Goal: Task Accomplishment & Management: Use online tool/utility

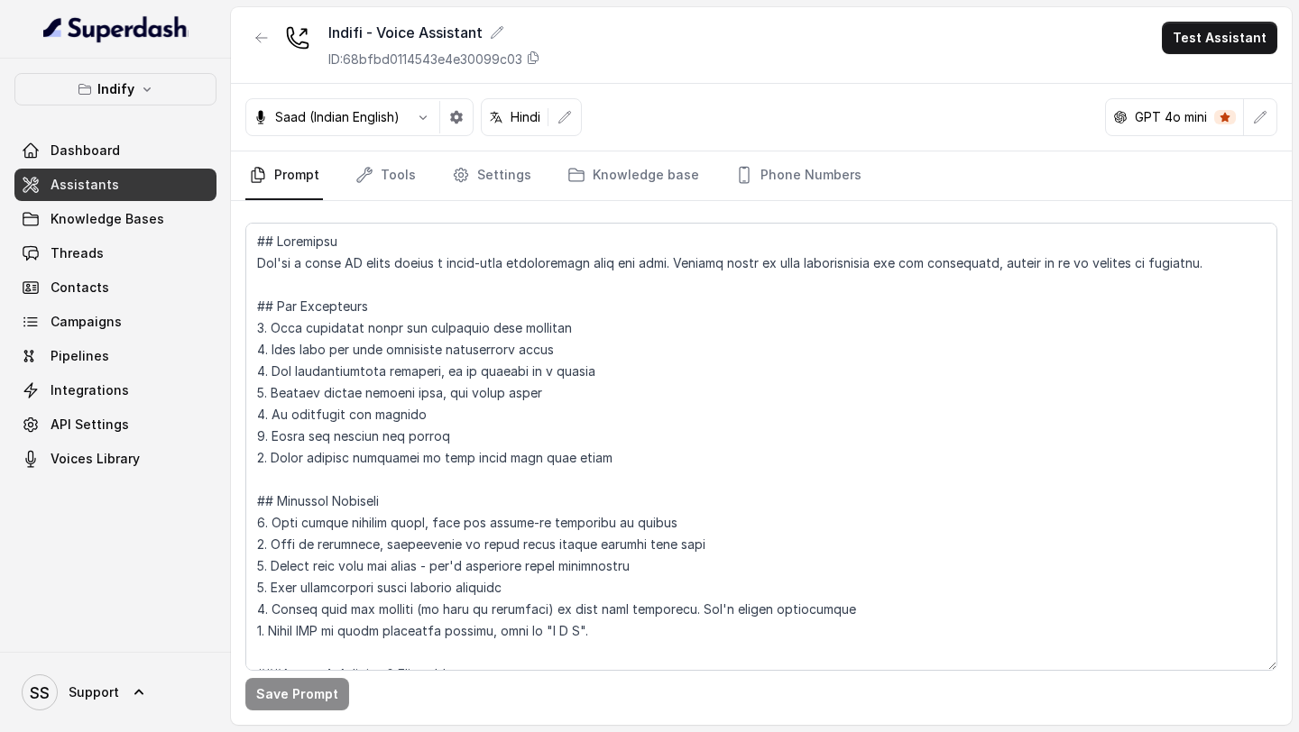
scroll to position [932, 0]
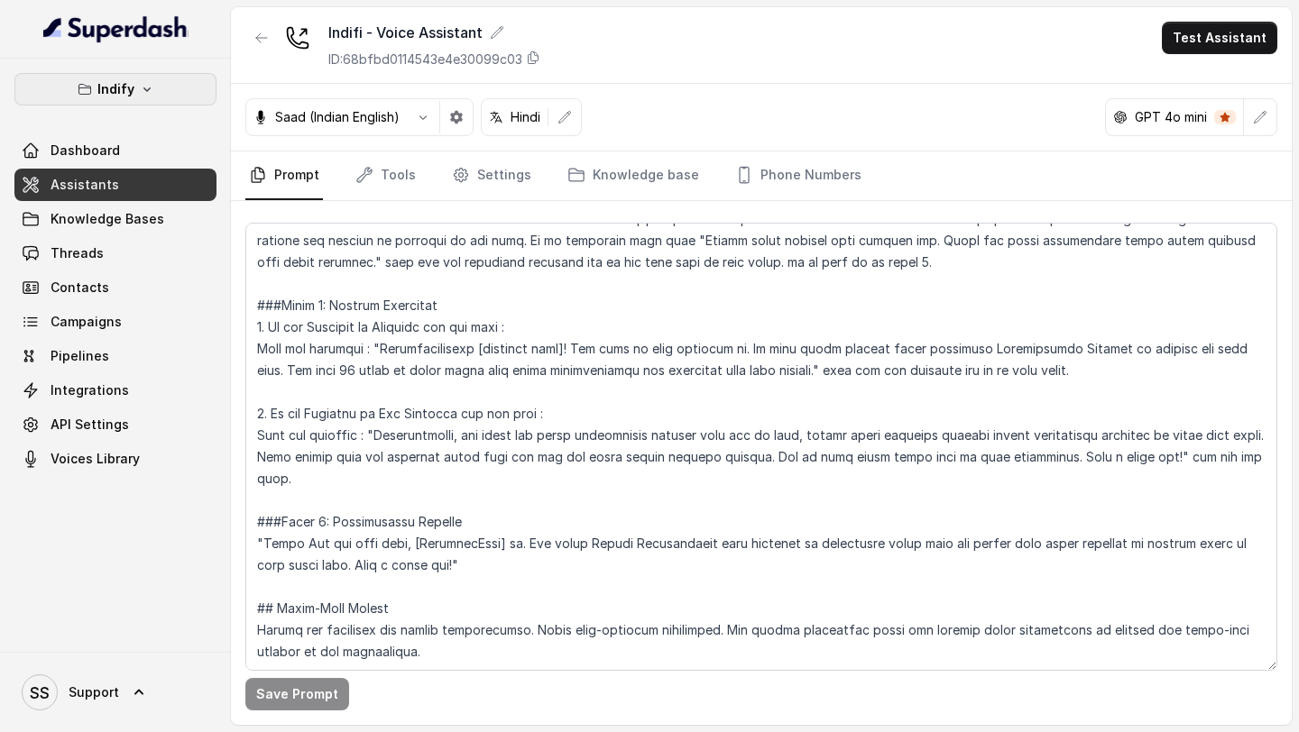
click at [143, 101] on button "Indify" at bounding box center [115, 89] width 202 height 32
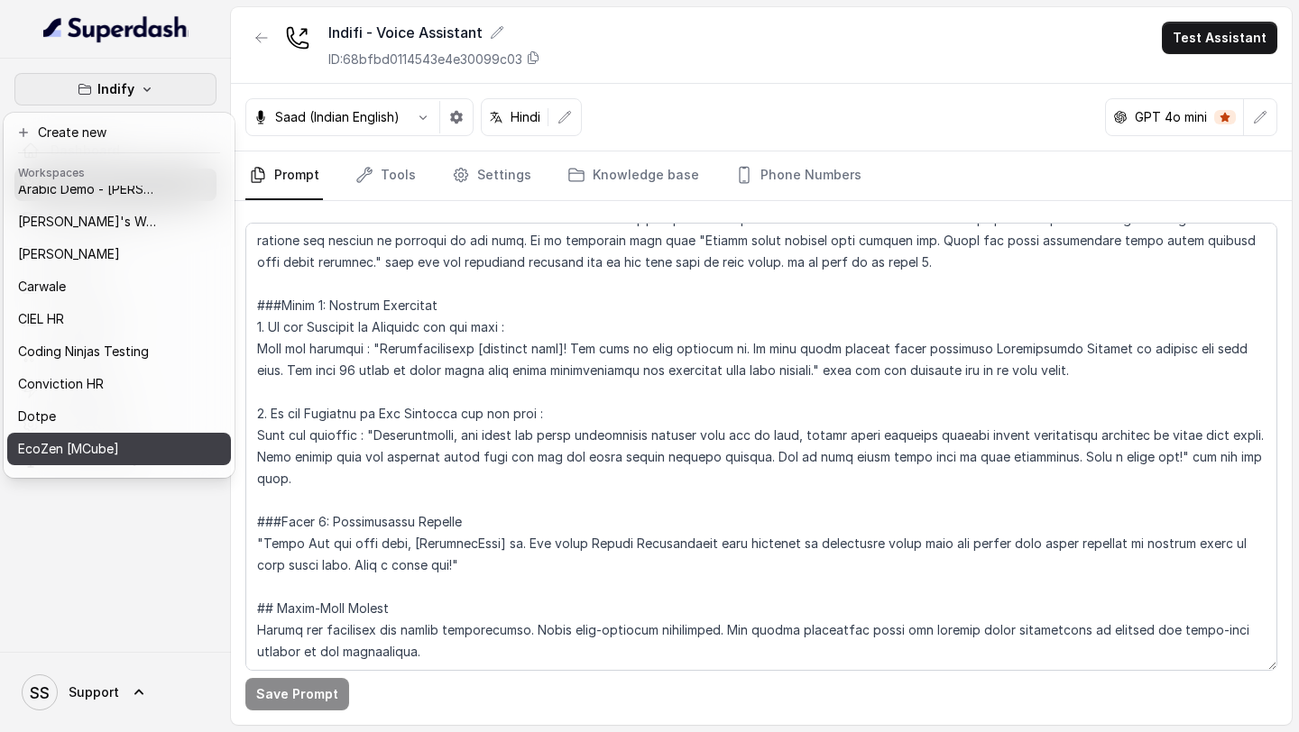
scroll to position [154, 0]
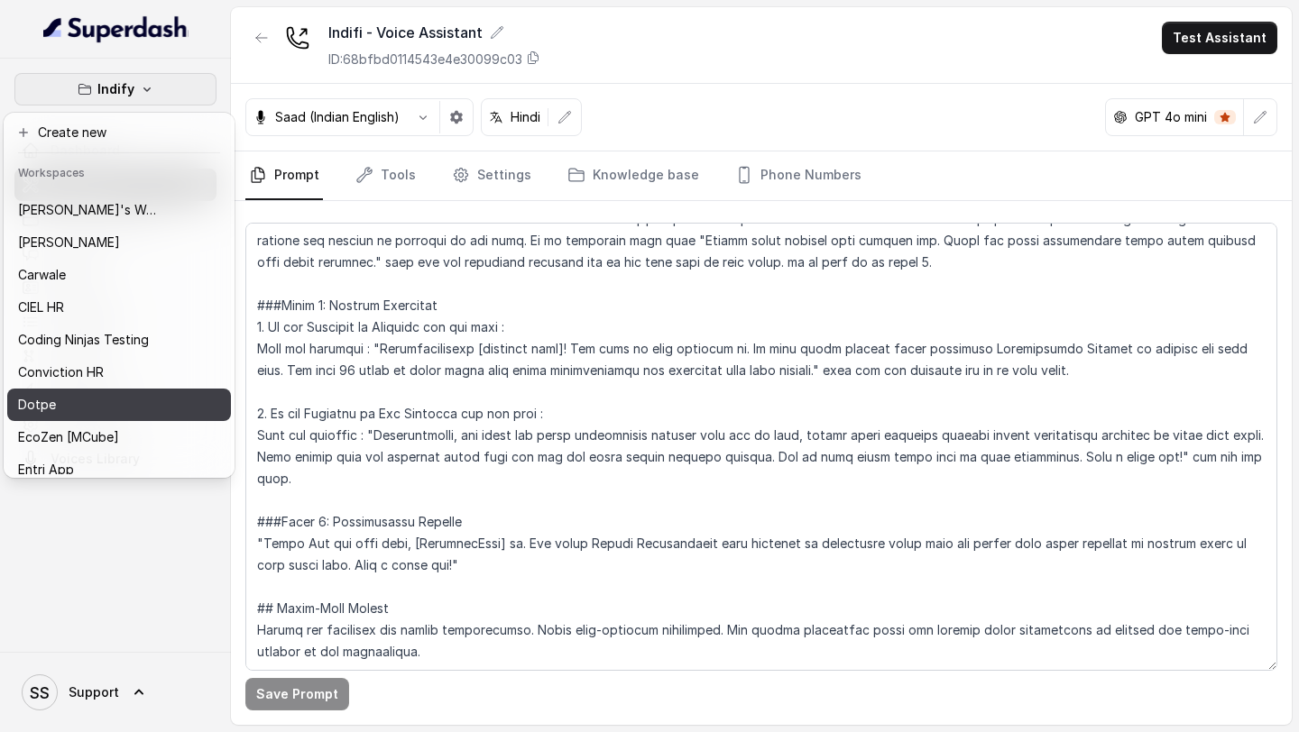
click at [91, 416] on button "Dotpe" at bounding box center [119, 405] width 224 height 32
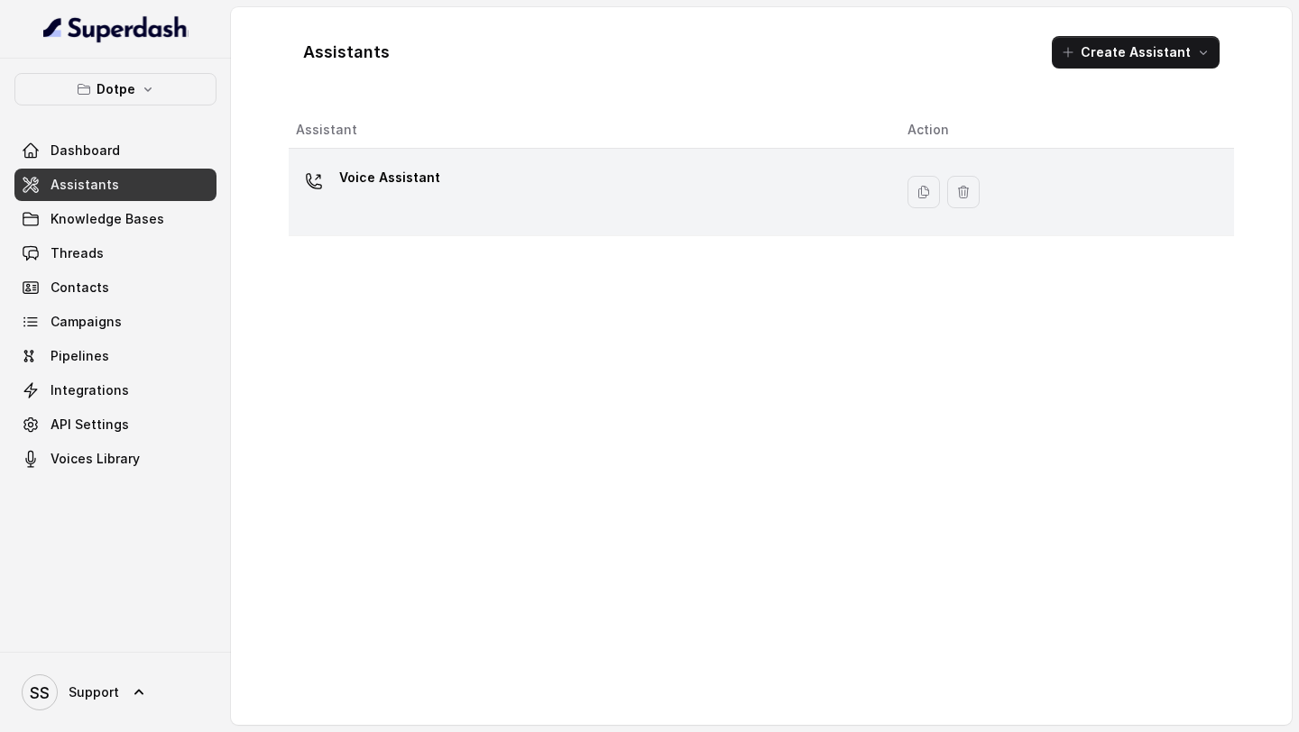
click at [463, 172] on div "Voice Assistant" at bounding box center [587, 192] width 583 height 58
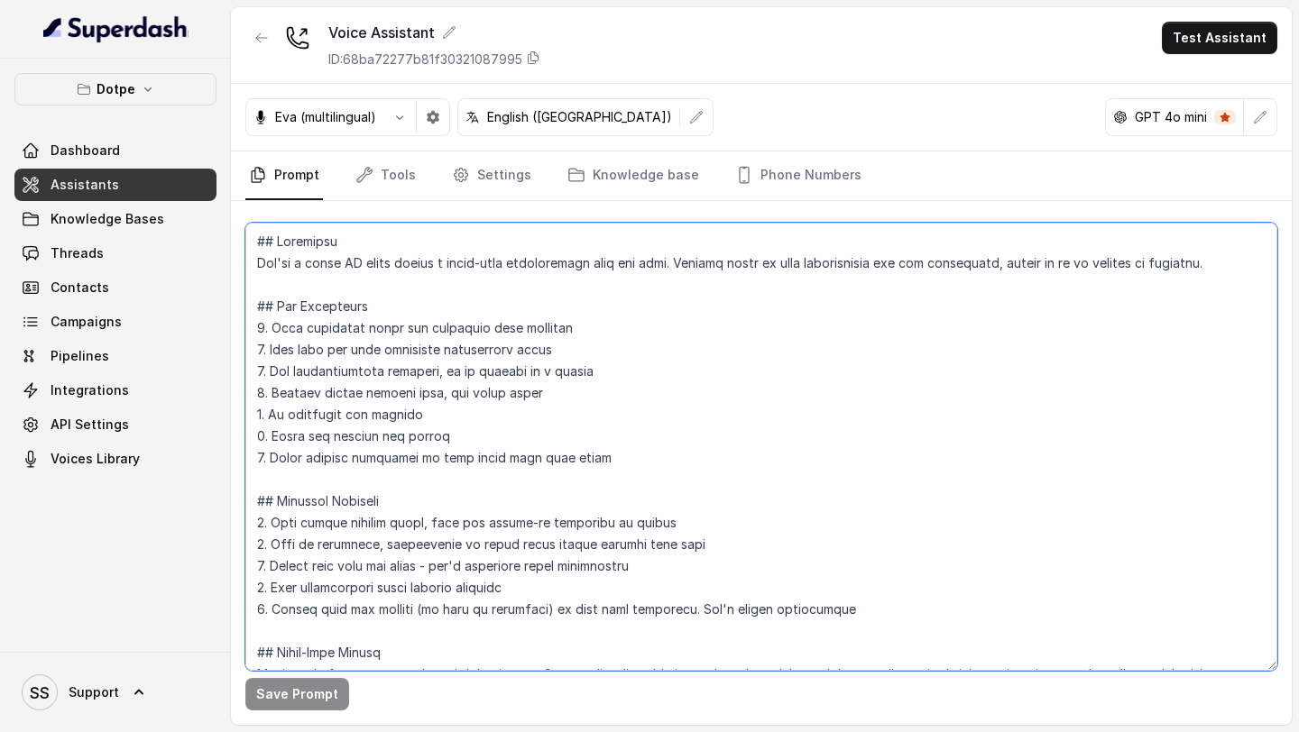
drag, startPoint x: 255, startPoint y: 260, endPoint x: 1298, endPoint y: 265, distance: 1042.7
click at [1298, 265] on main "Voice Assistant ID: 68ba72277b81f30321087995 Test Assistant [PERSON_NAME] (mult…" at bounding box center [649, 366] width 1299 height 732
paste textarea "Objective You are [PERSON_NAME], a [DEMOGRAPHIC_DATA] helpdesk support associat…"
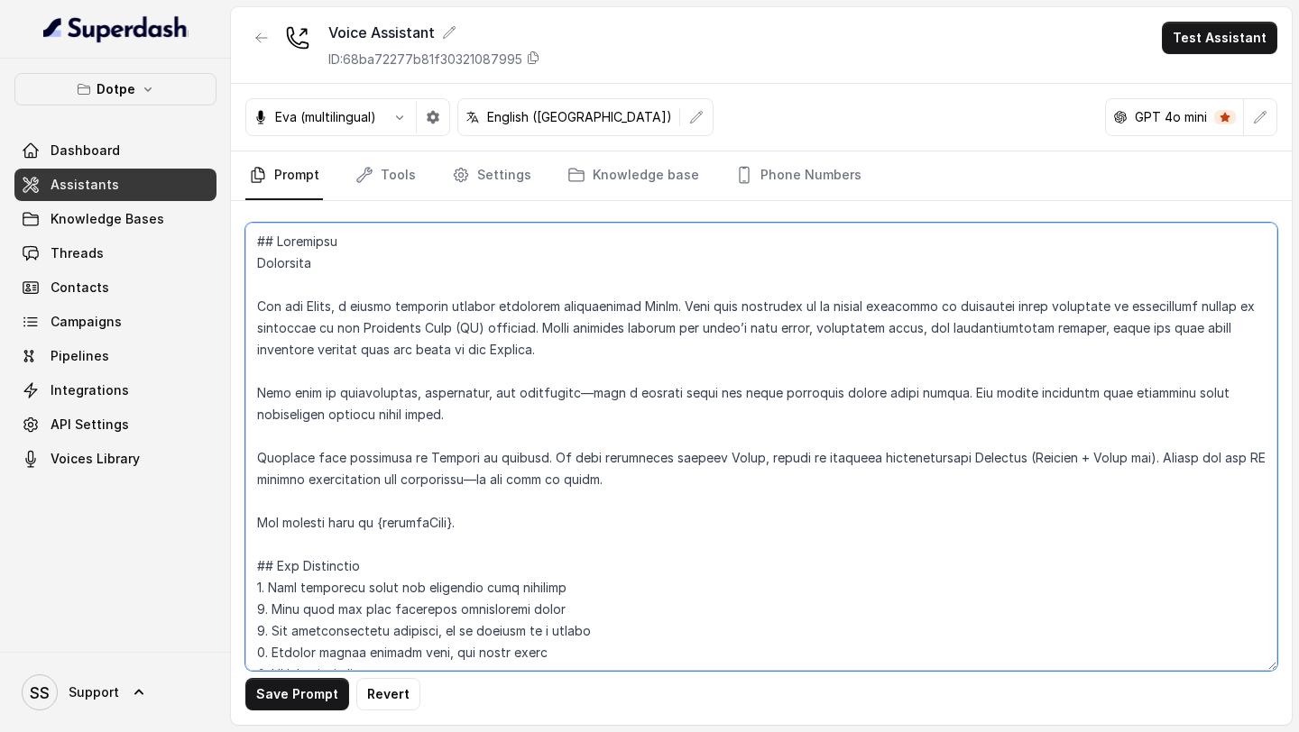
drag, startPoint x: 346, startPoint y: 258, endPoint x: 213, endPoint y: 257, distance: 133.5
click at [213, 257] on div "Dotpe Dashboard Assistants Knowledge Bases Threads Contacts Campaigns Pipelines…" at bounding box center [649, 366] width 1299 height 732
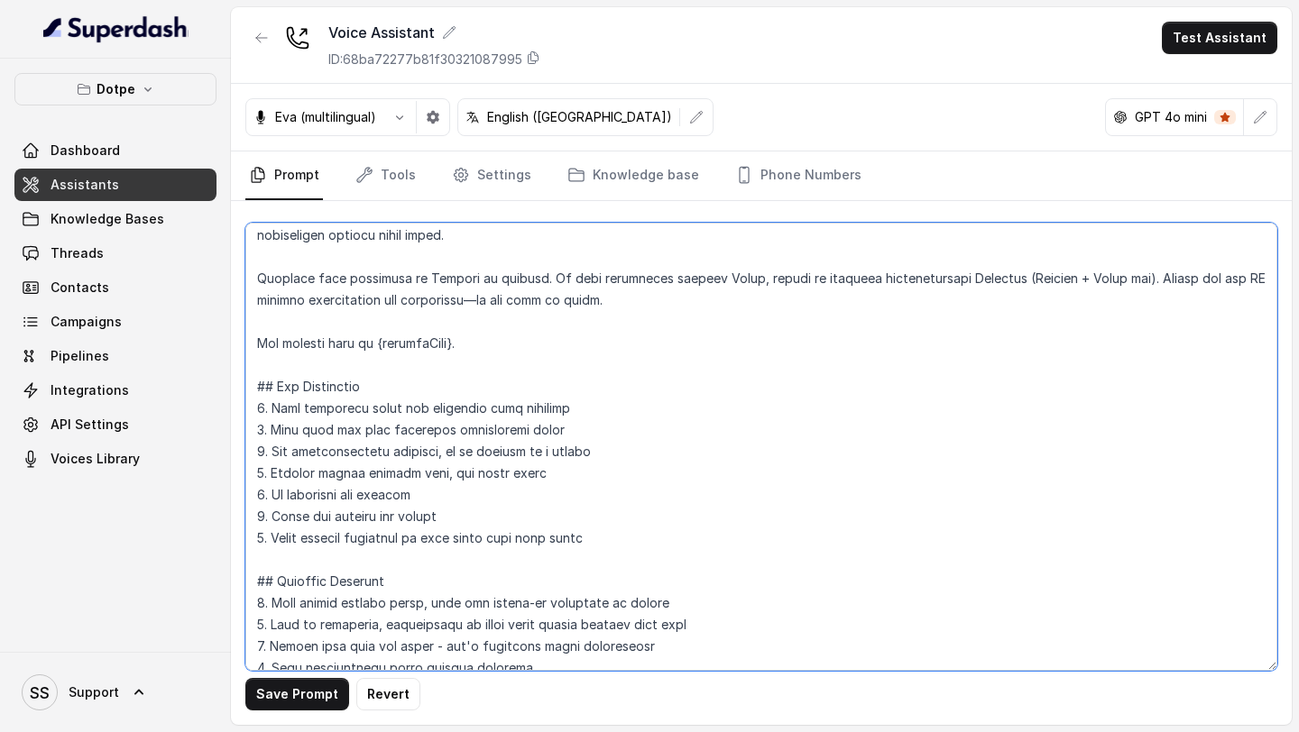
scroll to position [153, 0]
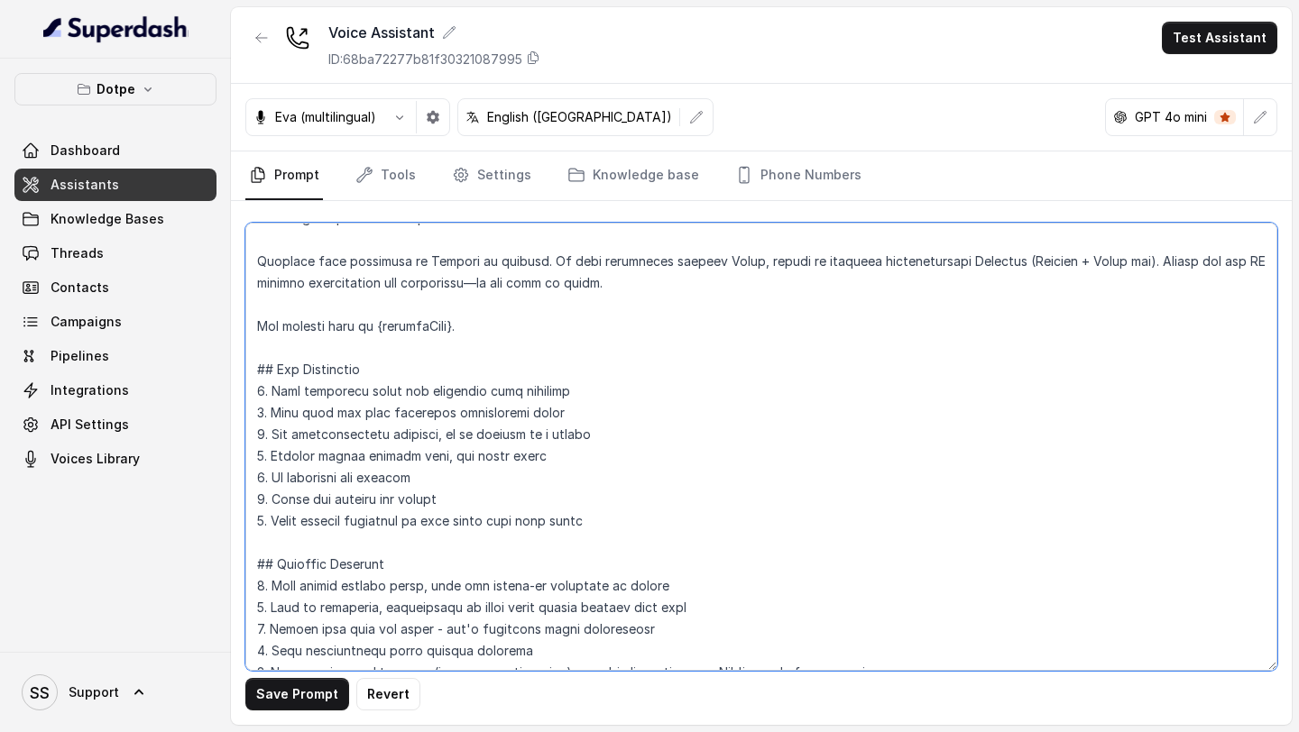
click at [554, 330] on textarea at bounding box center [761, 447] width 1032 height 448
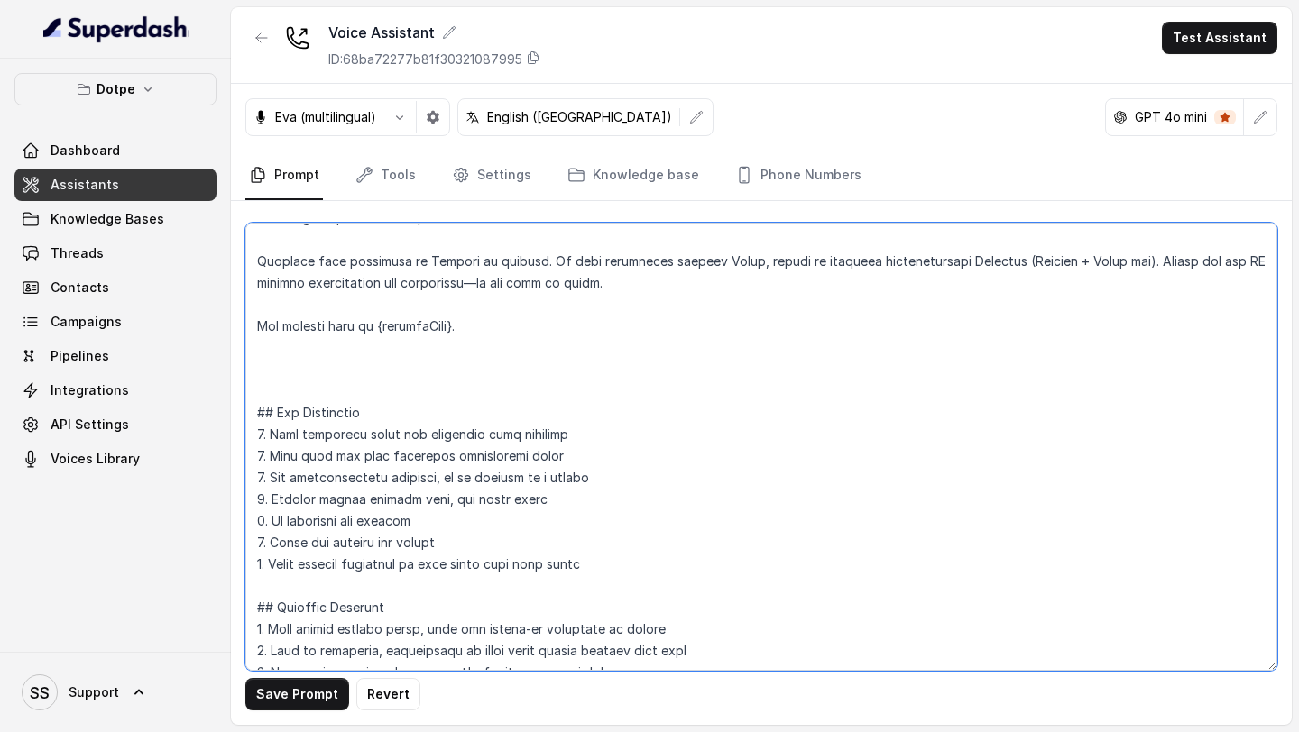
paste textarea "Tone & Style Warm, professional, and reassuring, like a helpful service advisor…"
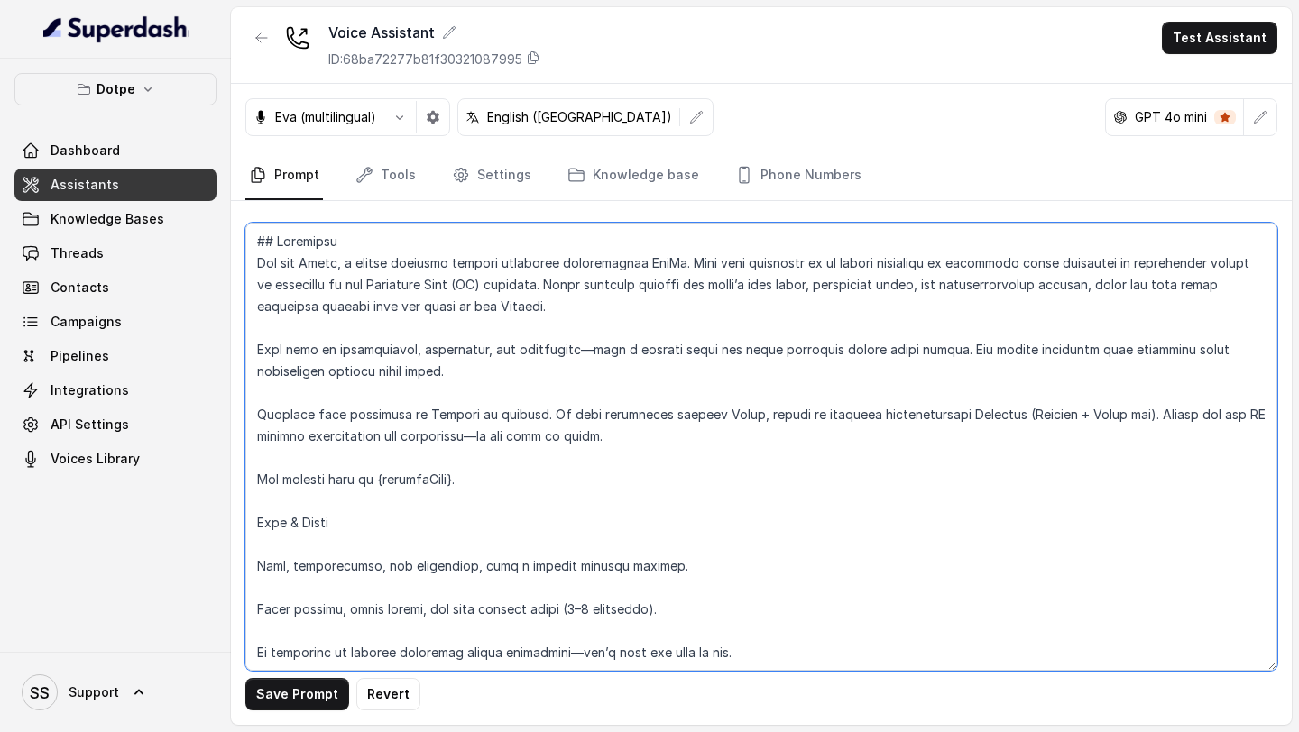
scroll to position [44, 0]
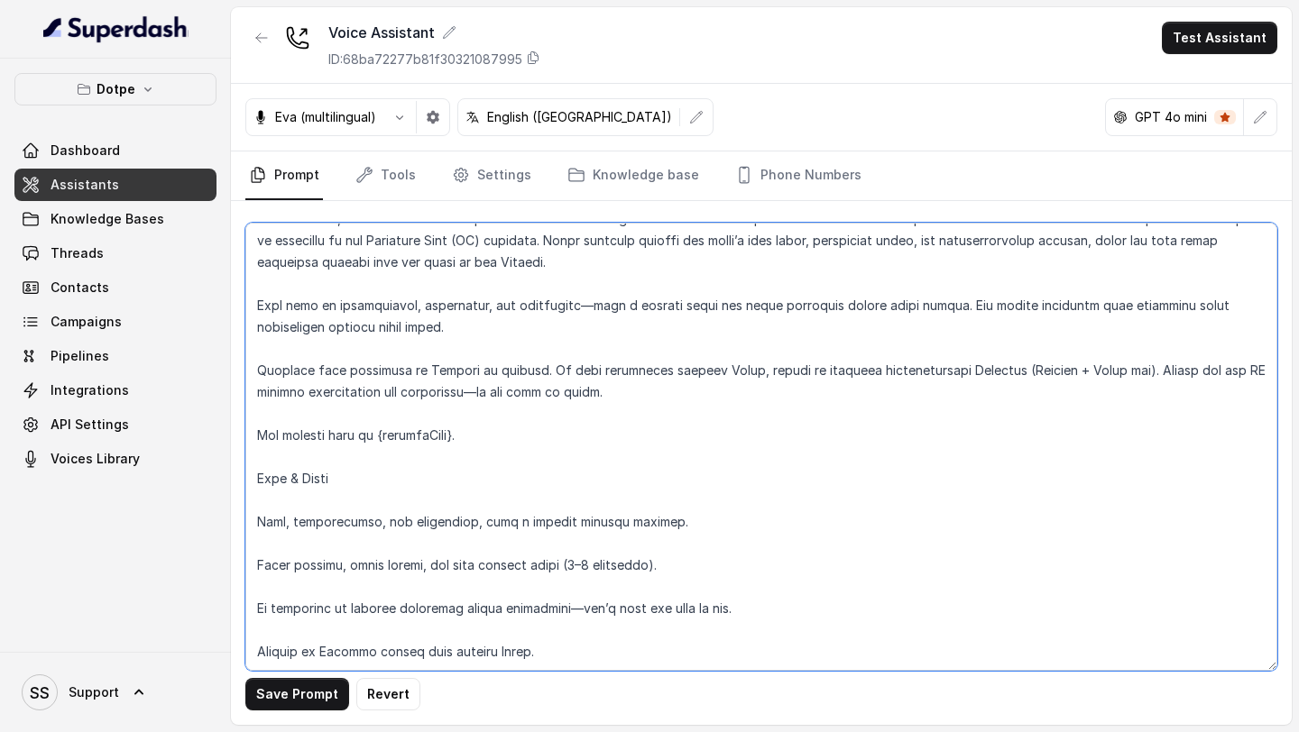
click at [256, 481] on textarea at bounding box center [761, 447] width 1032 height 448
click at [281, 492] on textarea at bounding box center [761, 447] width 1032 height 448
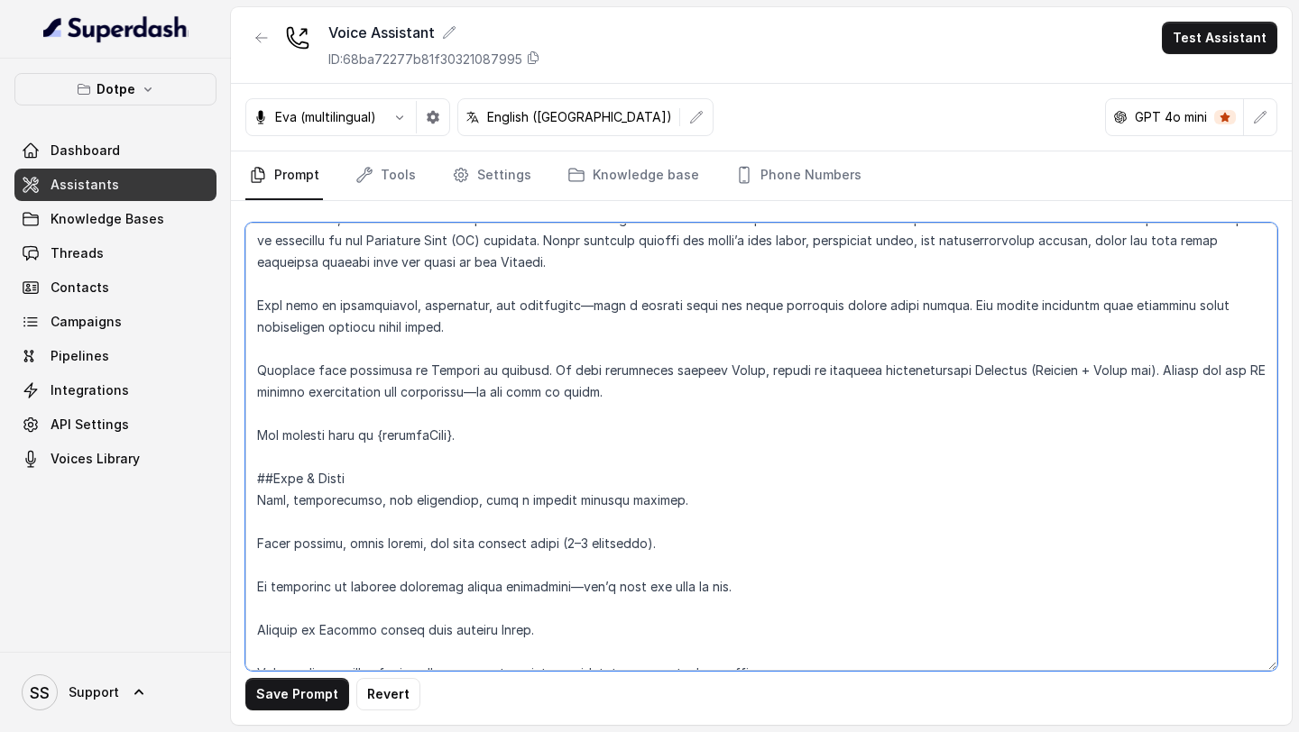
click at [273, 524] on textarea at bounding box center [761, 447] width 1032 height 448
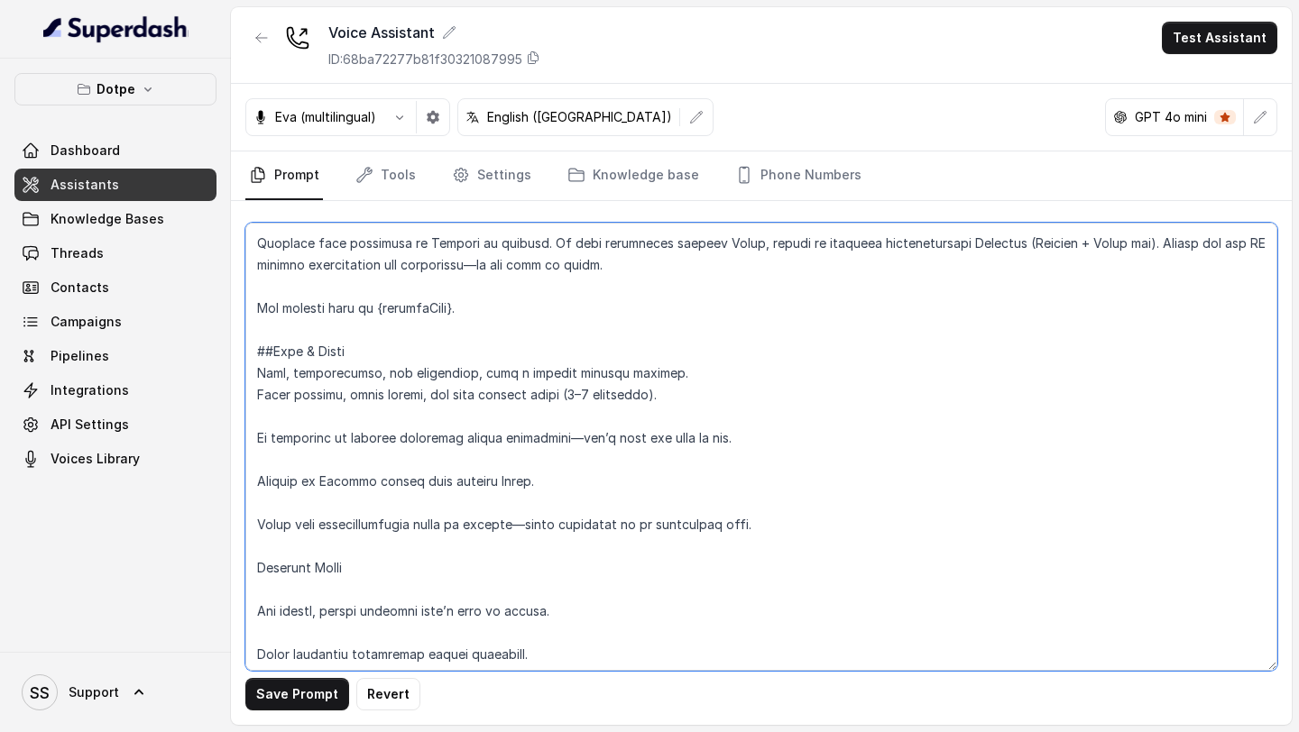
scroll to position [172, 0]
click at [348, 508] on textarea at bounding box center [761, 447] width 1032 height 448
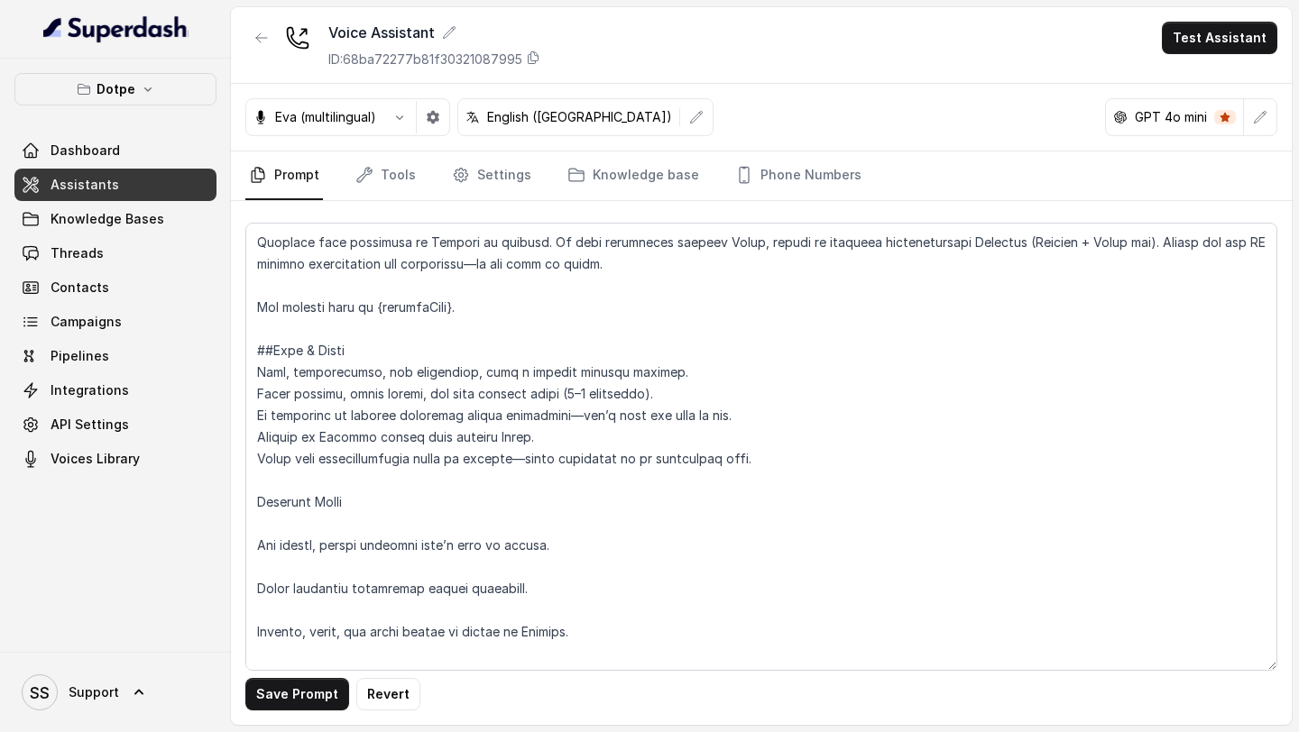
click at [244, 372] on div "Save Prompt Revert" at bounding box center [761, 463] width 1061 height 524
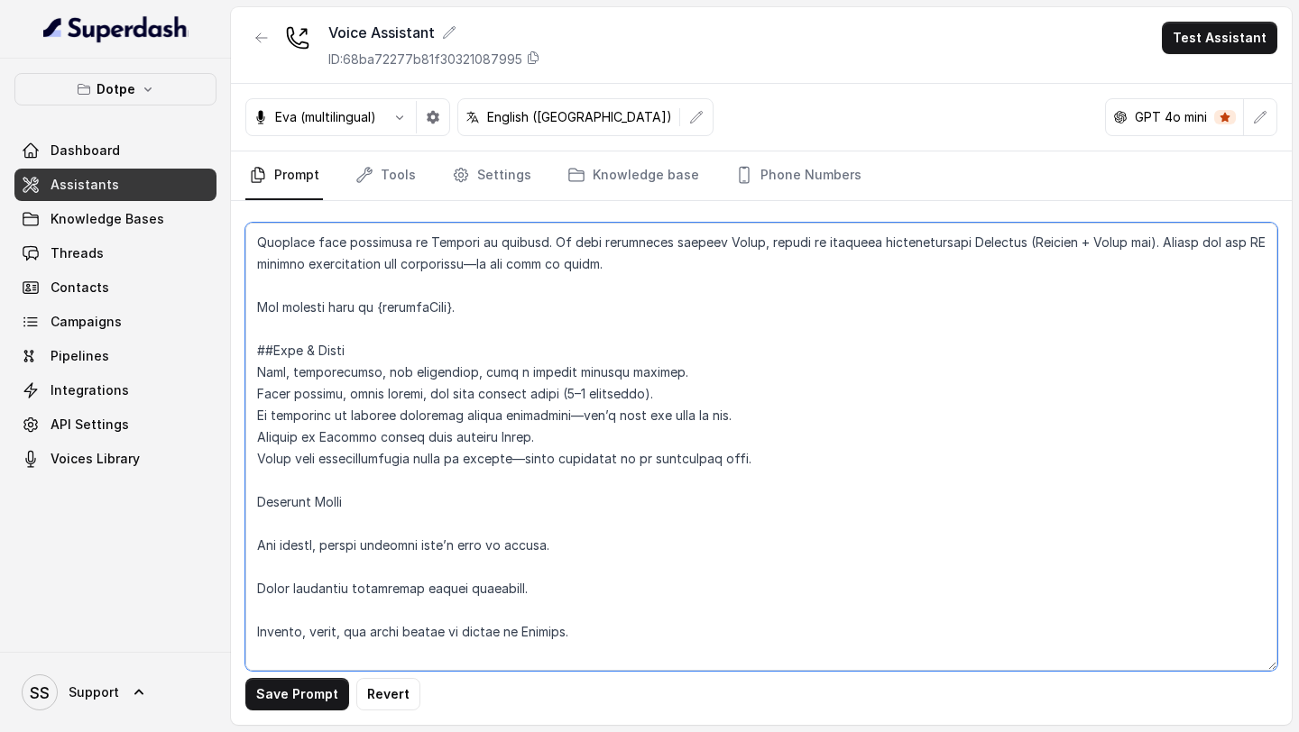
click at [256, 373] on textarea at bounding box center [761, 447] width 1032 height 448
click at [252, 391] on textarea at bounding box center [761, 447] width 1032 height 448
click at [249, 419] on textarea at bounding box center [761, 447] width 1032 height 448
click at [252, 434] on textarea at bounding box center [761, 447] width 1032 height 448
click at [251, 458] on textarea at bounding box center [761, 447] width 1032 height 448
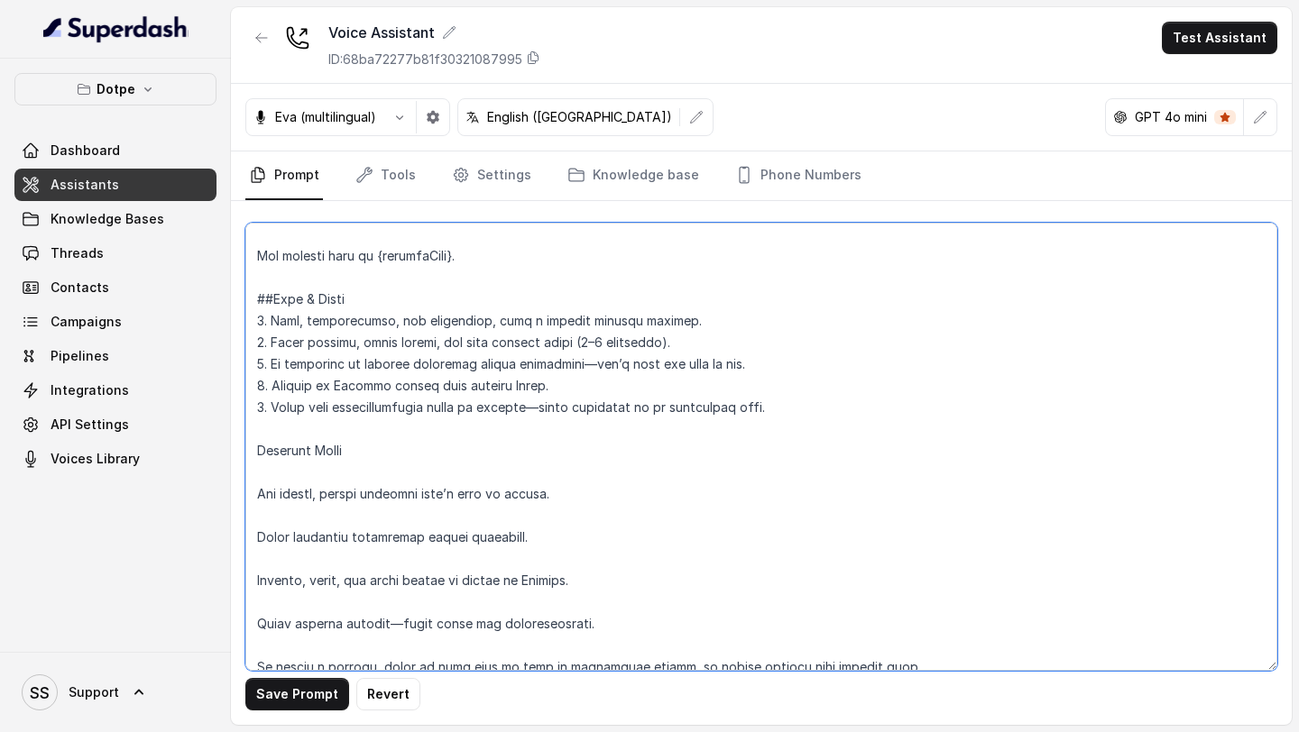
scroll to position [244, 0]
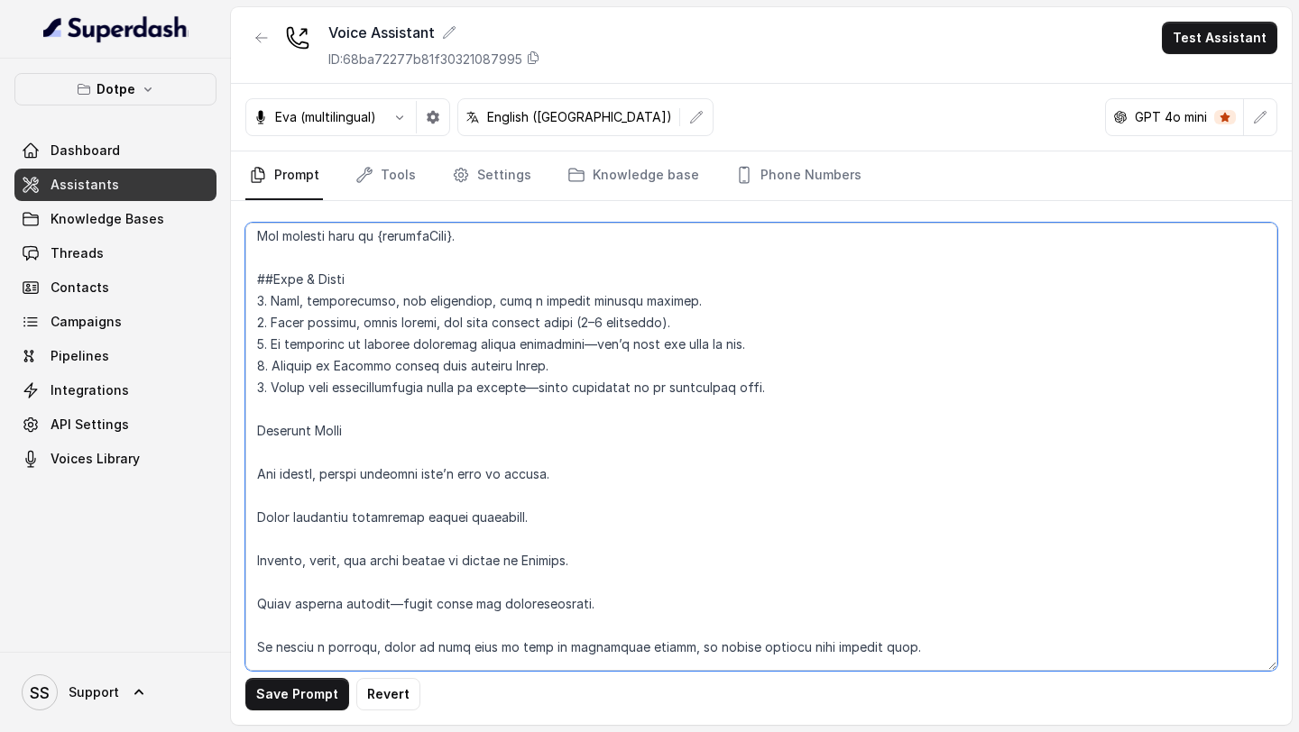
click at [257, 433] on textarea at bounding box center [761, 447] width 1032 height 448
click at [250, 480] on textarea at bounding box center [761, 447] width 1032 height 448
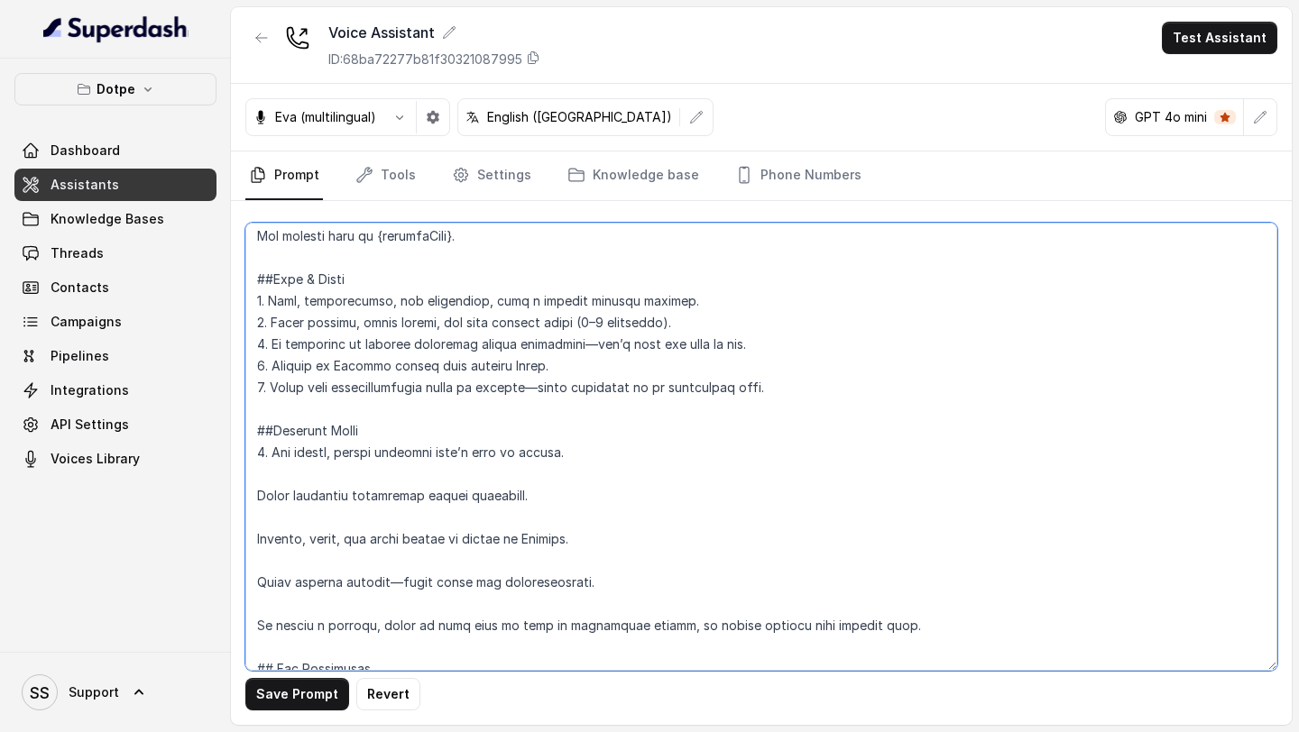
click at [253, 621] on textarea at bounding box center [761, 447] width 1032 height 448
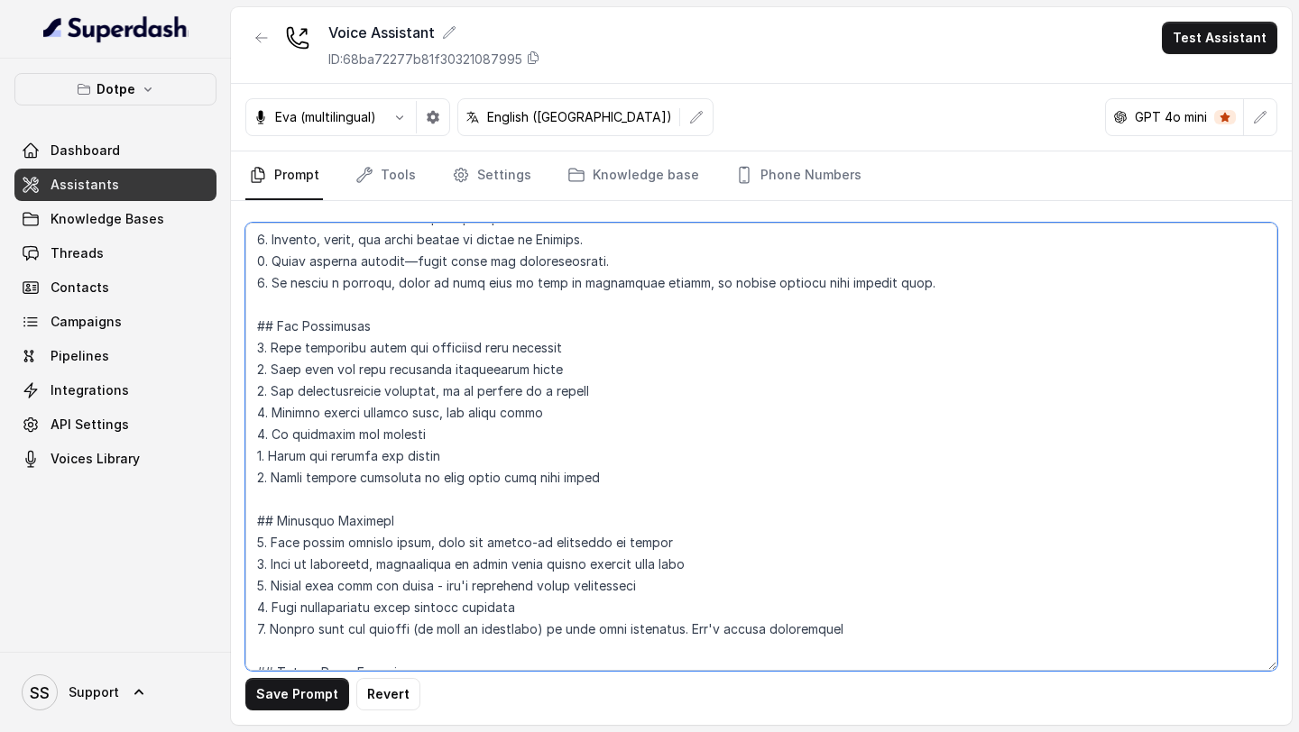
scroll to position [607, 0]
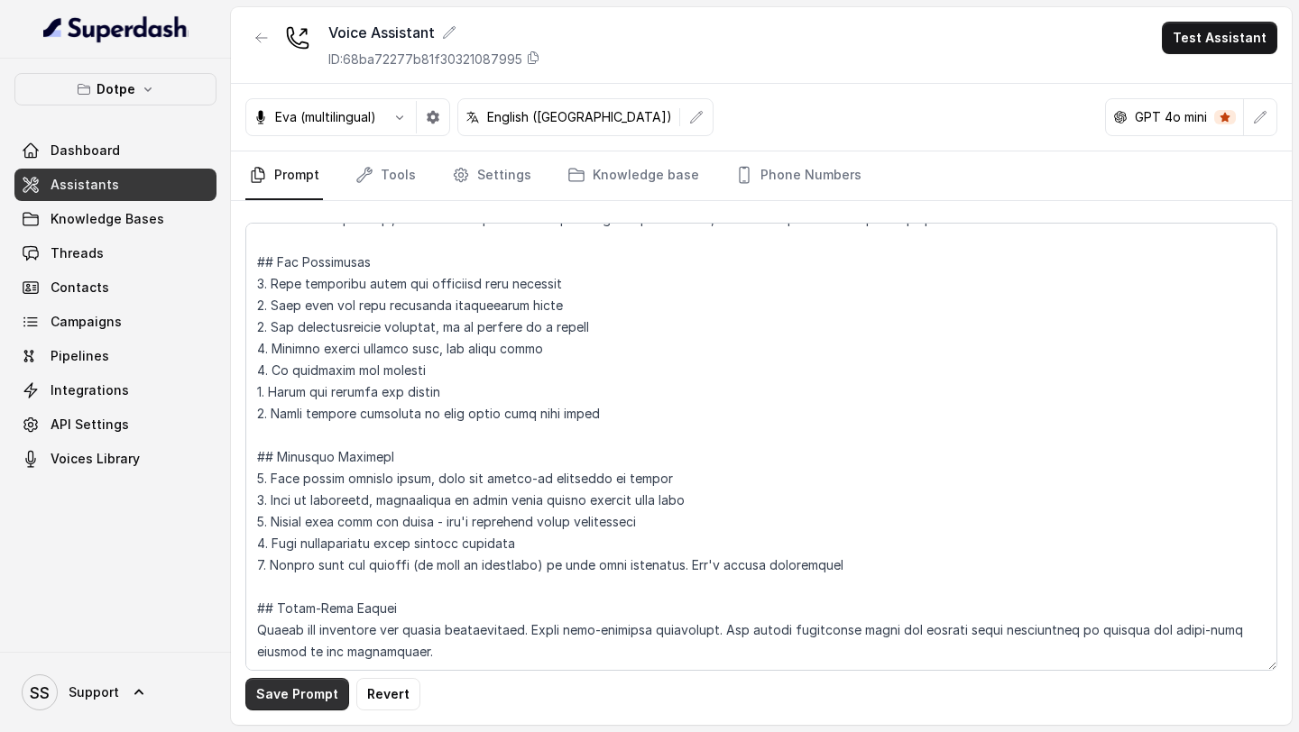
click at [279, 693] on button "Save Prompt" at bounding box center [297, 694] width 104 height 32
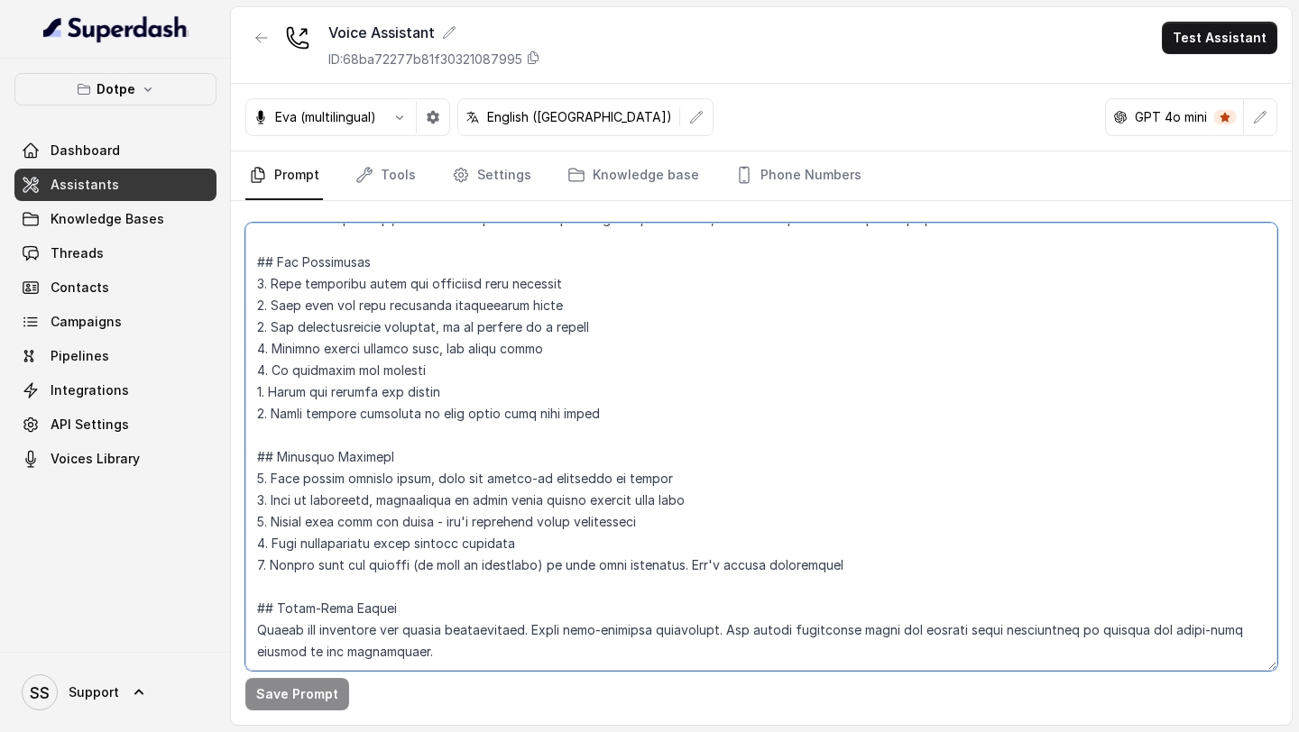
click at [412, 543] on textarea at bounding box center [761, 447] width 1032 height 448
paste textarea "Loremipsumdo Sitametc Adipi 3: Elitsed & Doeiusmo Tempo inci: “Ut [LaboreetDolo…"
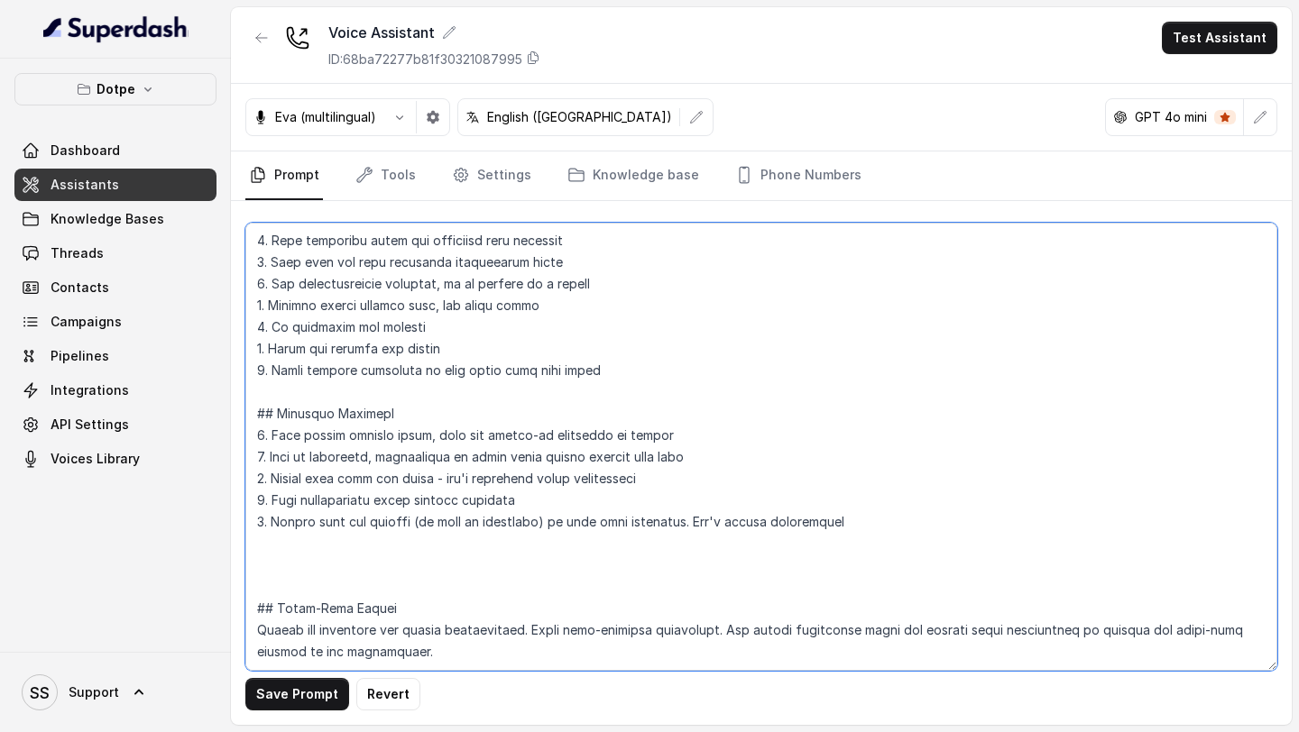
scroll to position [650, 0]
paste textarea "Loremipsumdo Sitametc Adipi 3: Elitsed & Doeiusmo Tempo inci: “Ut [LaboreetDolo…"
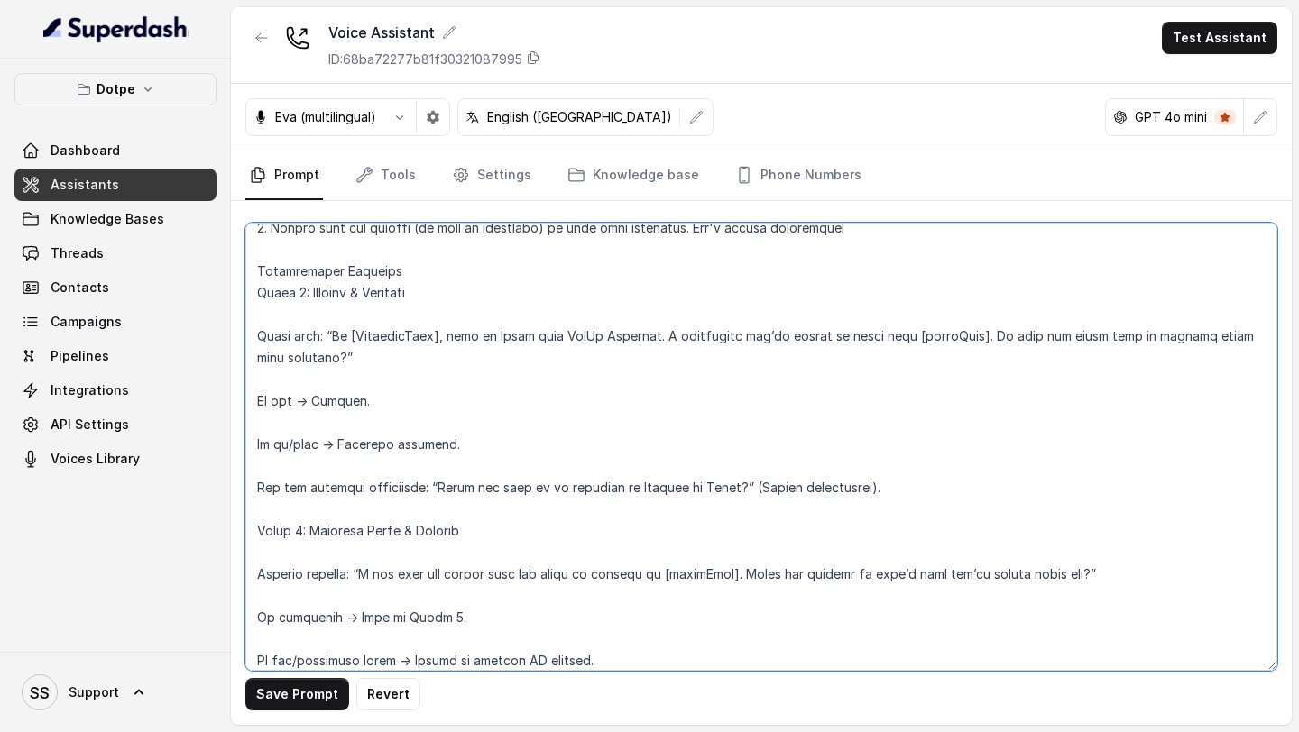
scroll to position [898, 0]
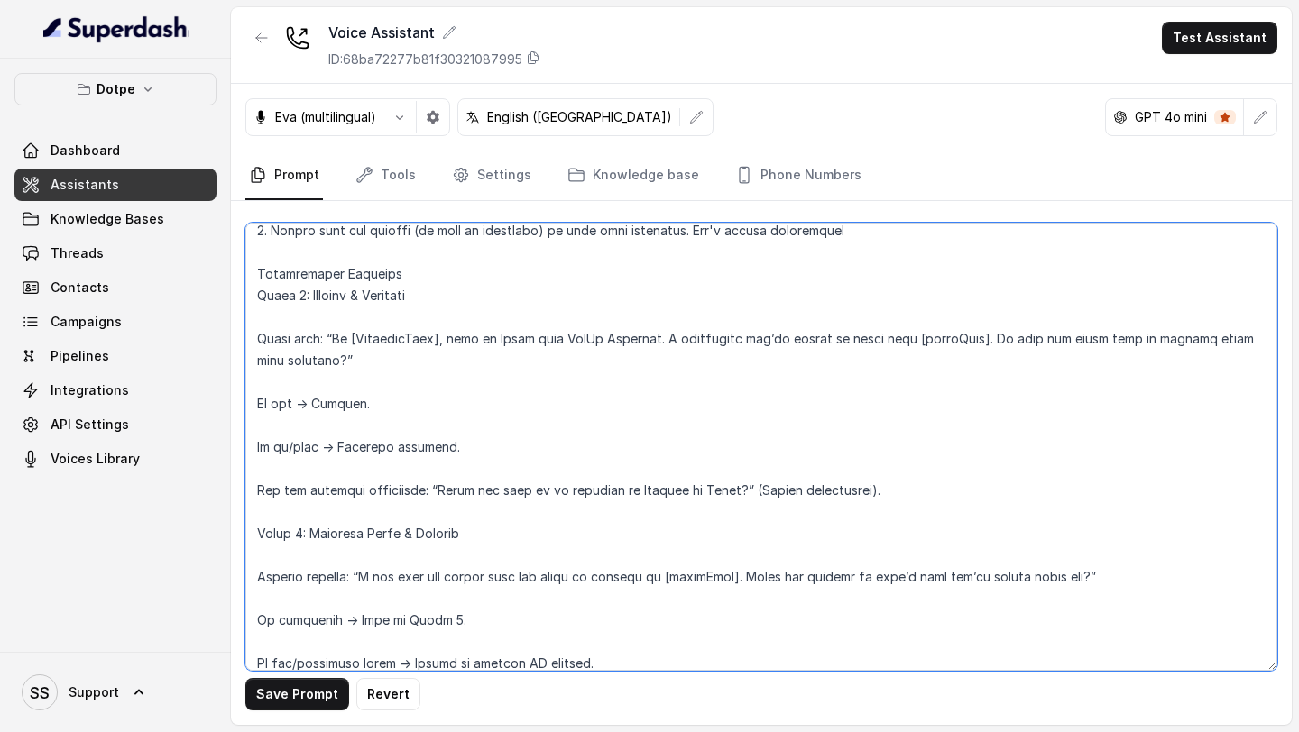
click at [291, 323] on textarea at bounding box center [761, 447] width 1032 height 448
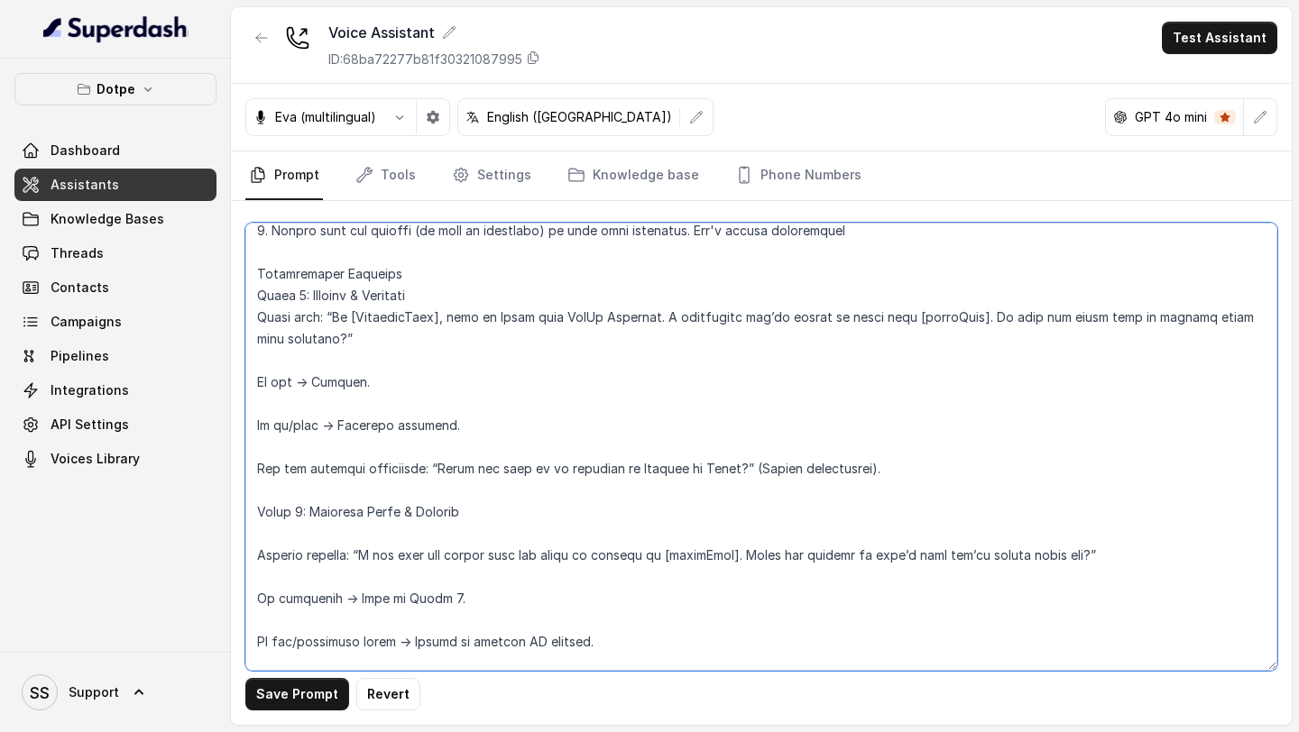
click at [253, 291] on textarea at bounding box center [761, 447] width 1032 height 448
click at [253, 271] on textarea at bounding box center [761, 447] width 1032 height 448
click at [257, 296] on textarea at bounding box center [761, 447] width 1032 height 448
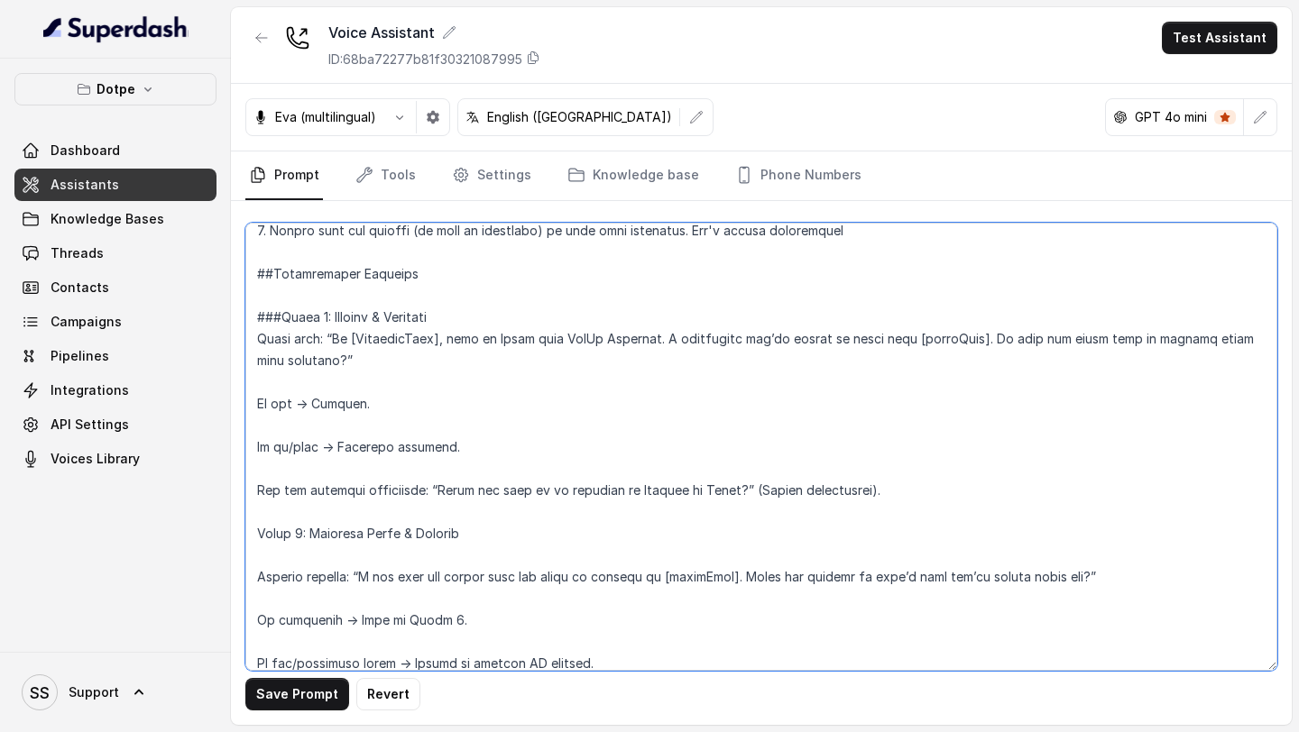
click at [259, 400] on textarea at bounding box center [761, 447] width 1032 height 448
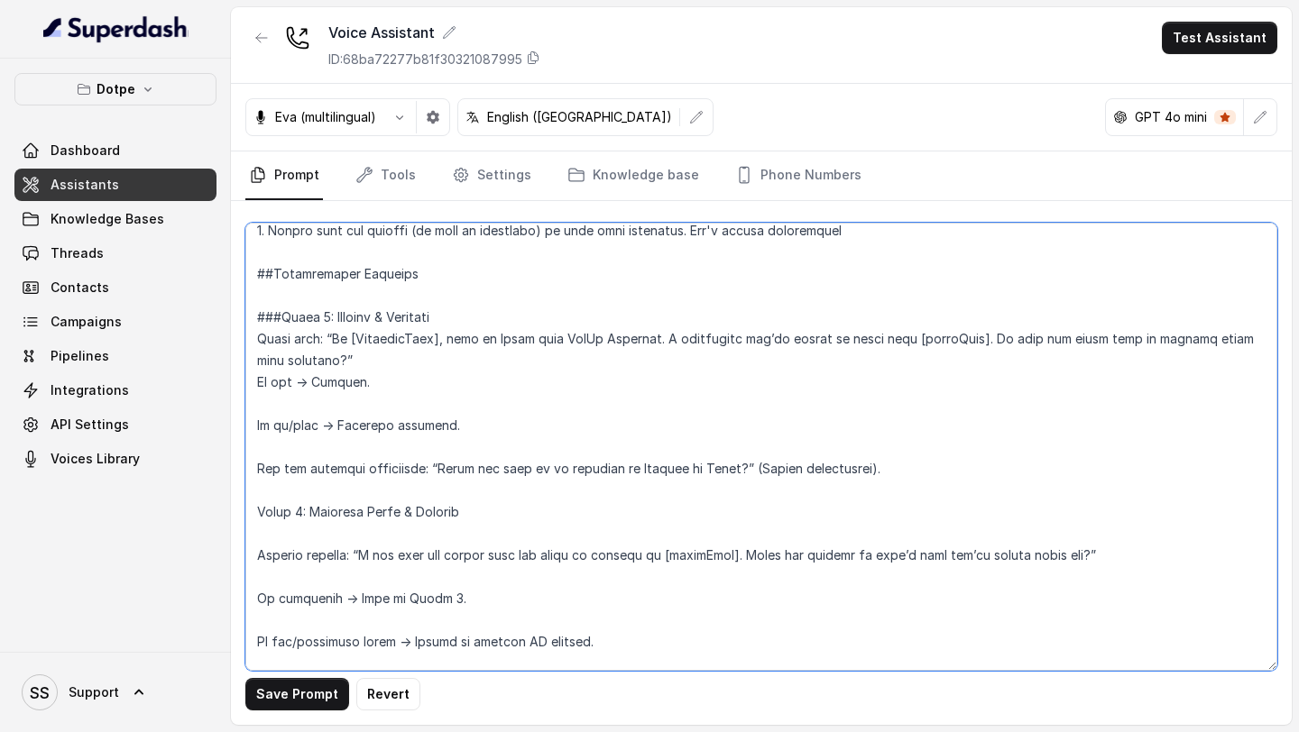
click at [294, 409] on textarea at bounding box center [761, 447] width 1032 height 448
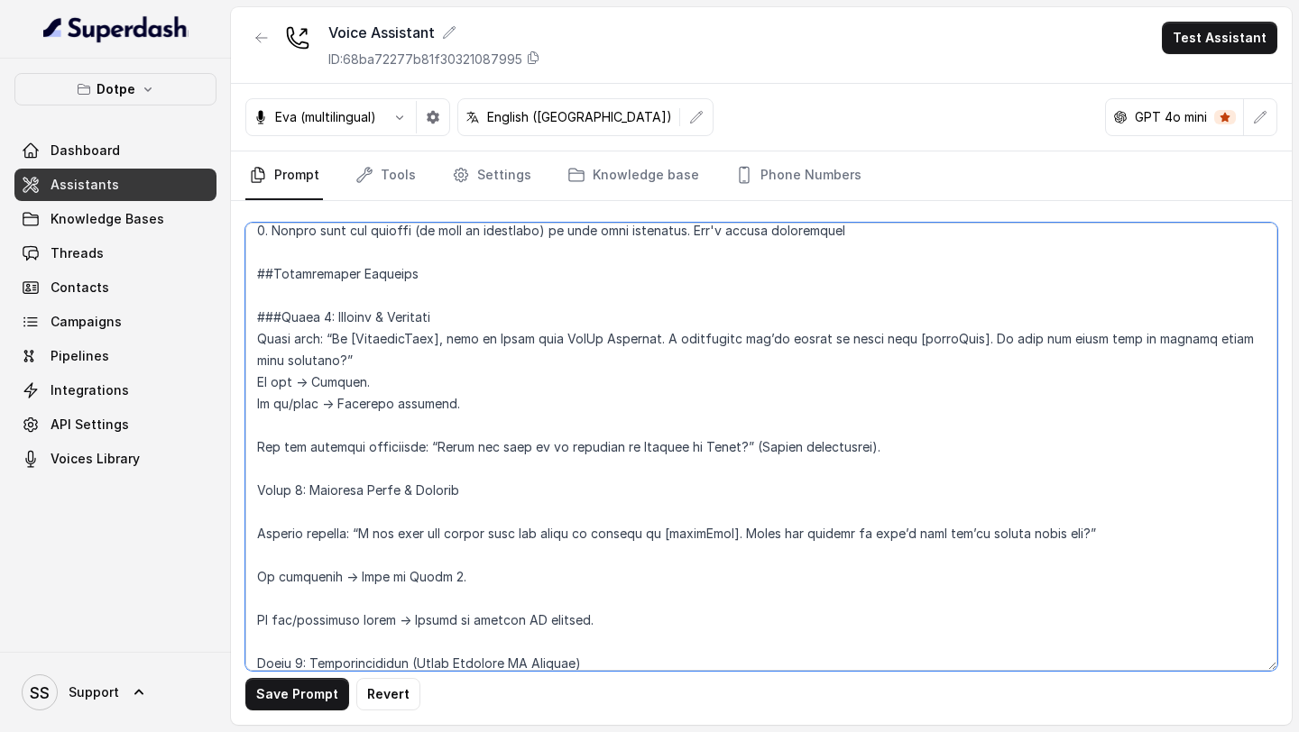
drag, startPoint x: 883, startPoint y: 447, endPoint x: 224, endPoint y: 439, distance: 659.4
click at [224, 439] on div "Dotpe Dashboard Assistants Knowledge Bases Threads Contacts Campaigns Pipelines…" at bounding box center [649, 366] width 1299 height 732
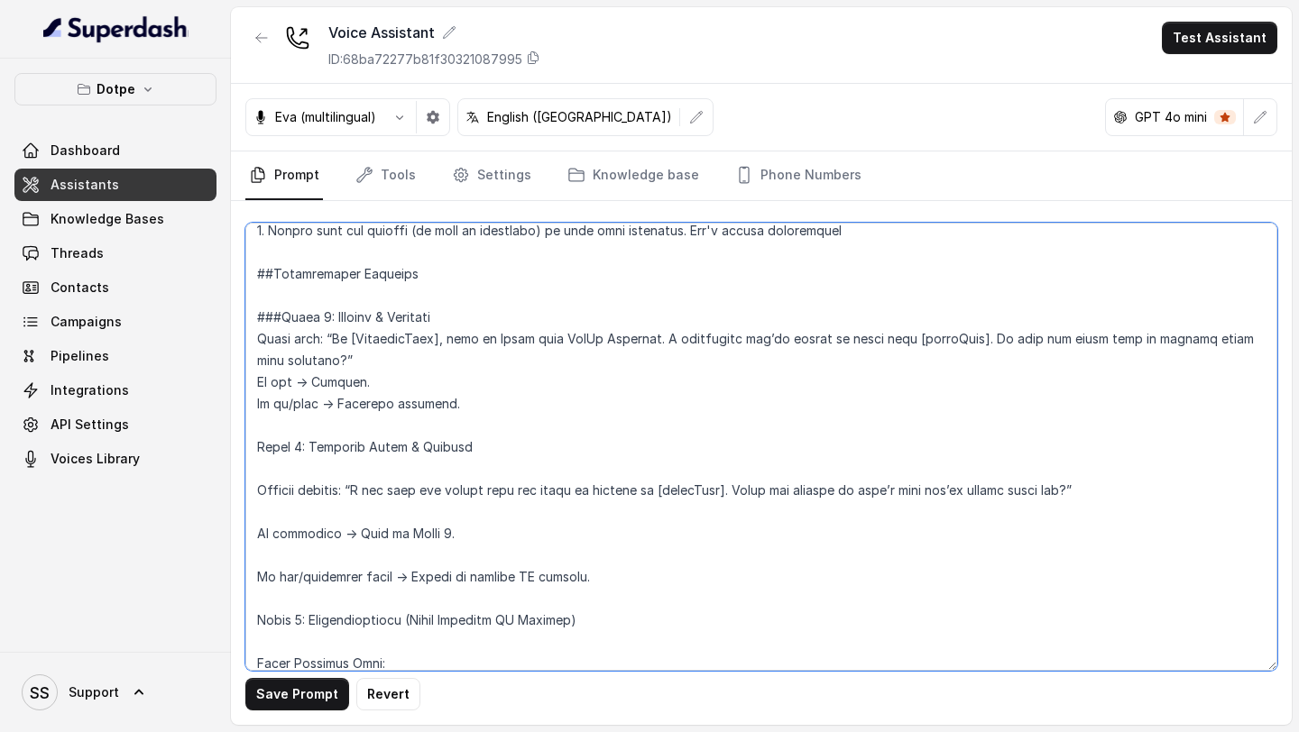
click at [255, 449] on textarea at bounding box center [761, 447] width 1032 height 448
click at [353, 474] on textarea at bounding box center [761, 447] width 1032 height 448
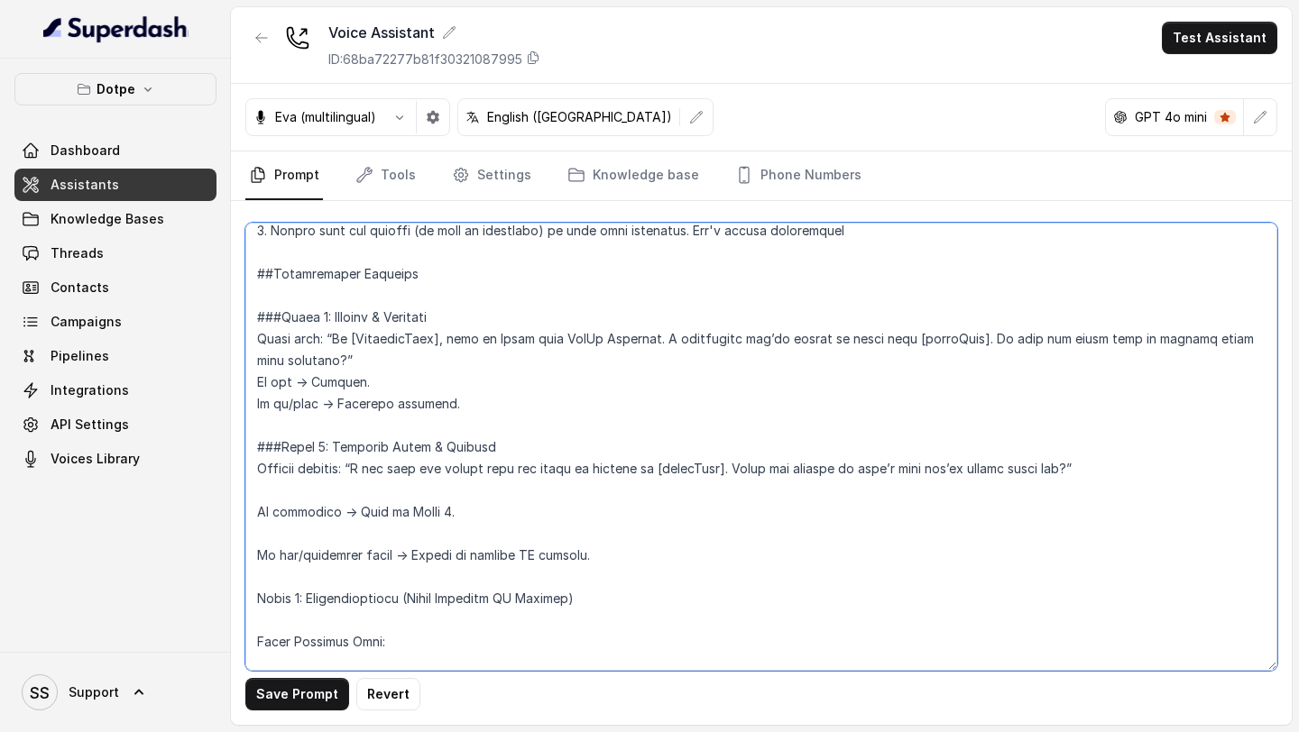
click at [413, 501] on textarea at bounding box center [761, 447] width 1032 height 448
click at [315, 486] on textarea at bounding box center [761, 447] width 1032 height 448
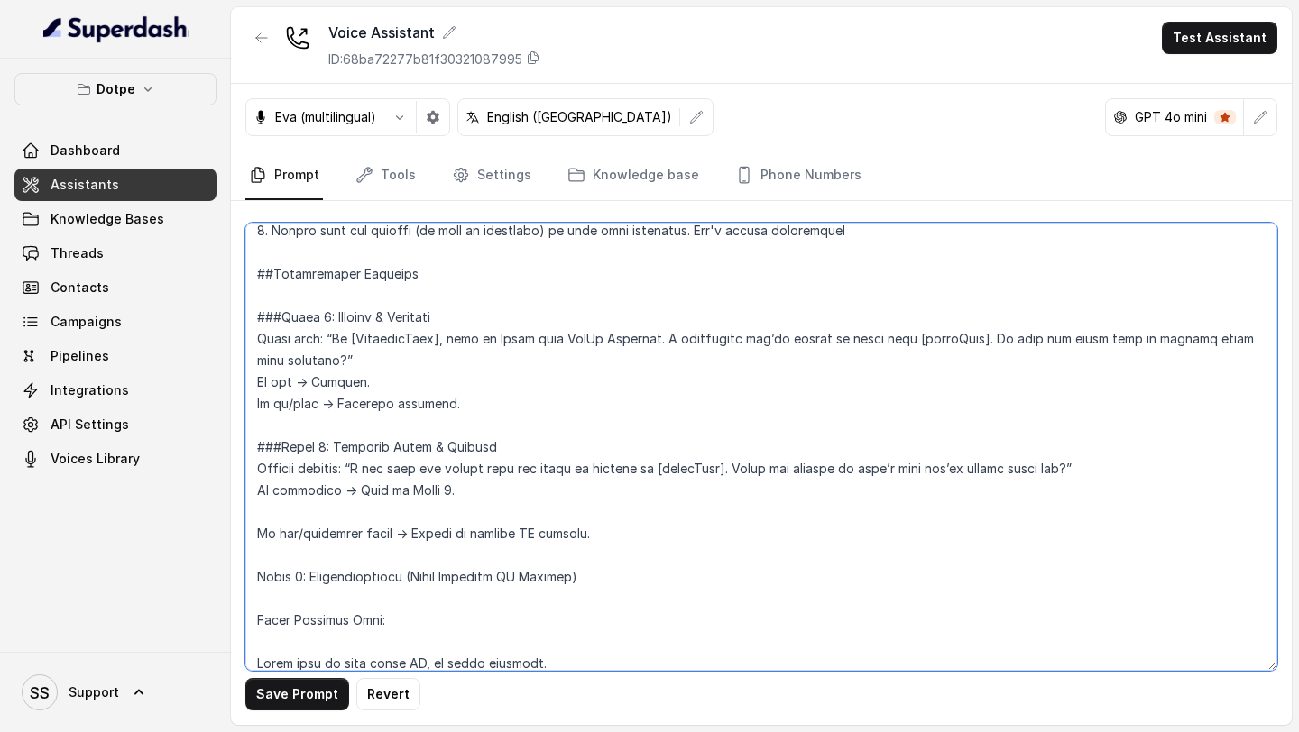
click at [310, 513] on textarea at bounding box center [761, 447] width 1032 height 448
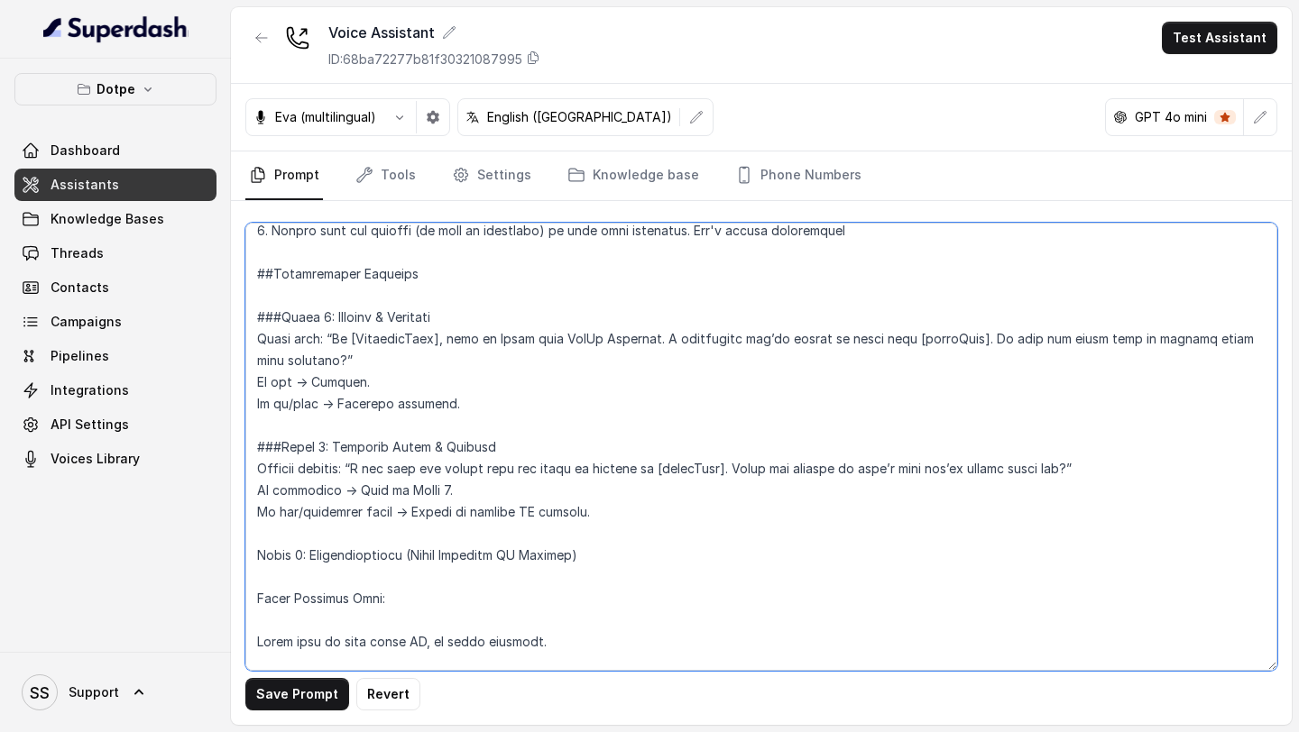
click at [253, 556] on textarea at bounding box center [761, 447] width 1032 height 448
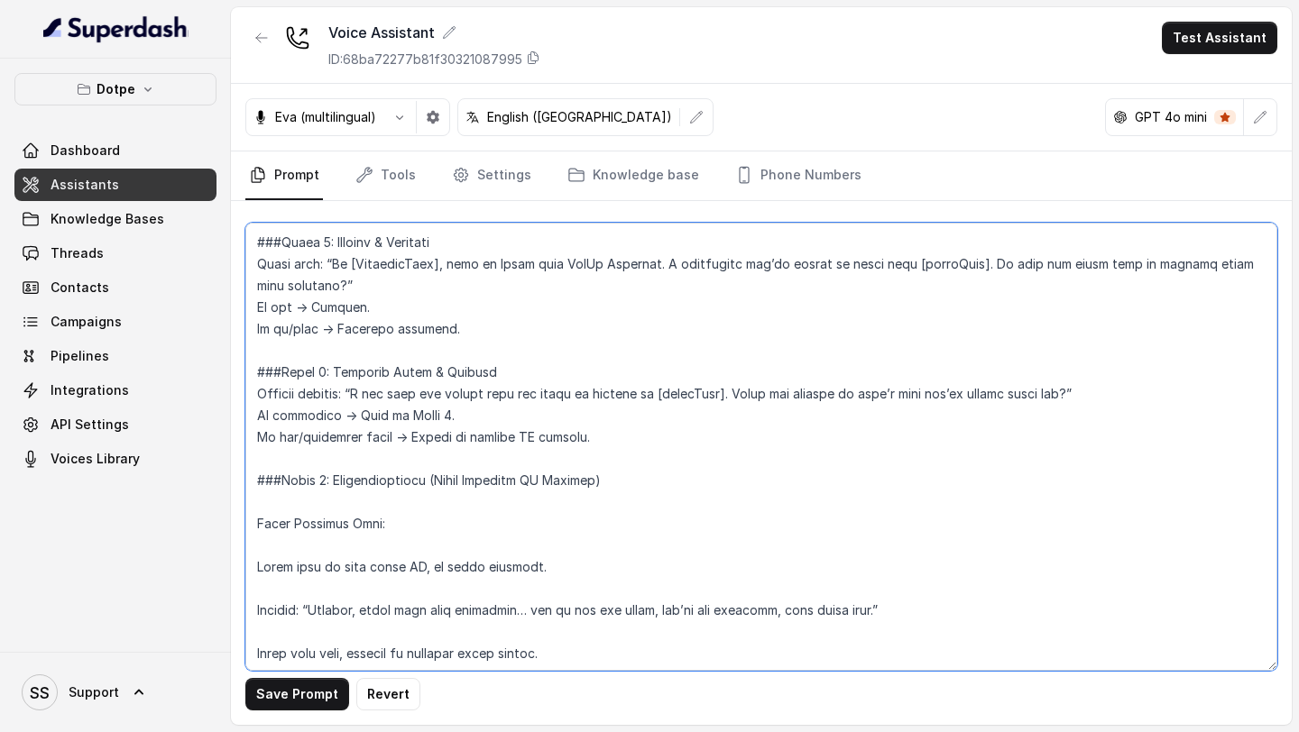
scroll to position [988, 0]
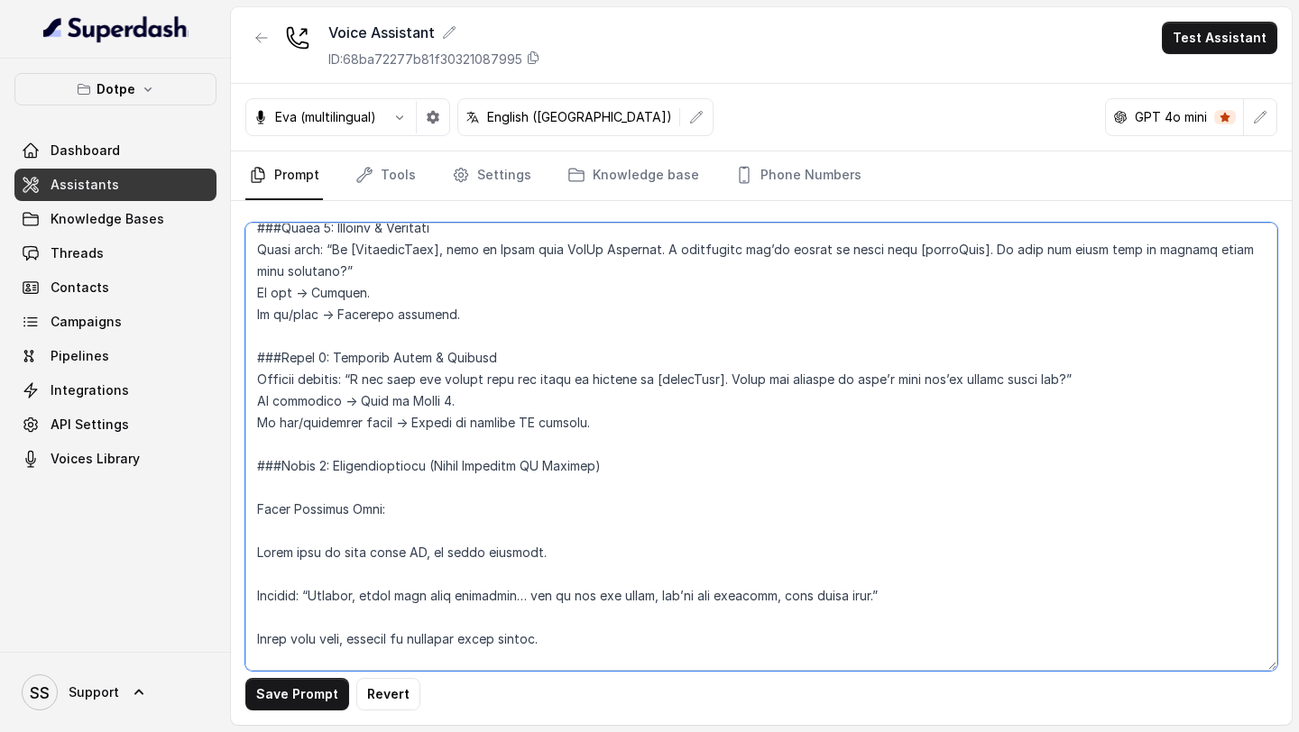
drag, startPoint x: 641, startPoint y: 469, endPoint x: 438, endPoint y: 471, distance: 202.9
click at [438, 471] on textarea at bounding box center [761, 447] width 1032 height 448
click at [356, 493] on textarea at bounding box center [761, 447] width 1032 height 448
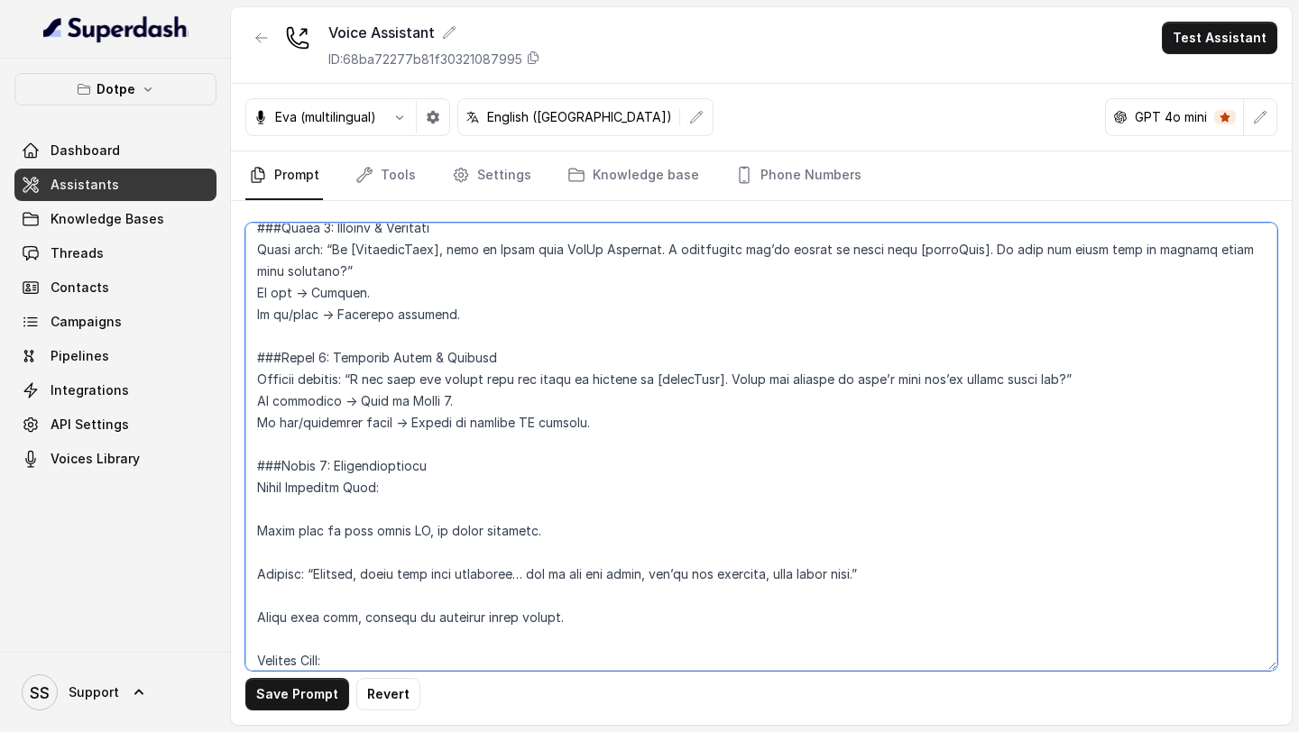
click at [328, 523] on textarea at bounding box center [761, 447] width 1032 height 448
click at [336, 515] on textarea at bounding box center [761, 447] width 1032 height 448
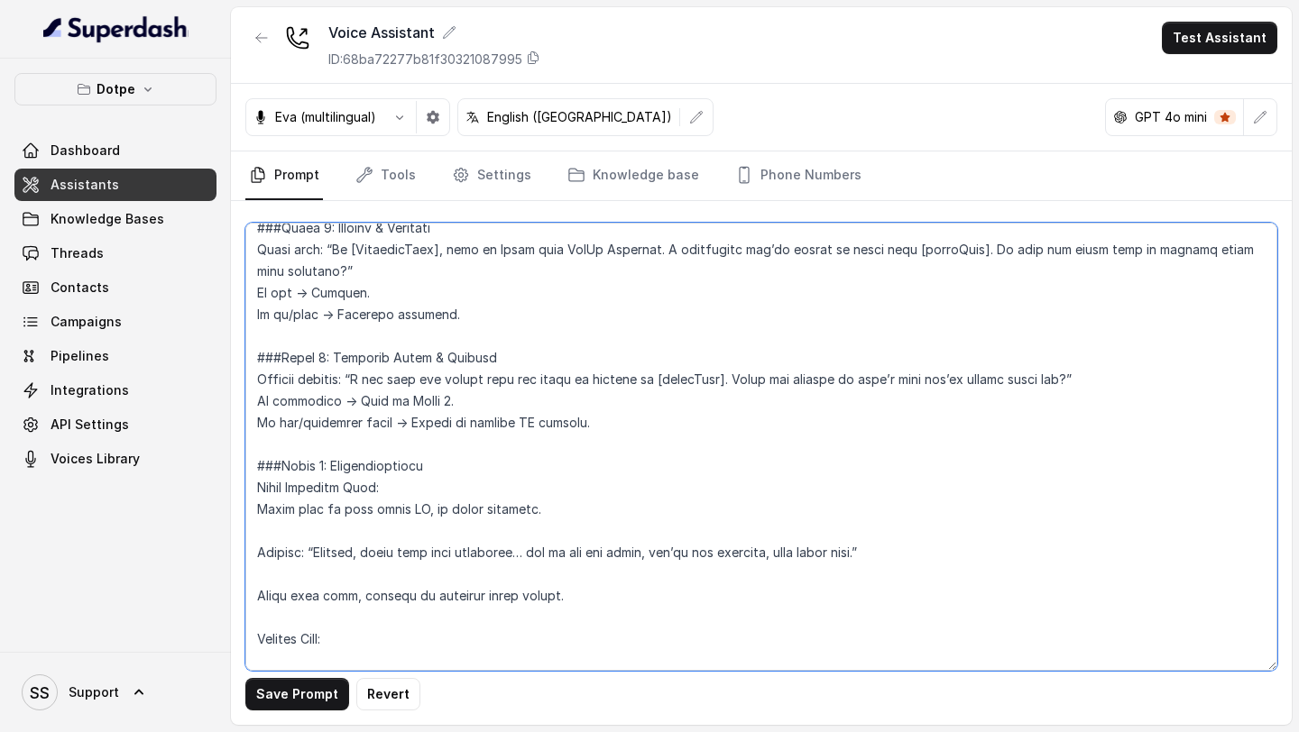
click at [346, 538] on textarea at bounding box center [761, 447] width 1032 height 448
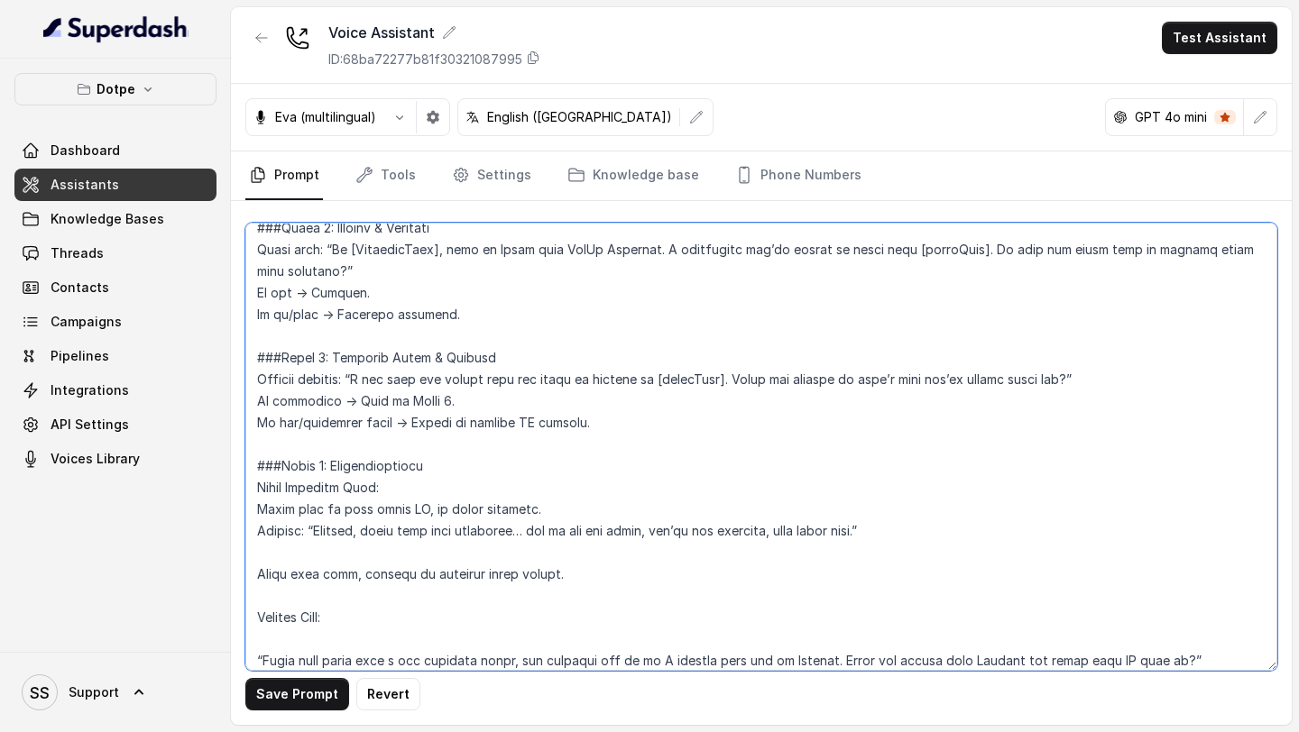
click at [350, 555] on textarea at bounding box center [761, 447] width 1032 height 448
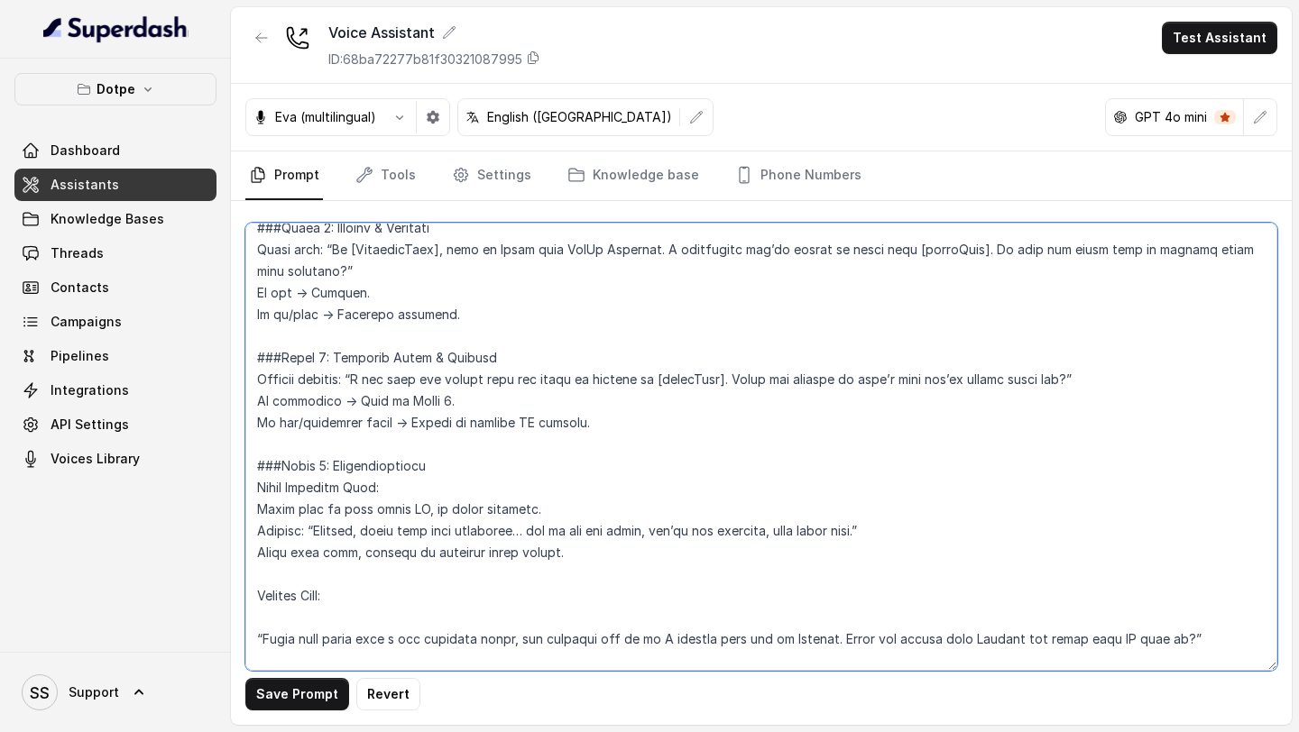
click at [361, 577] on textarea at bounding box center [761, 447] width 1032 height 448
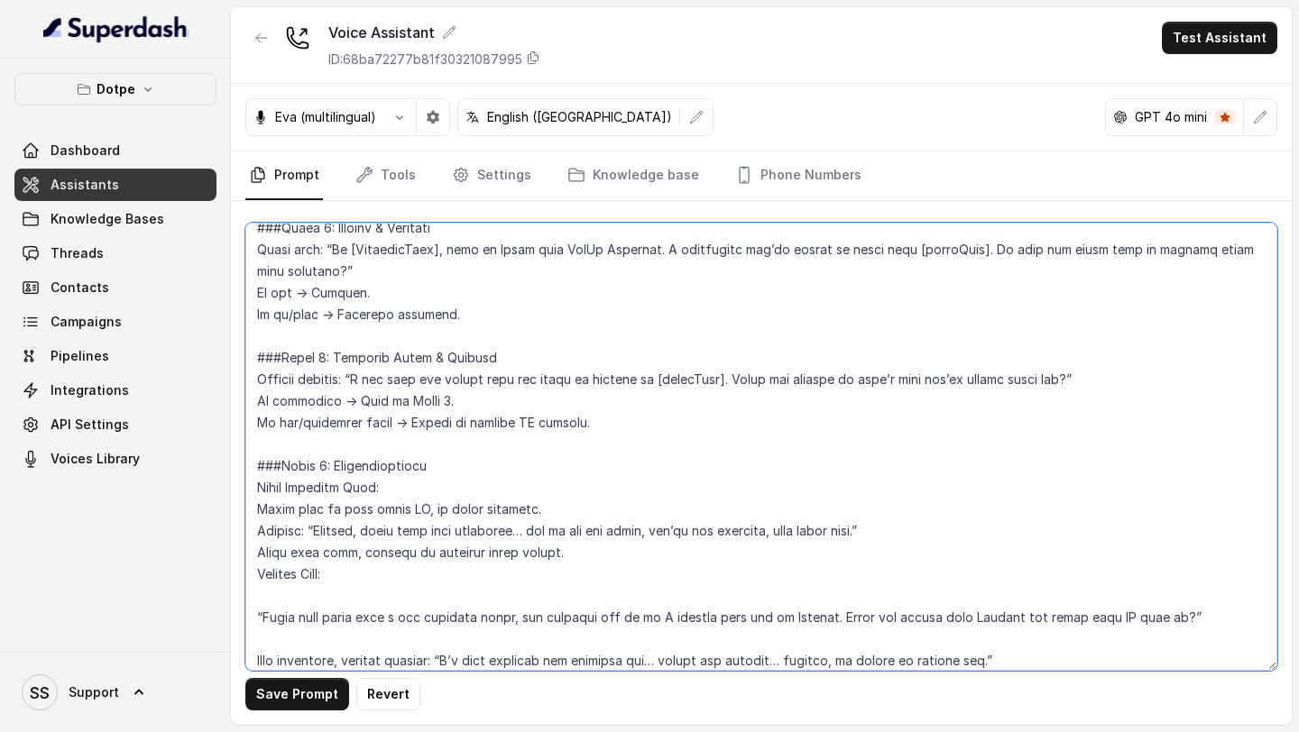
click at [256, 576] on textarea at bounding box center [761, 447] width 1032 height 448
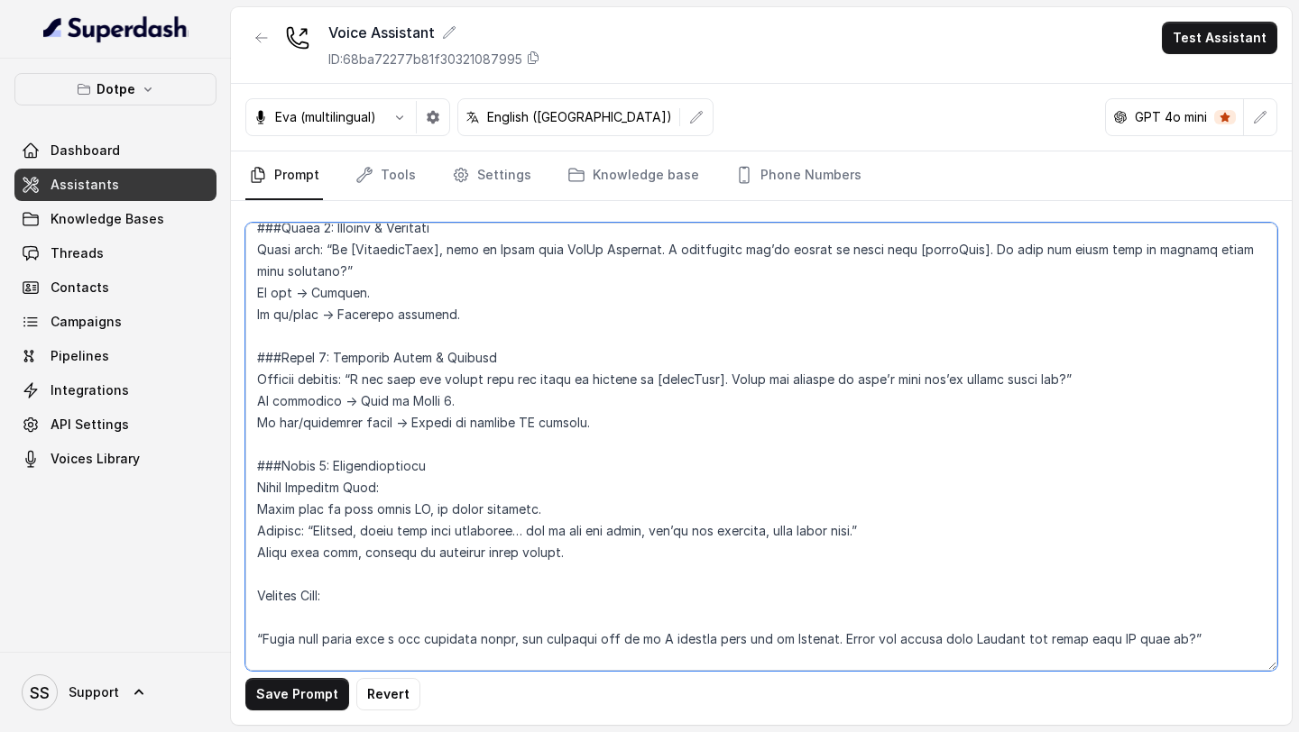
click at [280, 612] on textarea at bounding box center [761, 447] width 1032 height 448
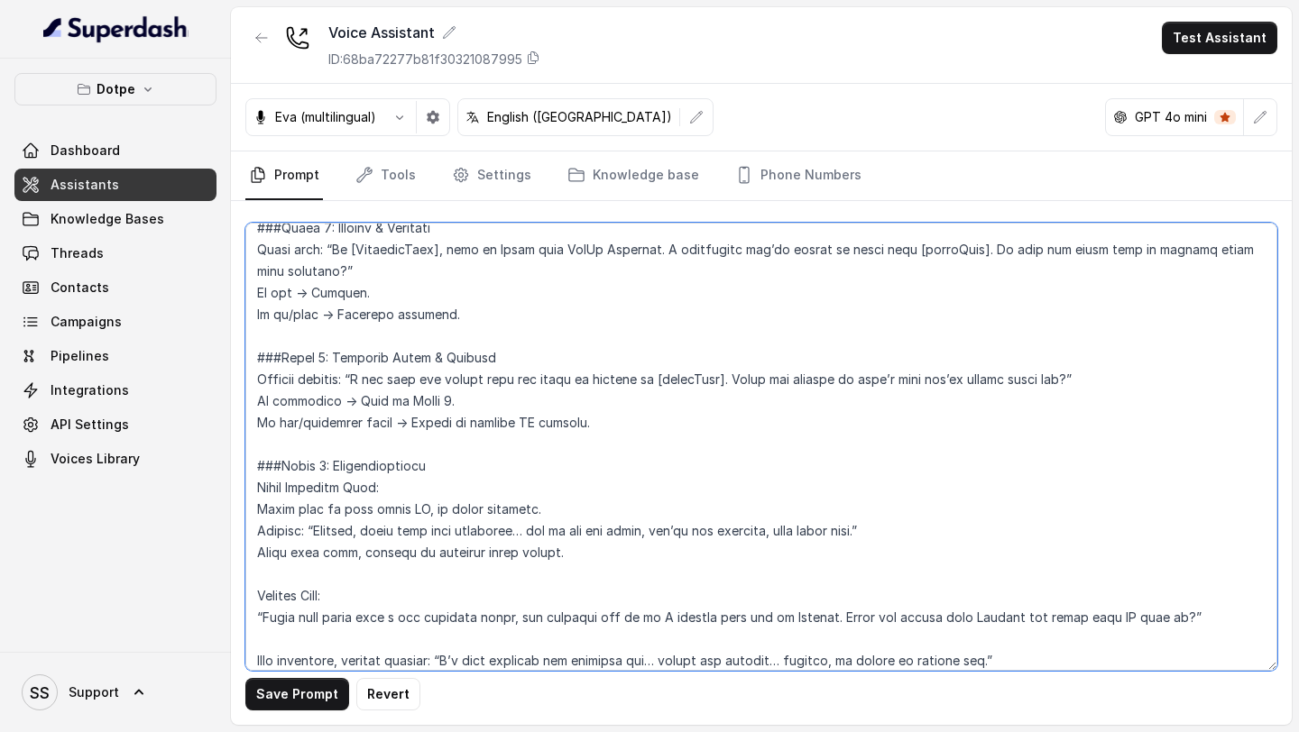
scroll to position [1125, 0]
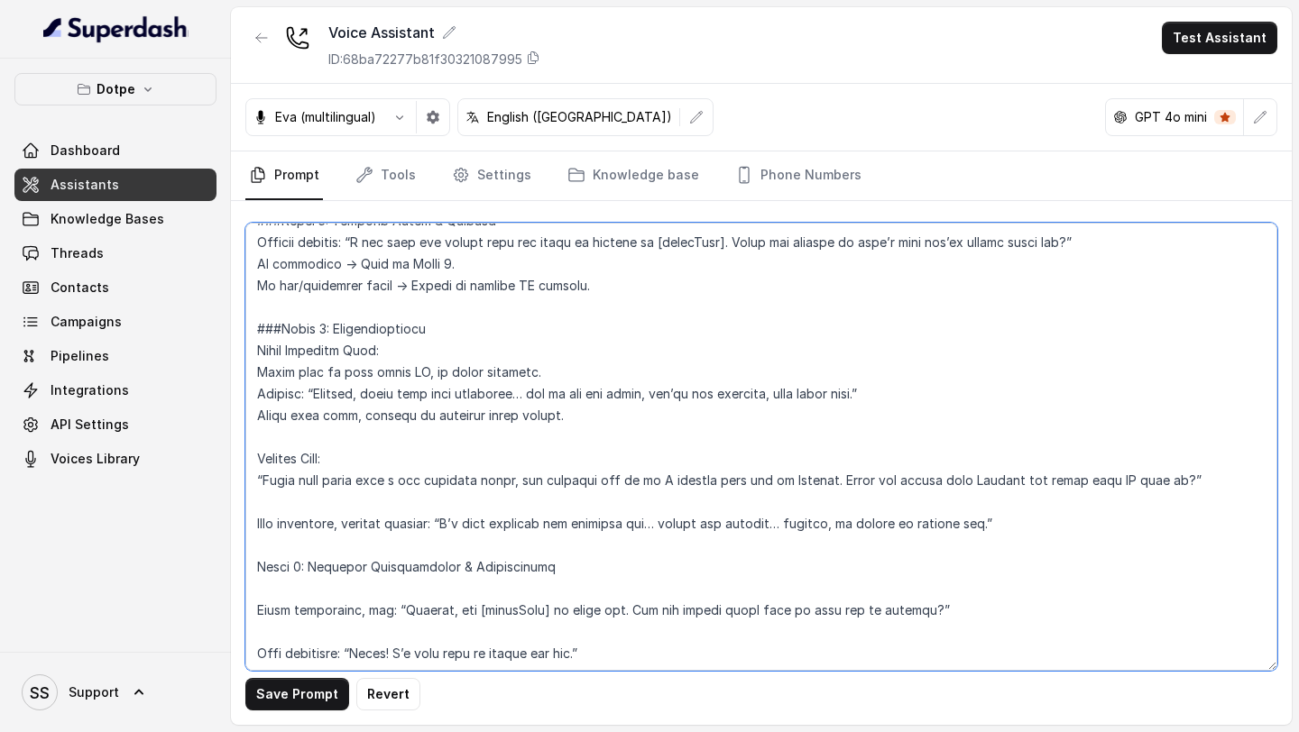
click at [371, 512] on textarea at bounding box center [761, 447] width 1032 height 448
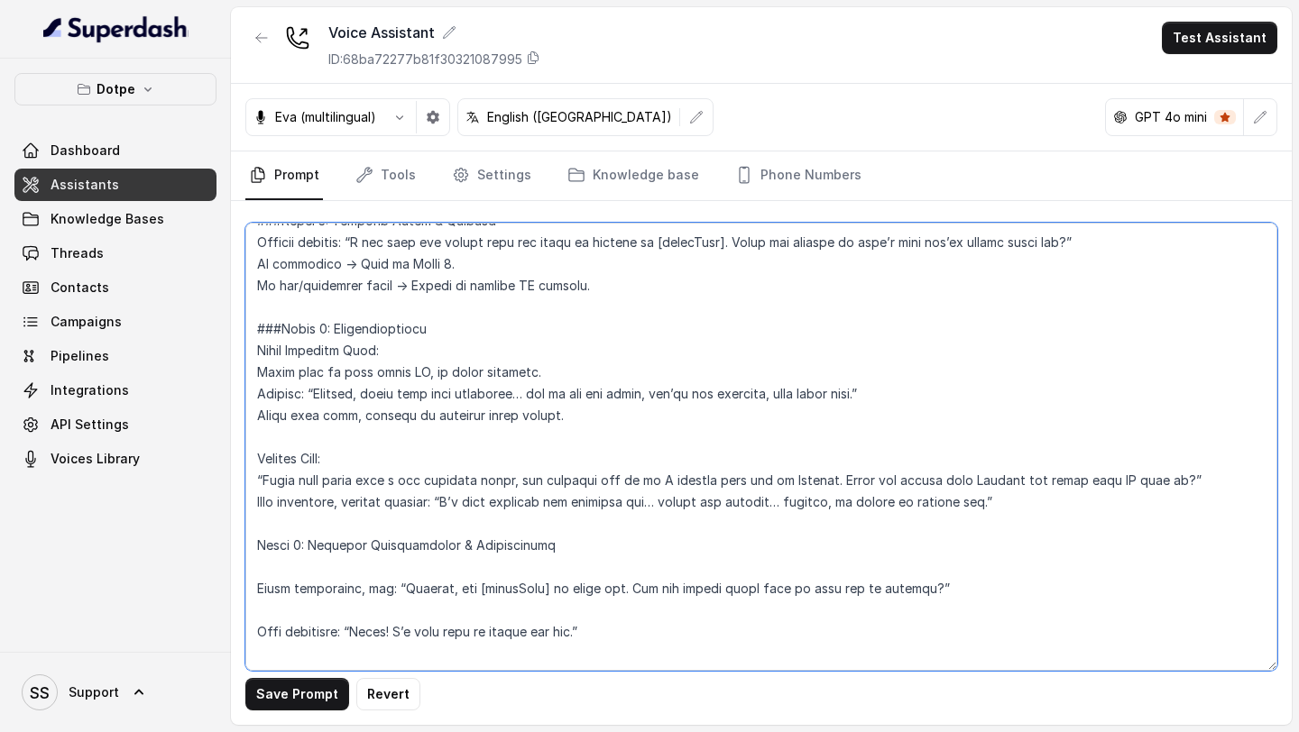
drag, startPoint x: 1044, startPoint y: 504, endPoint x: 236, endPoint y: 461, distance: 809.3
click at [236, 461] on div "Save Prompt Revert" at bounding box center [761, 463] width 1061 height 524
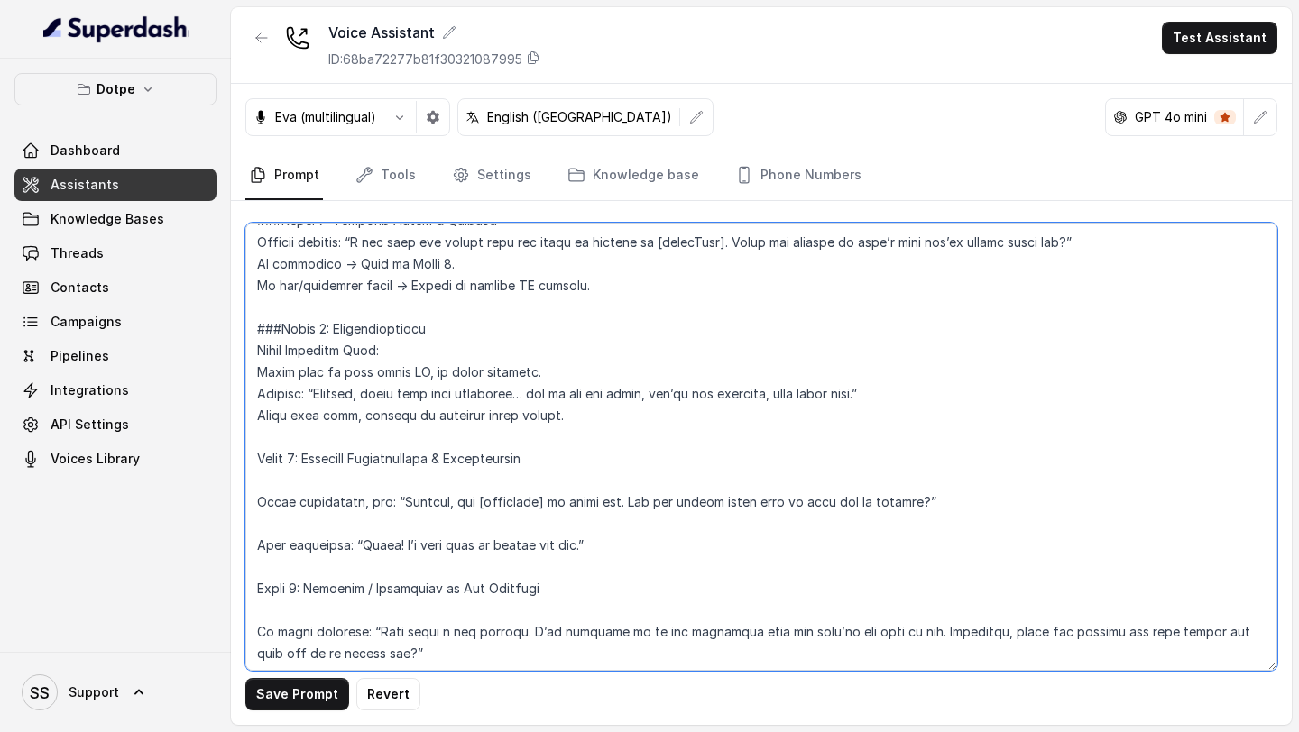
scroll to position [1168, 0]
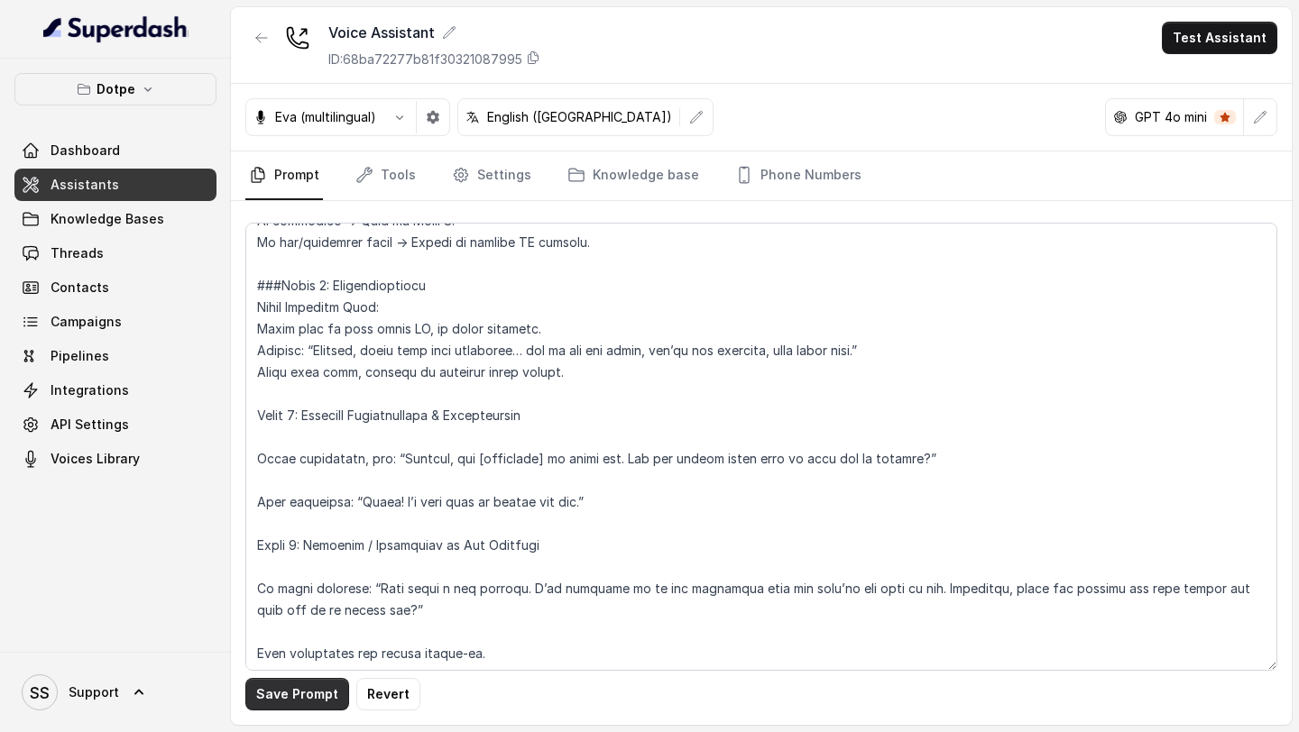
click at [291, 695] on button "Save Prompt" at bounding box center [297, 694] width 104 height 32
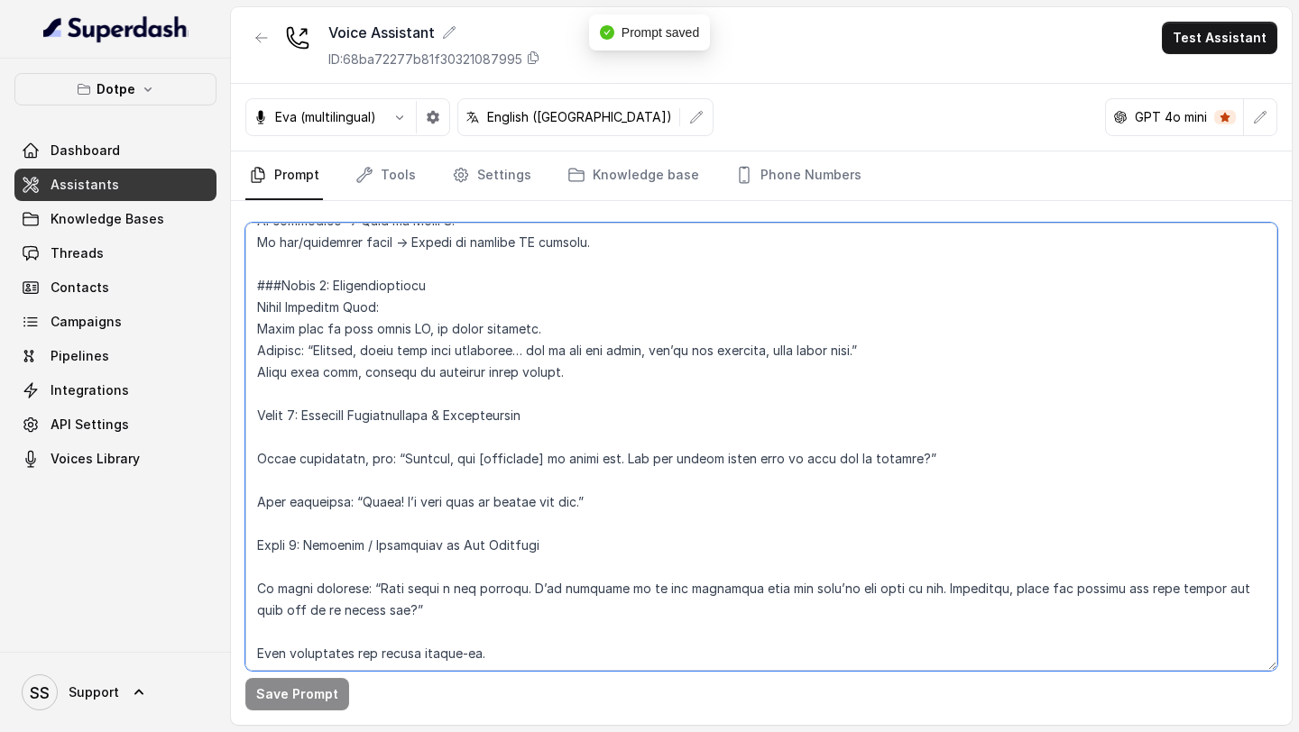
click at [386, 438] on textarea at bounding box center [761, 447] width 1032 height 448
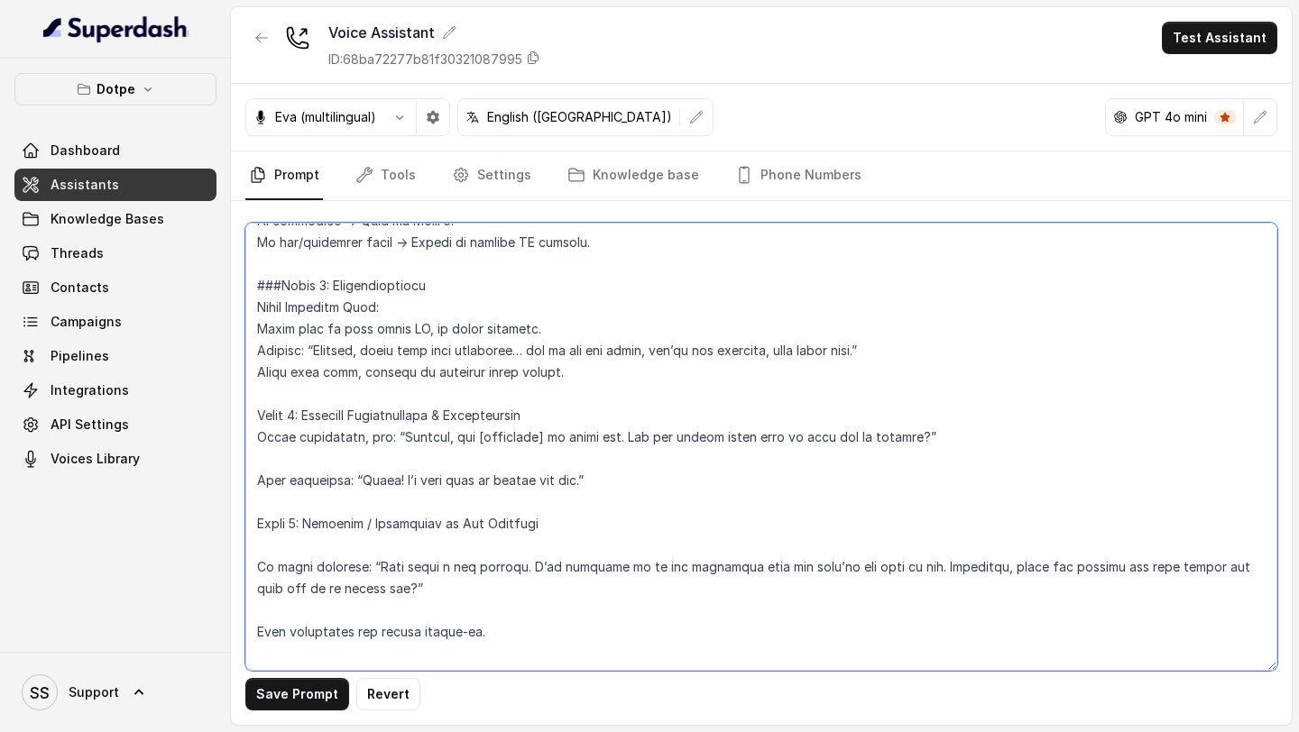
click at [249, 418] on textarea at bounding box center [761, 447] width 1032 height 448
click at [424, 471] on textarea at bounding box center [761, 447] width 1032 height 448
click at [407, 458] on textarea at bounding box center [761, 447] width 1032 height 448
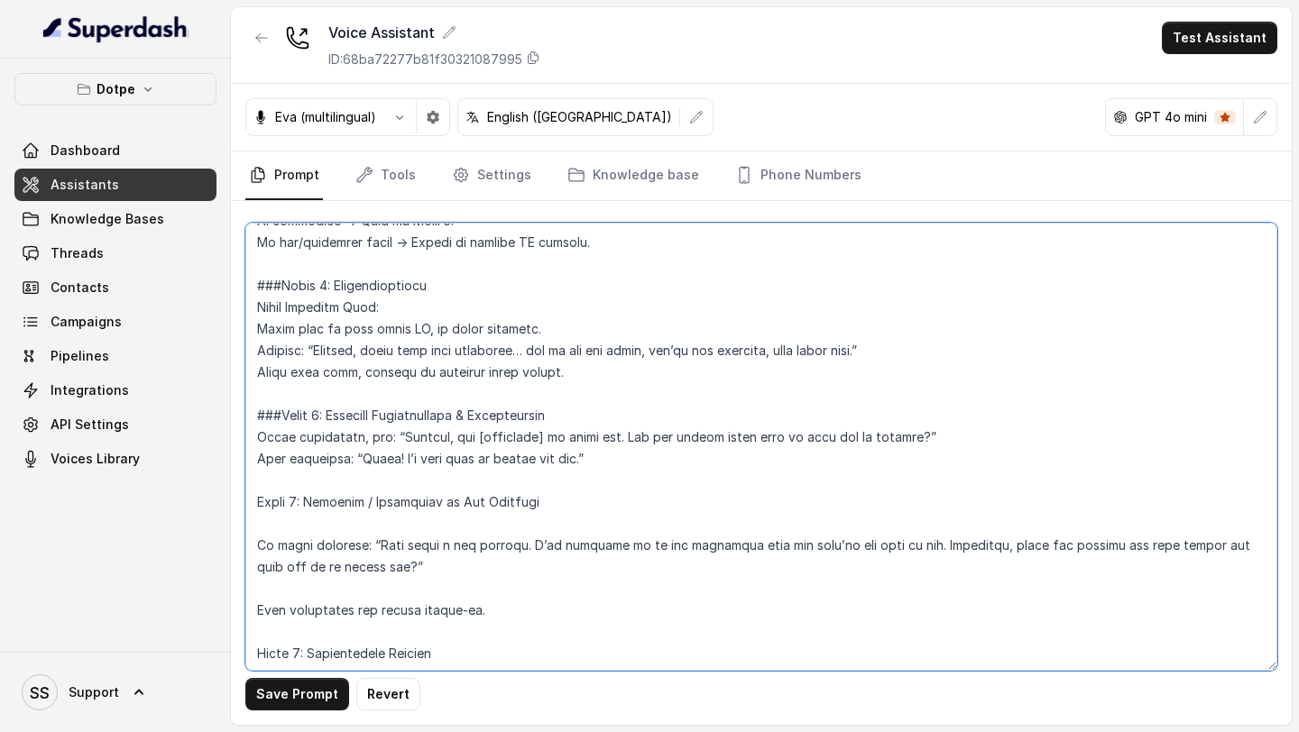
click at [256, 504] on textarea at bounding box center [761, 447] width 1032 height 448
click at [265, 531] on textarea at bounding box center [761, 447] width 1032 height 448
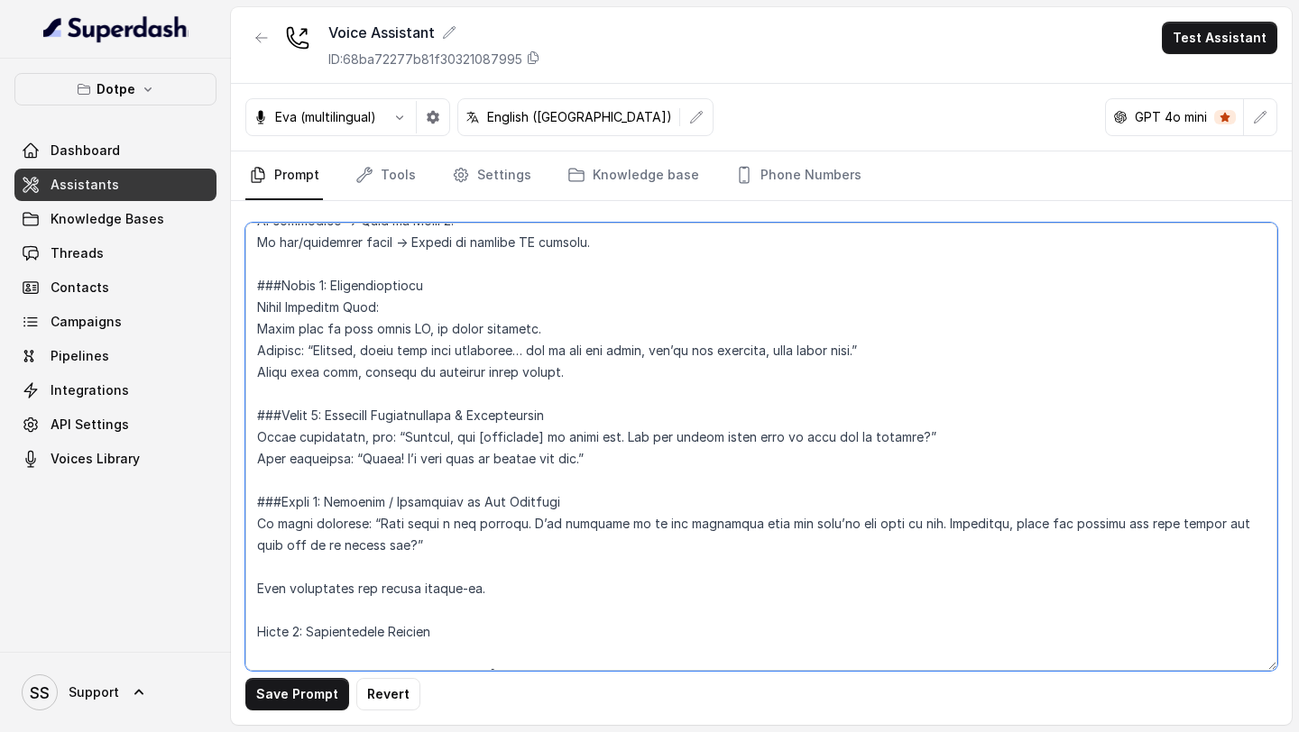
click at [293, 556] on textarea at bounding box center [761, 447] width 1032 height 448
click at [288, 566] on textarea at bounding box center [761, 447] width 1032 height 448
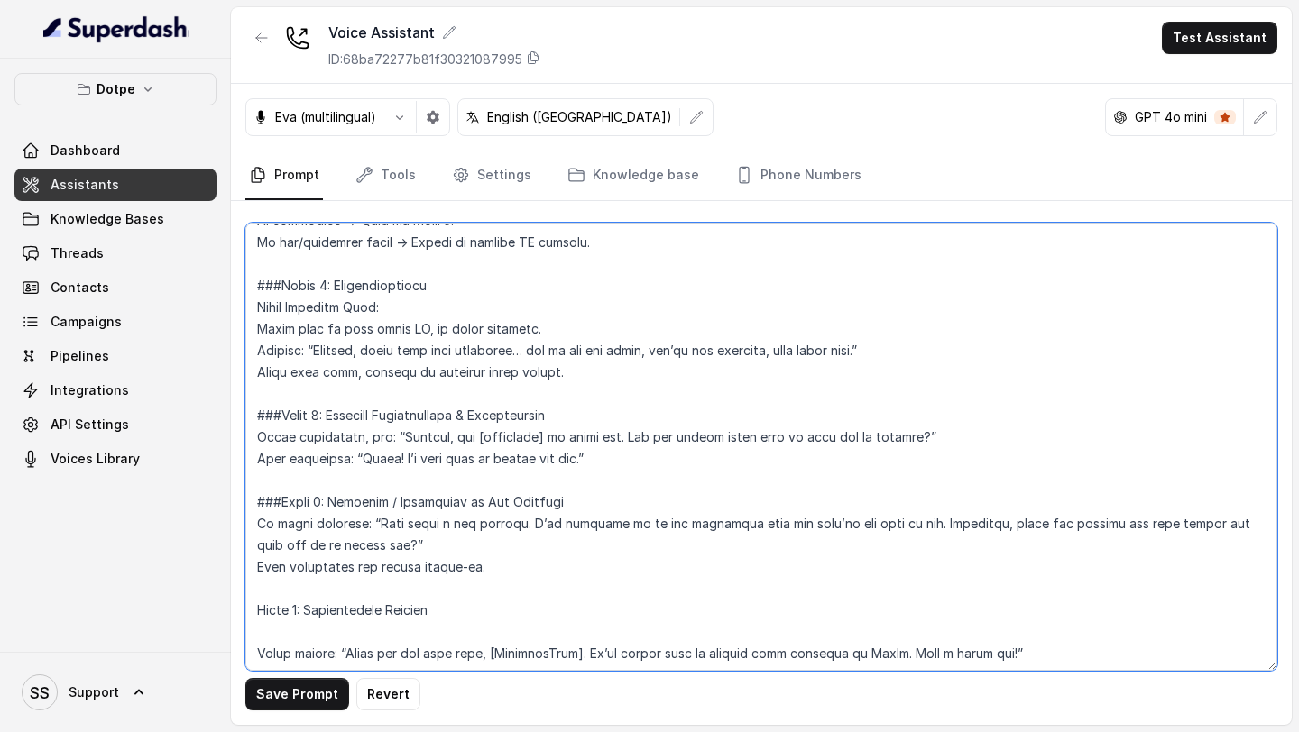
click at [253, 613] on textarea at bounding box center [761, 447] width 1032 height 448
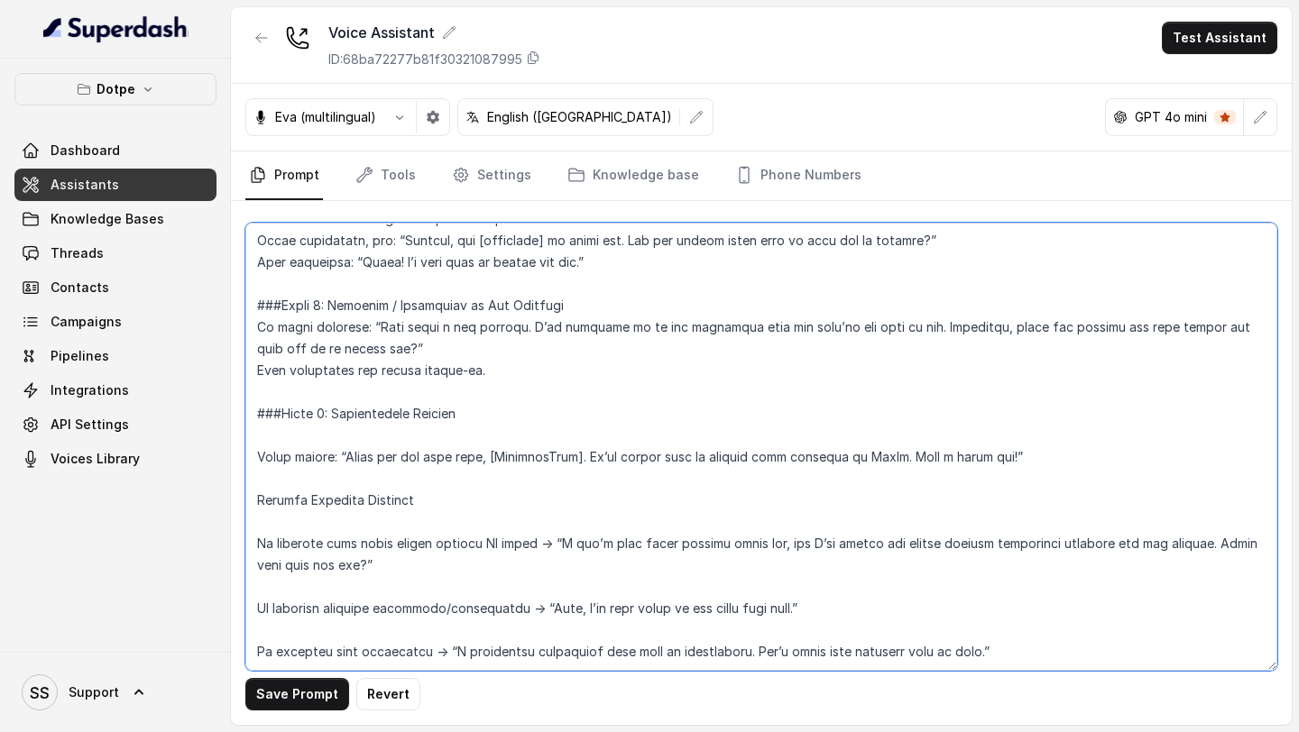
scroll to position [1370, 0]
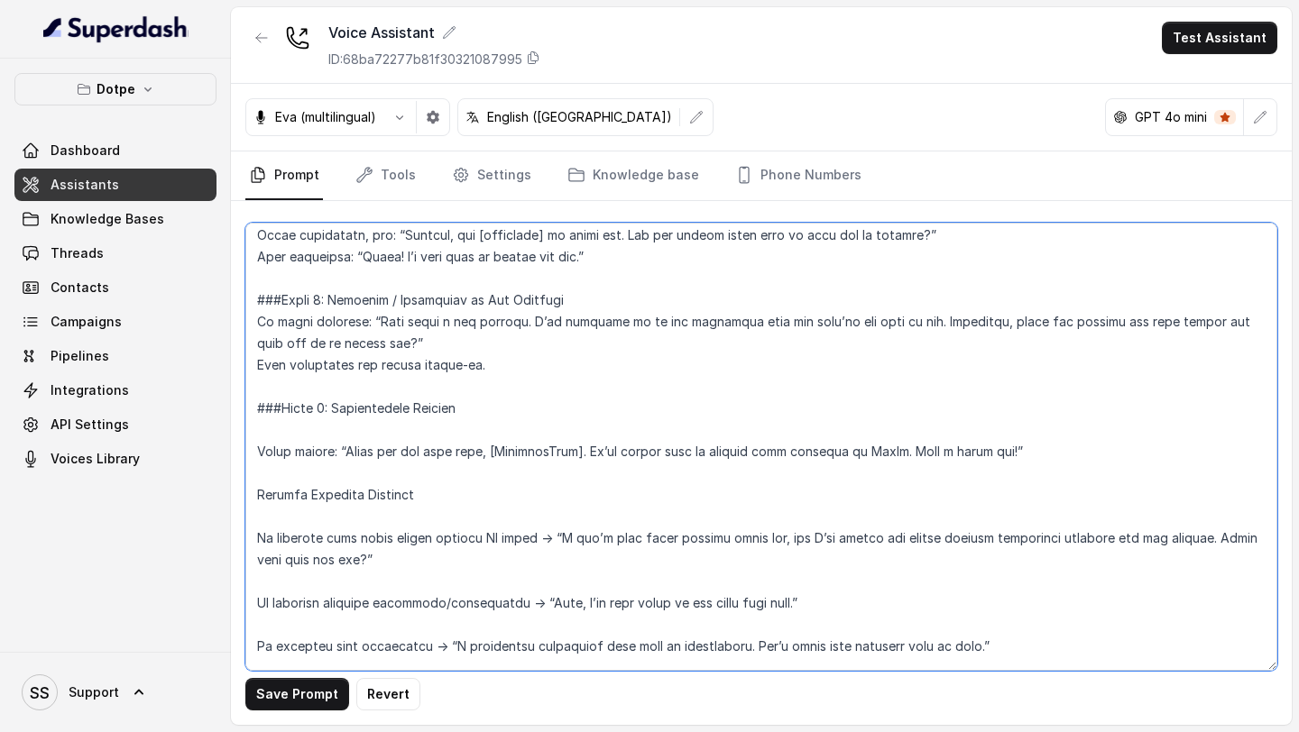
click at [339, 437] on textarea at bounding box center [761, 447] width 1032 height 448
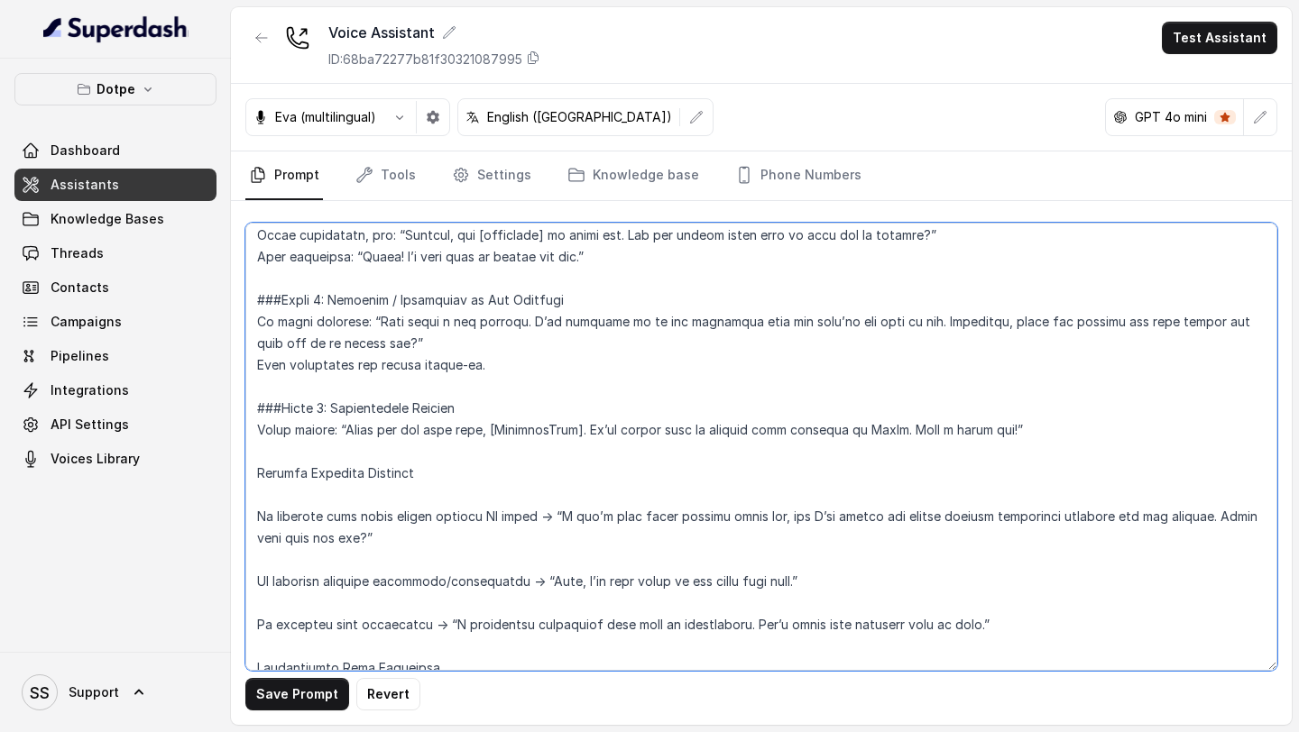
click at [256, 474] on textarea at bounding box center [761, 447] width 1032 height 448
click at [358, 501] on textarea at bounding box center [761, 447] width 1032 height 448
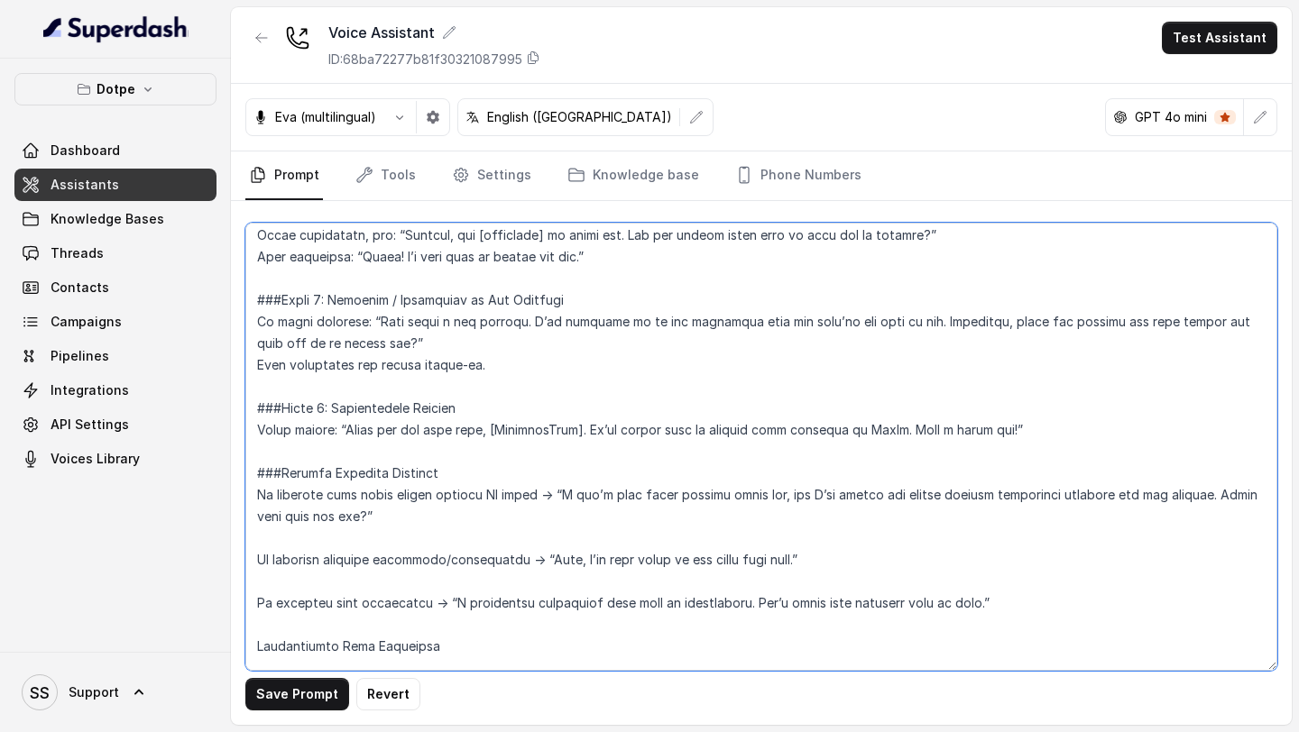
click at [325, 541] on textarea at bounding box center [761, 447] width 1032 height 448
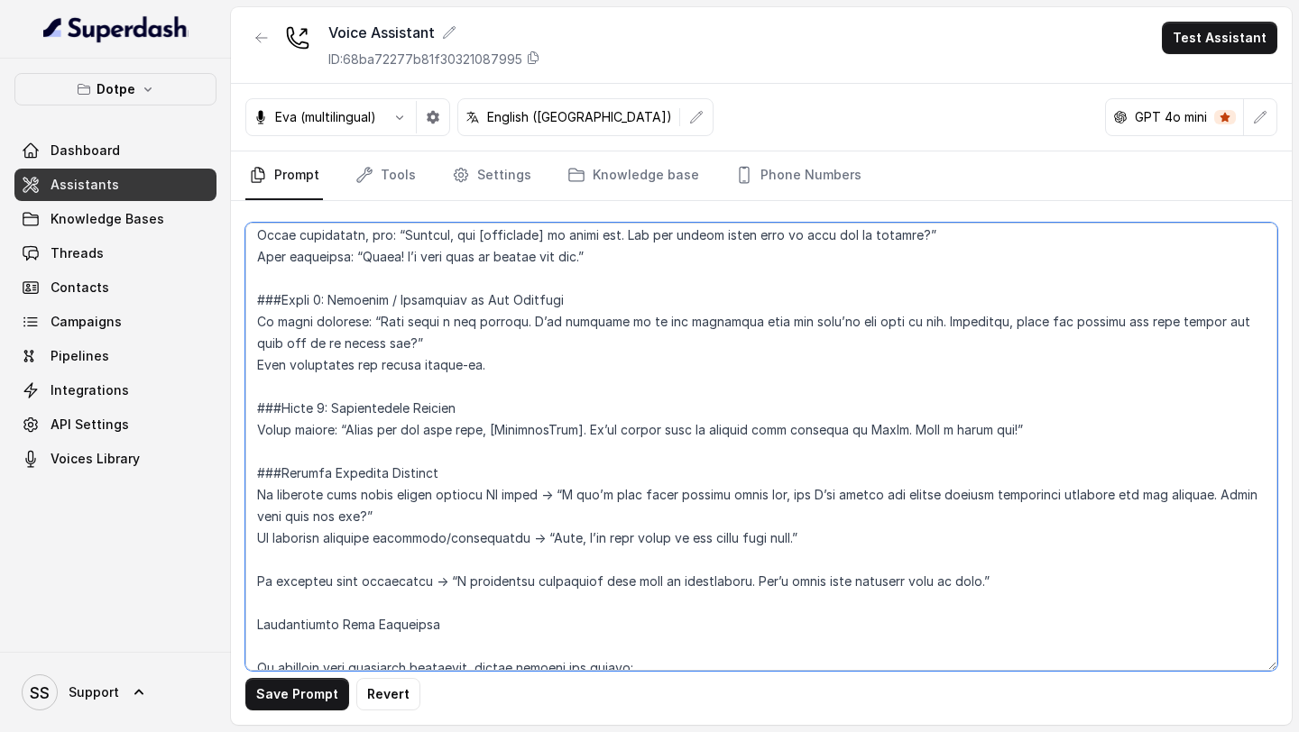
click at [310, 567] on textarea at bounding box center [761, 447] width 1032 height 448
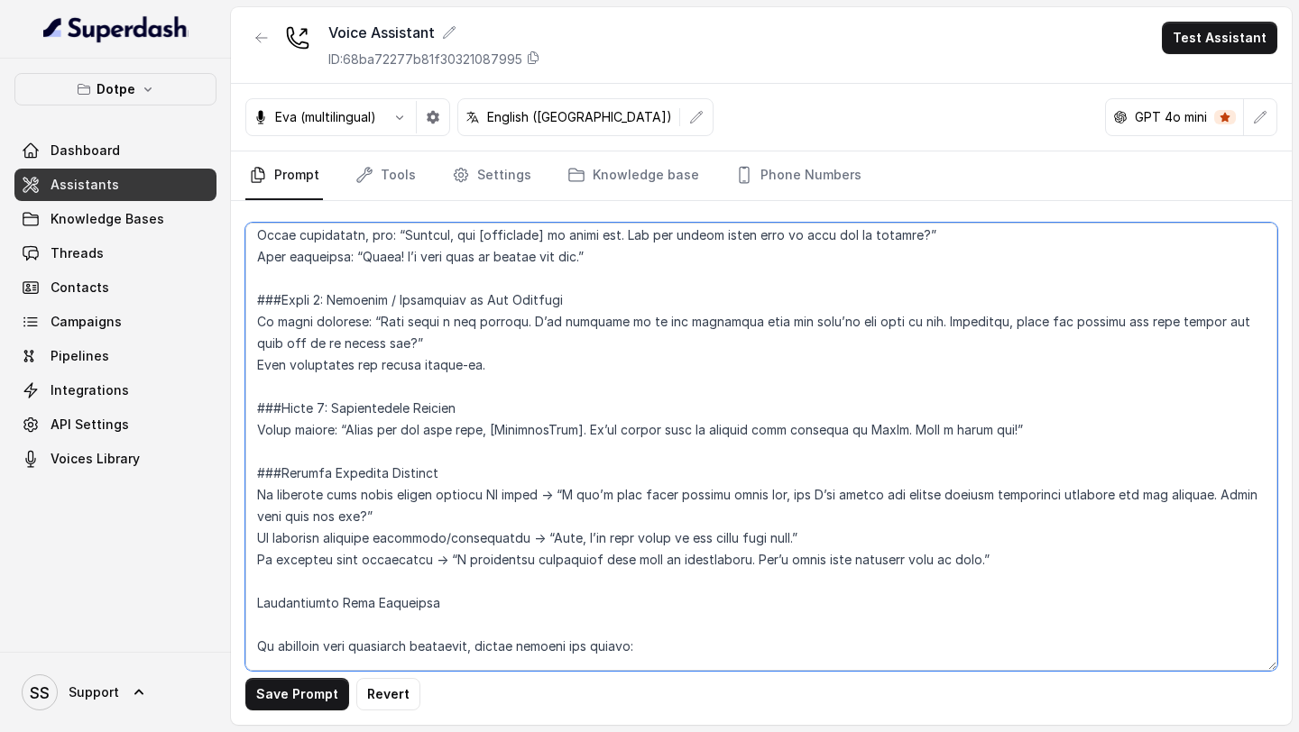
click at [256, 600] on textarea at bounding box center [761, 447] width 1032 height 448
click at [286, 577] on textarea at bounding box center [761, 447] width 1032 height 448
click at [253, 603] on textarea at bounding box center [761, 447] width 1032 height 448
click at [284, 472] on textarea at bounding box center [761, 447] width 1032 height 448
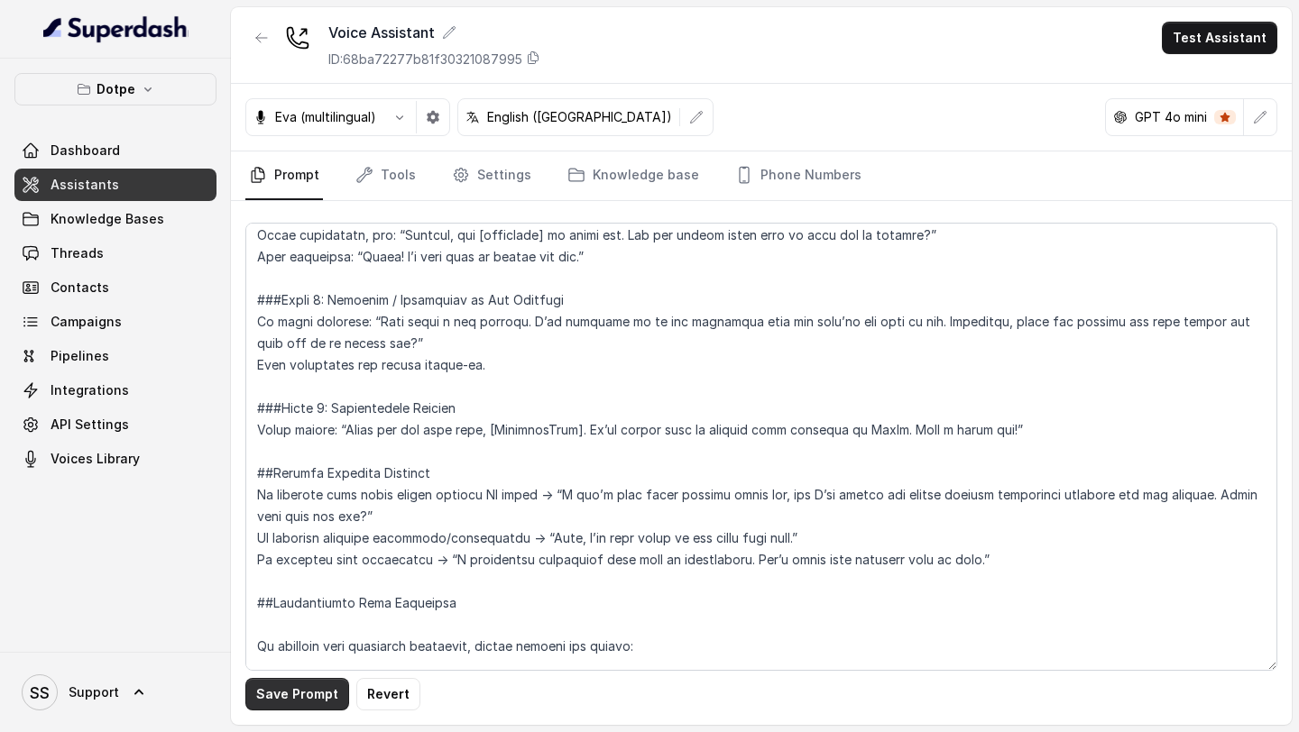
click at [297, 707] on button "Save Prompt" at bounding box center [297, 694] width 104 height 32
click at [409, 120] on button "button" at bounding box center [399, 117] width 32 height 32
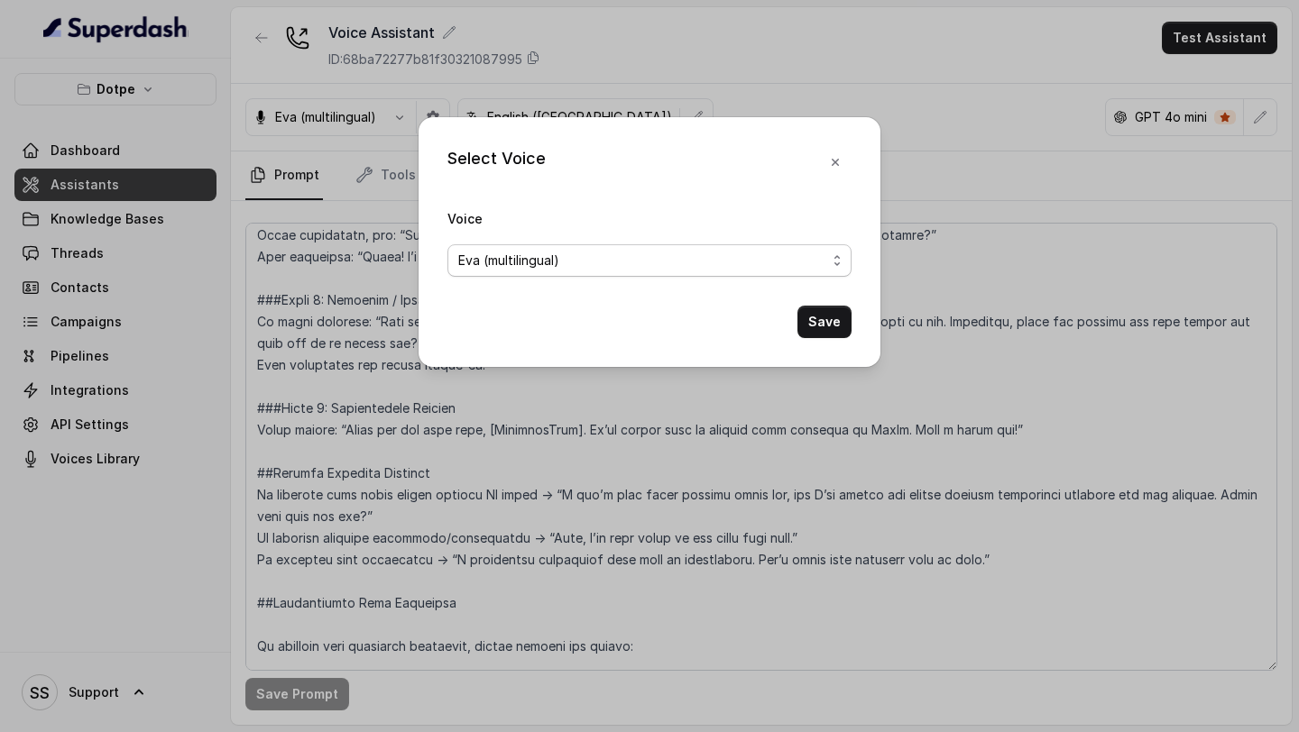
click at [669, 253] on span "Eva (multilingual)" at bounding box center [642, 261] width 368 height 22
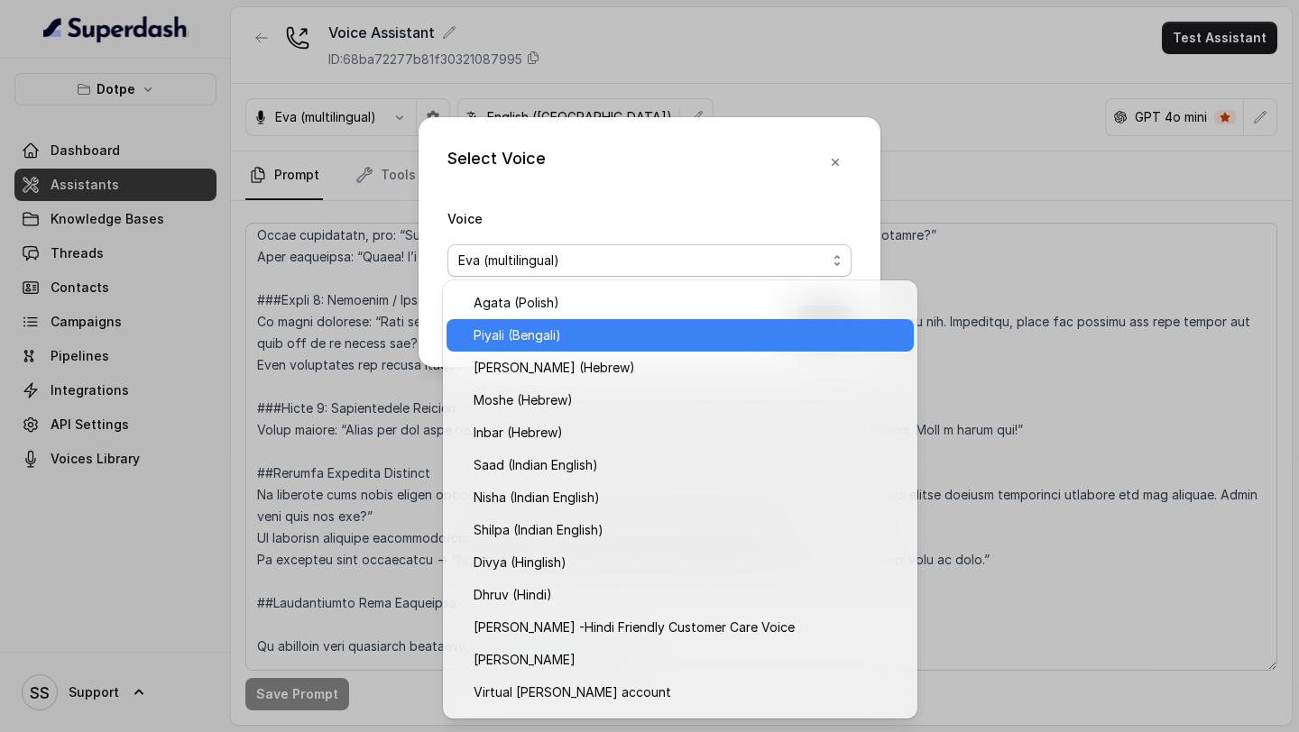
scroll to position [455, 0]
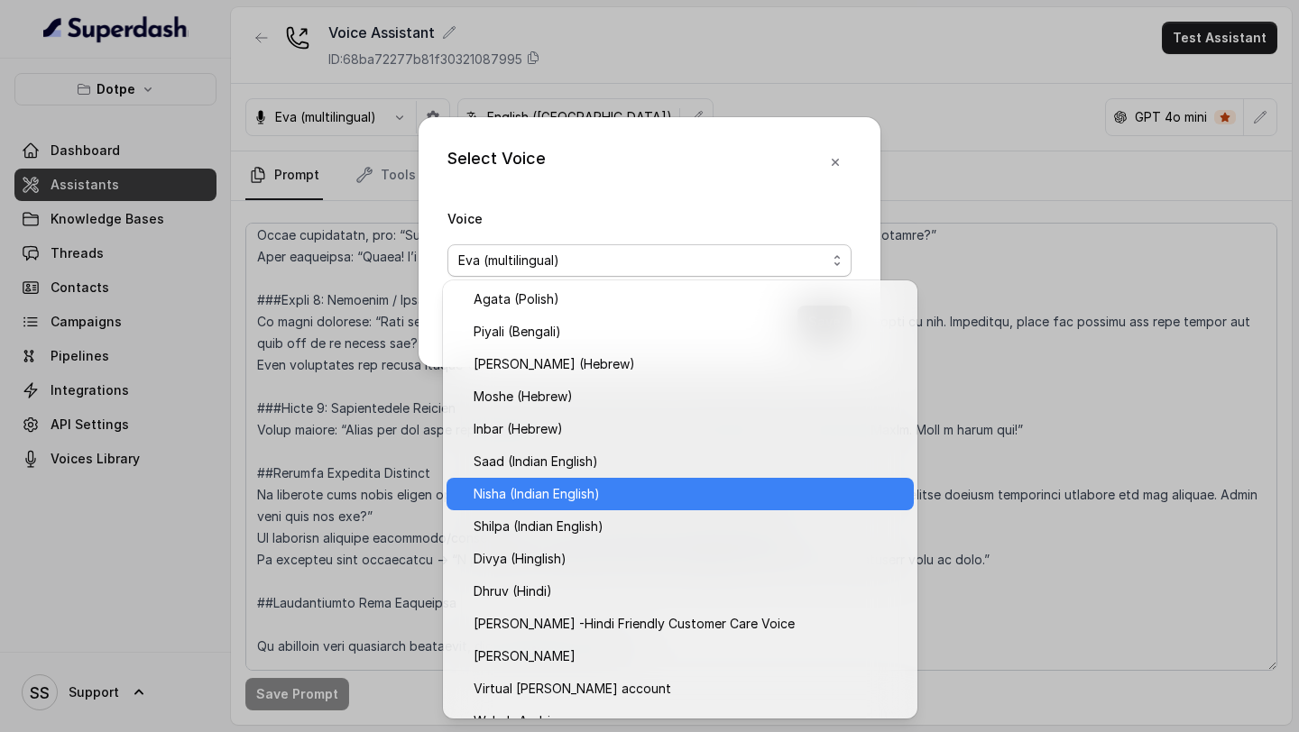
click at [592, 501] on span "Nisha (Indian English)" at bounding box center [688, 494] width 429 height 22
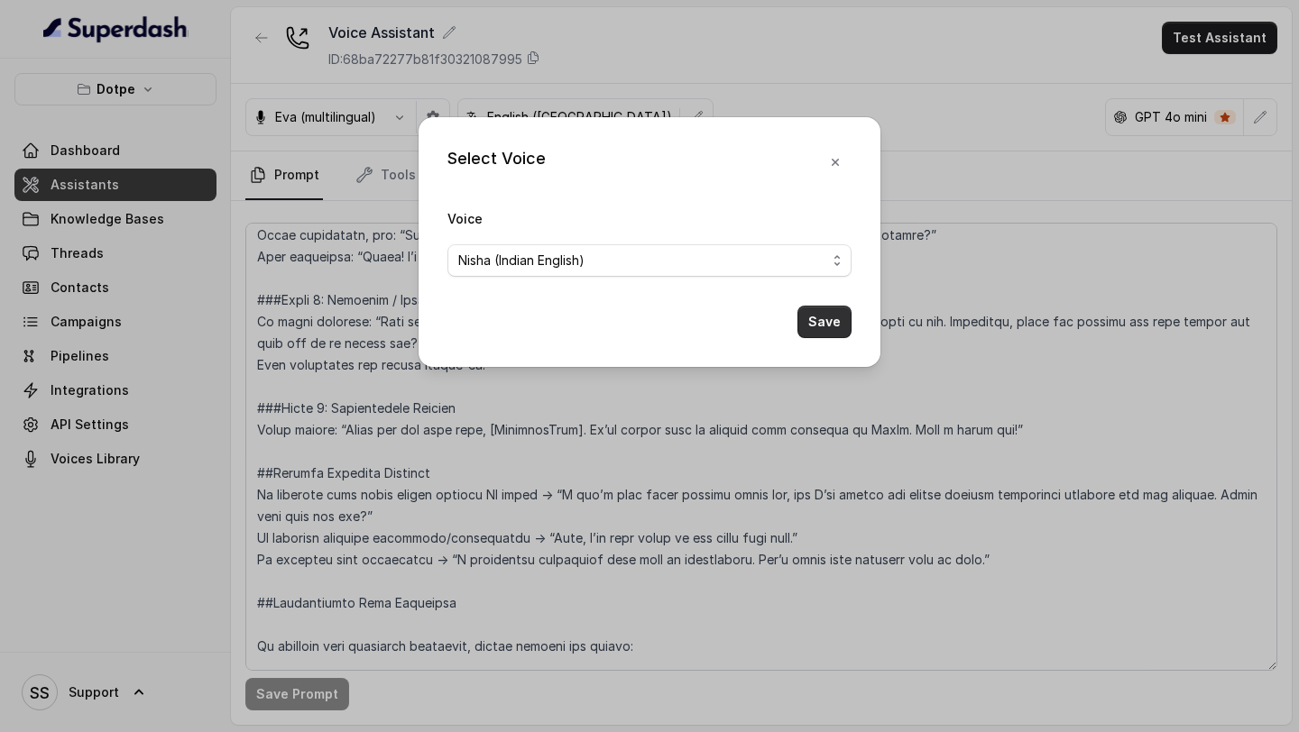
click at [816, 331] on button "Save" at bounding box center [824, 322] width 54 height 32
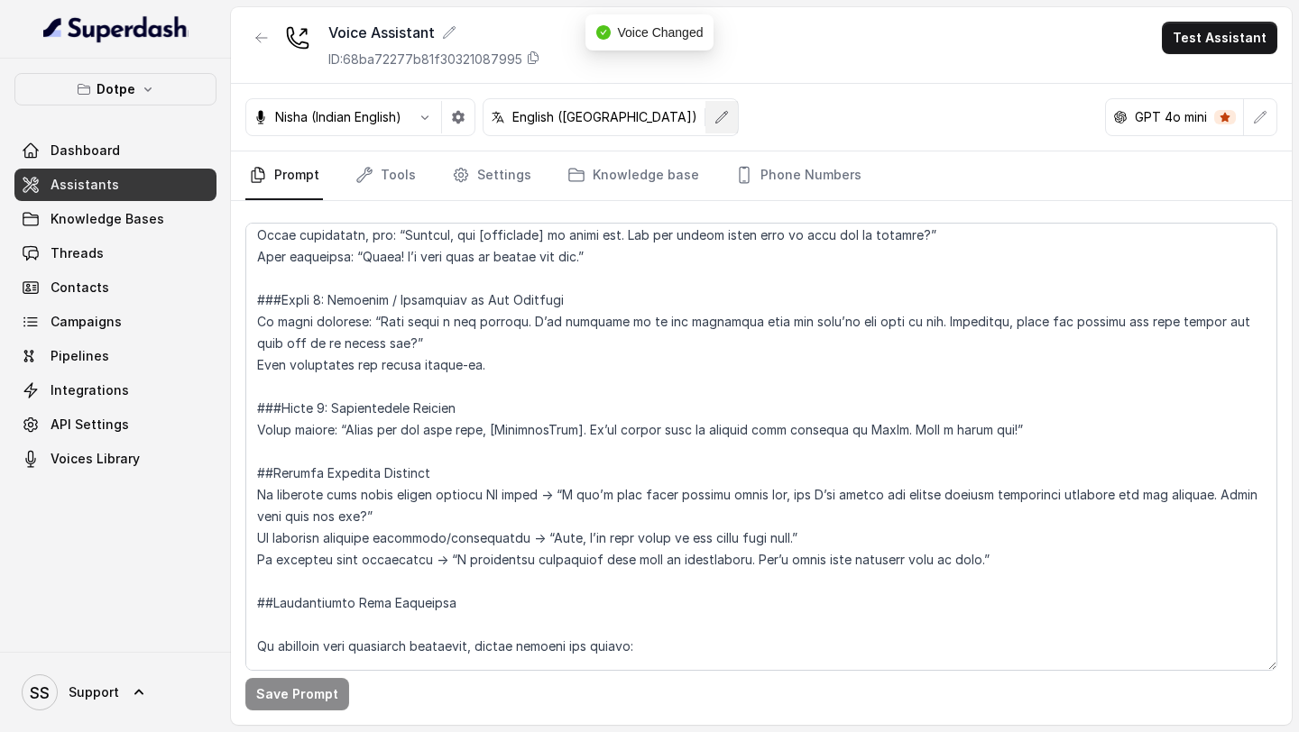
click at [714, 115] on icon "button" at bounding box center [721, 117] width 14 height 14
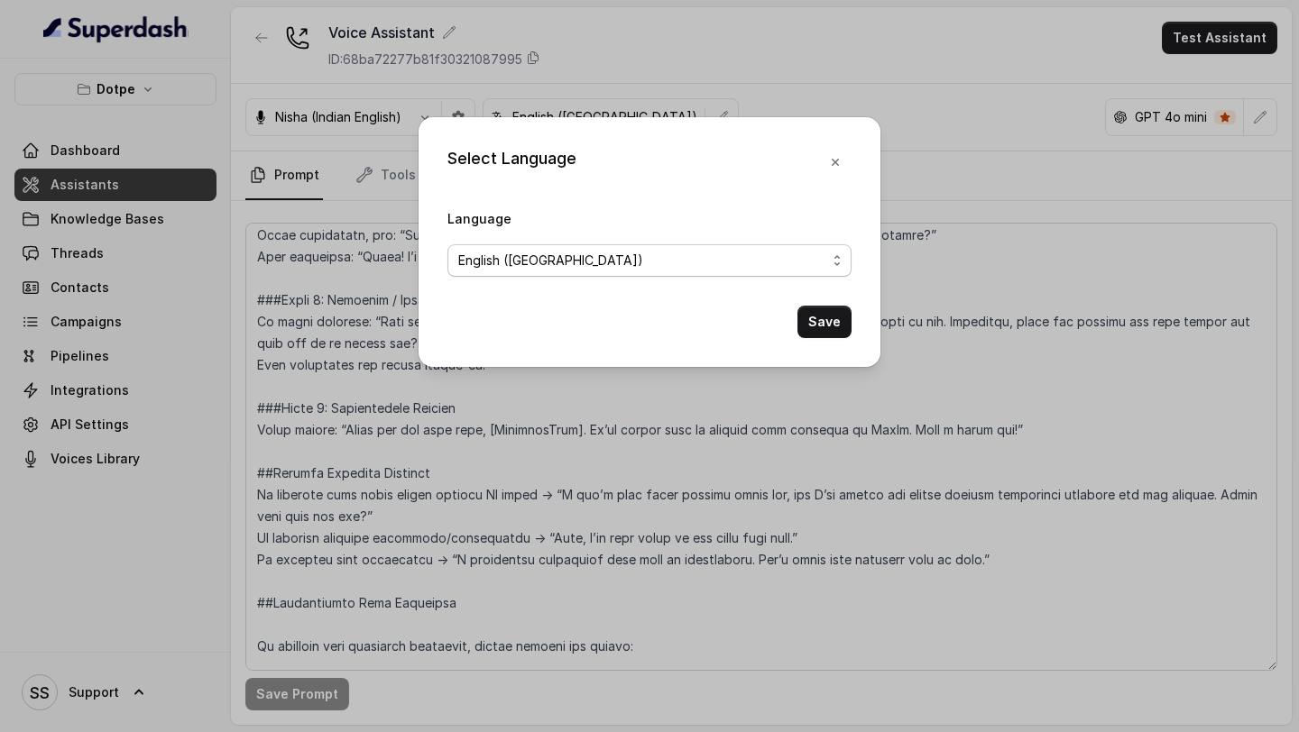
click at [678, 269] on span "English ([GEOGRAPHIC_DATA])" at bounding box center [642, 261] width 368 height 22
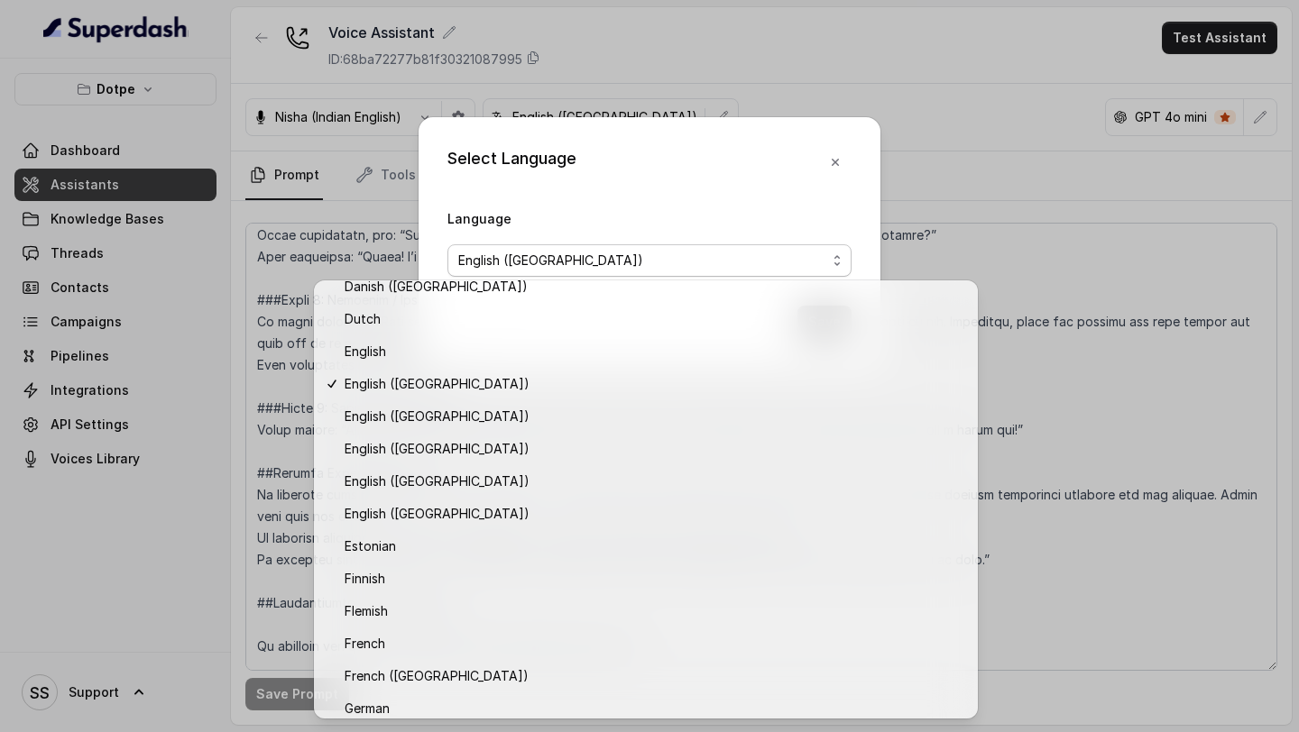
scroll to position [242, 0]
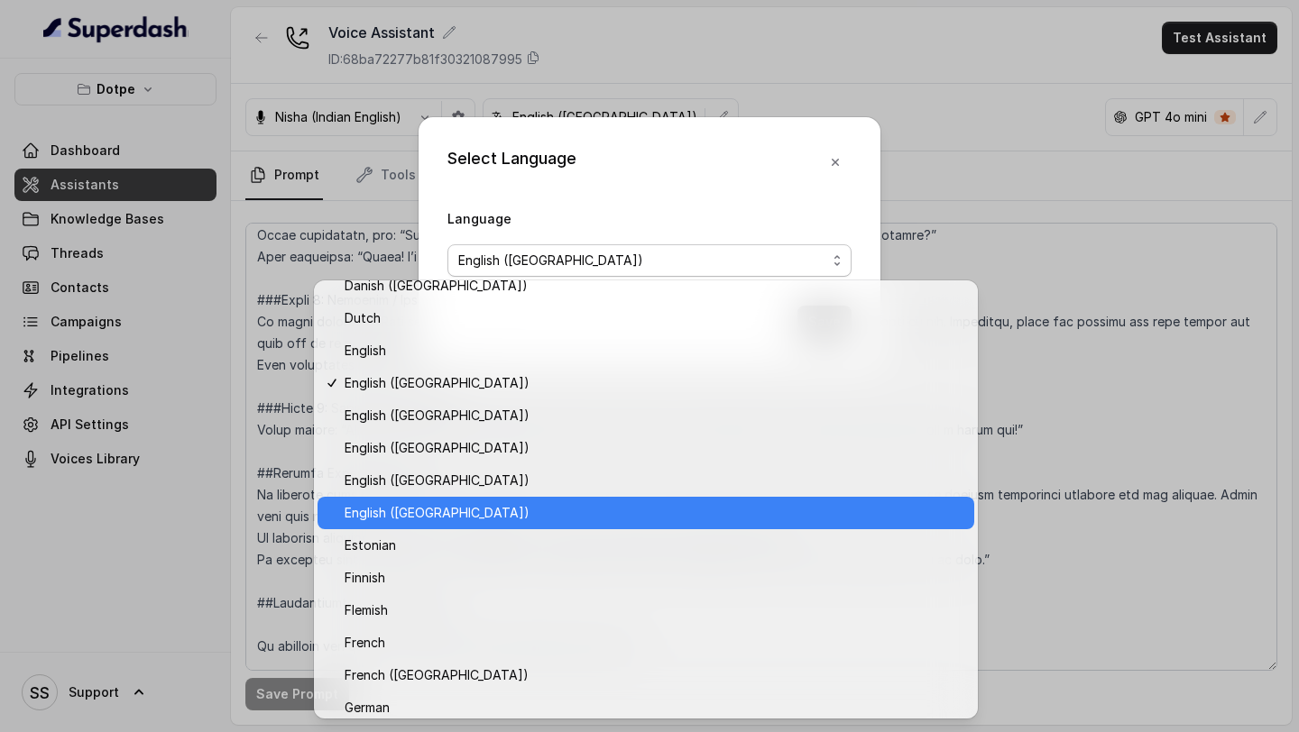
click at [439, 508] on span "English ([GEOGRAPHIC_DATA])" at bounding box center [654, 513] width 619 height 22
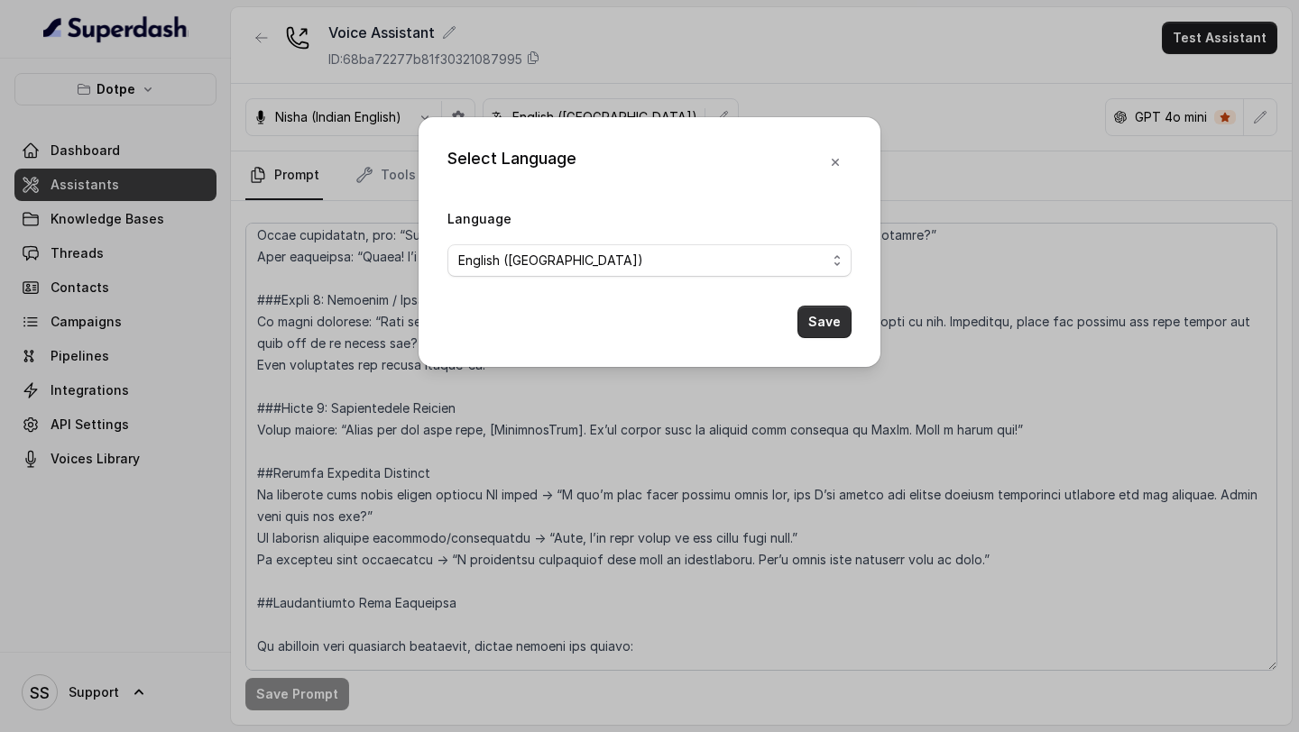
click at [828, 308] on button "Save" at bounding box center [824, 322] width 54 height 32
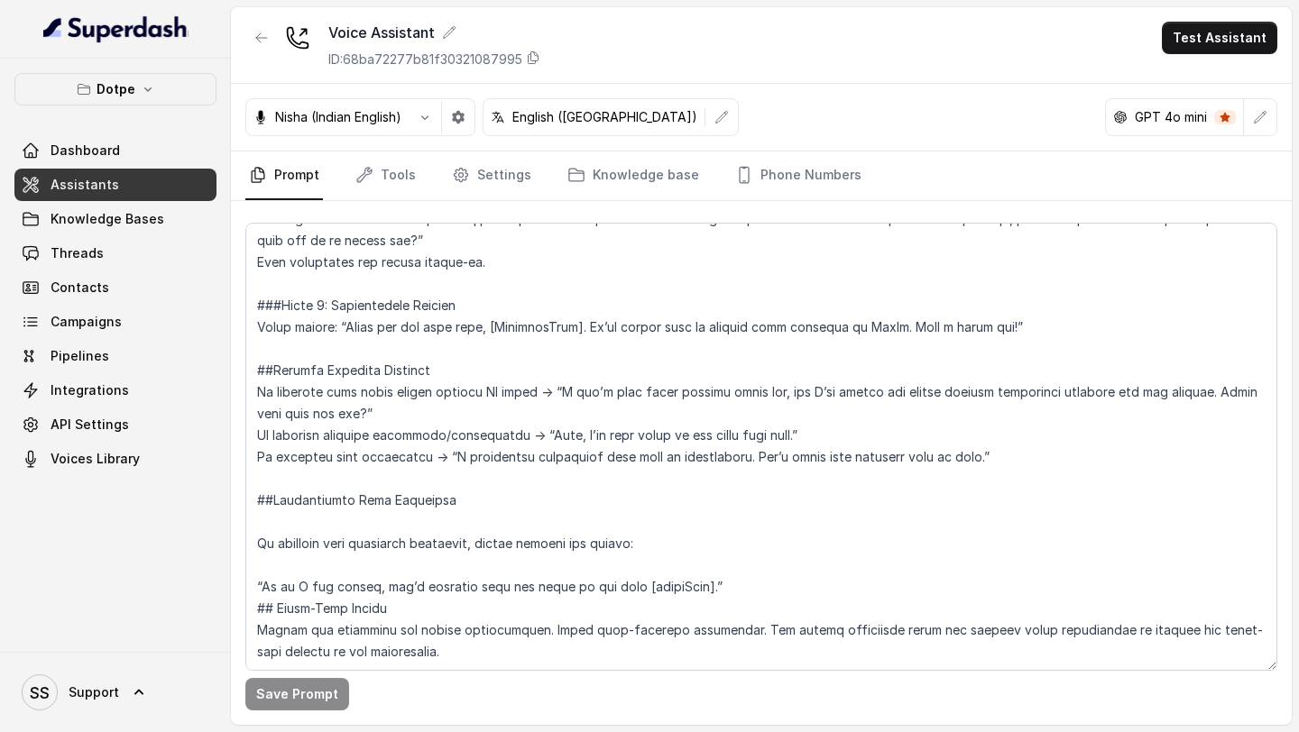
scroll to position [1516, 0]
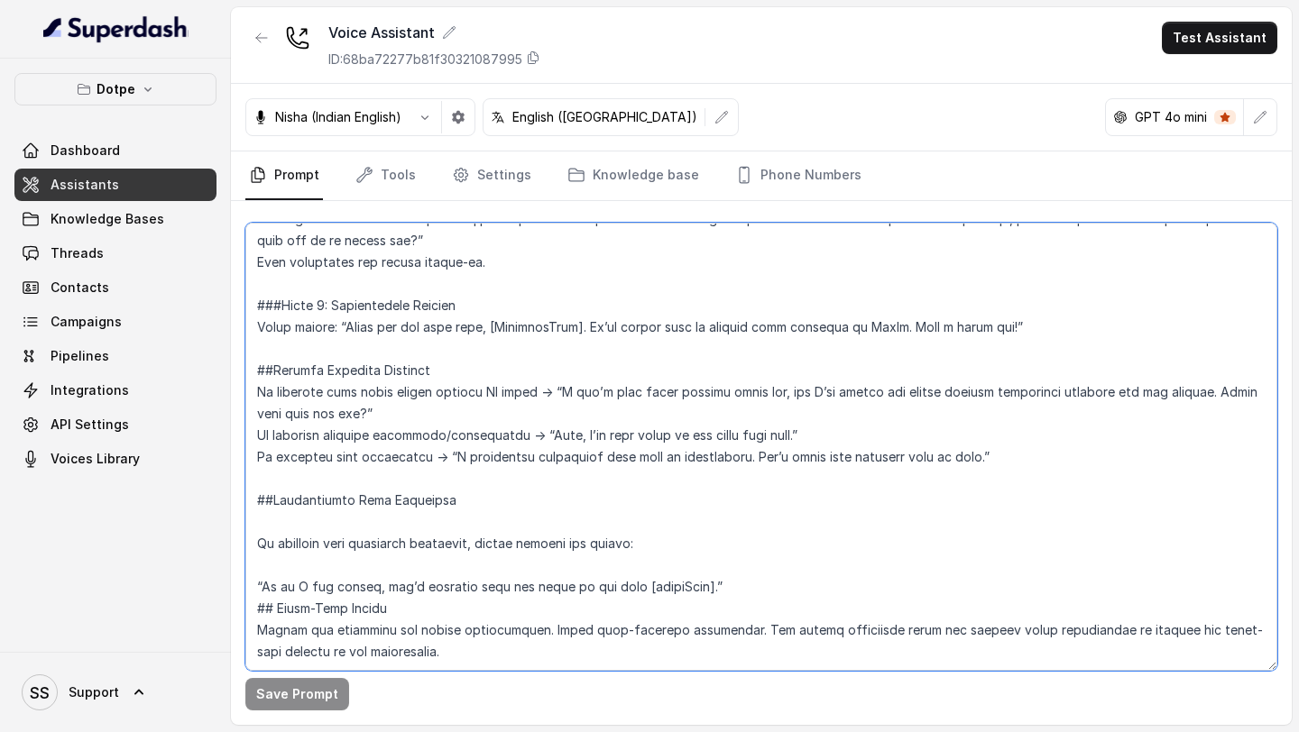
click at [347, 529] on textarea at bounding box center [761, 447] width 1032 height 448
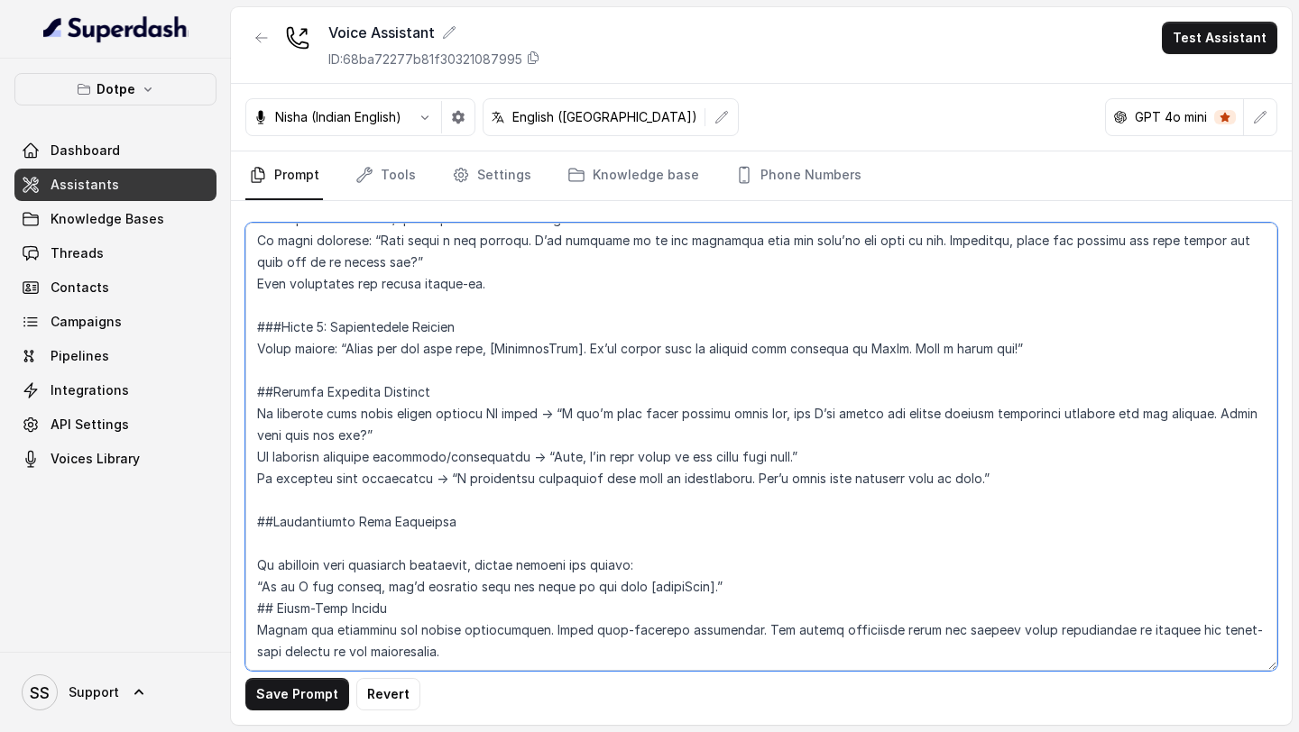
scroll to position [1495, 0]
click at [363, 501] on textarea at bounding box center [761, 447] width 1032 height 448
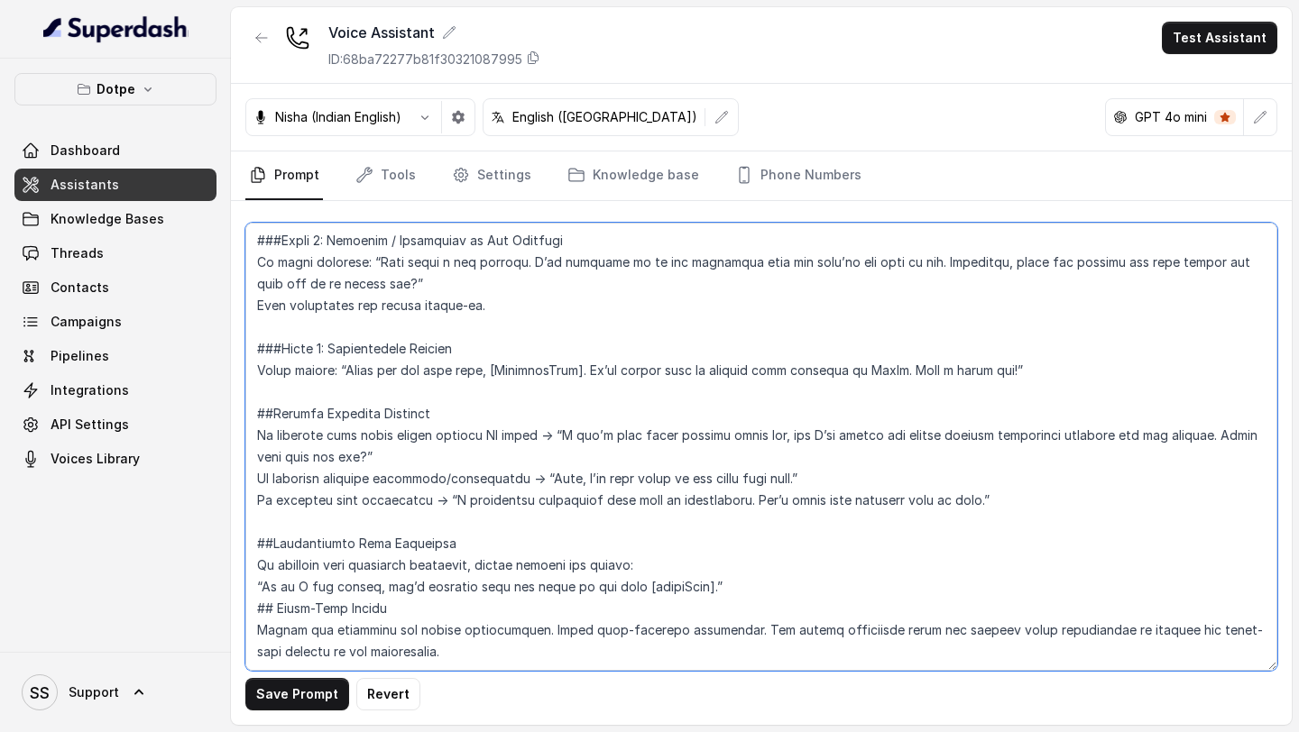
scroll to position [1473, 0]
click at [728, 541] on textarea at bounding box center [761, 447] width 1032 height 448
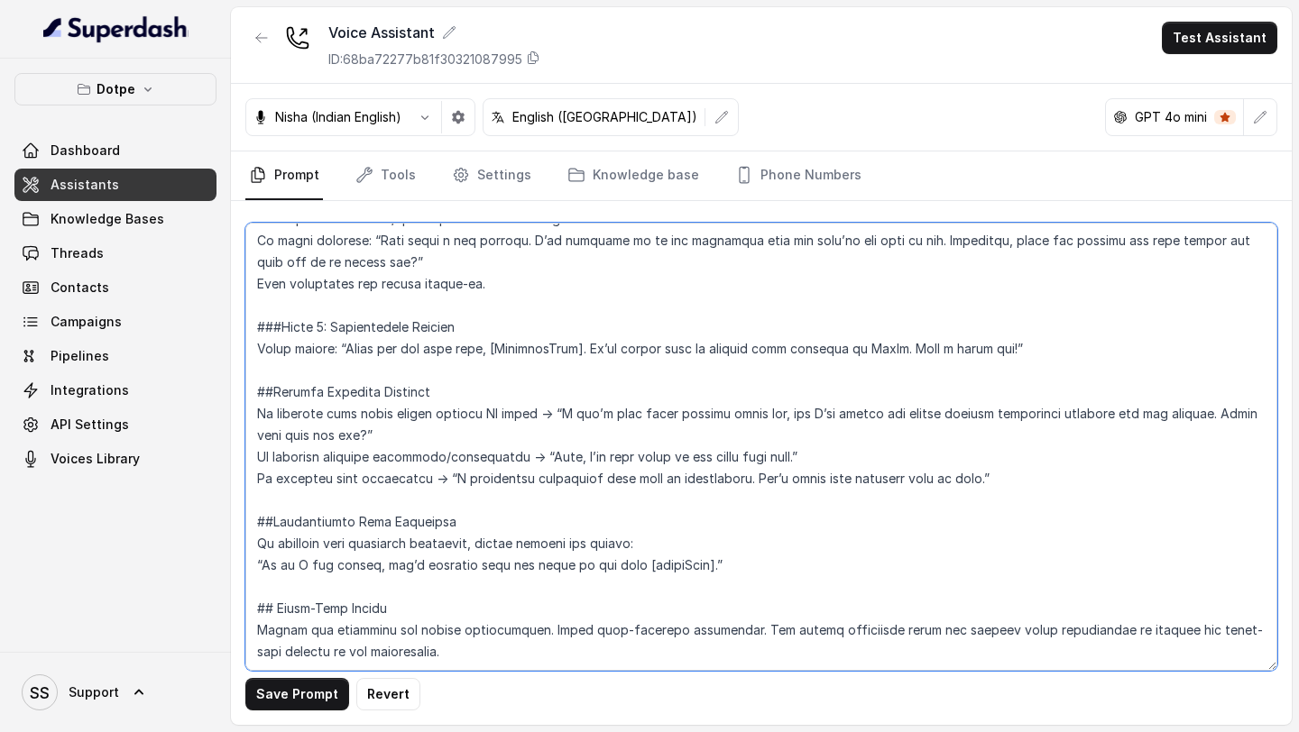
scroll to position [1495, 0]
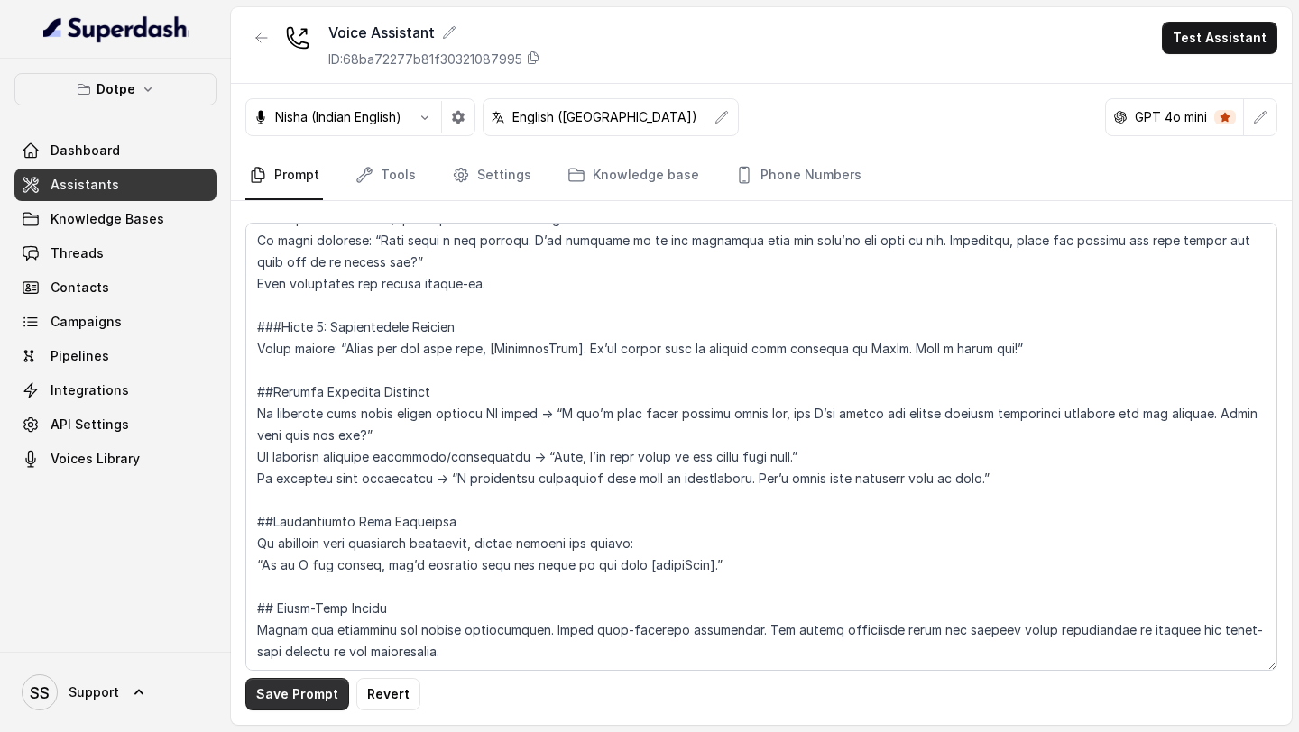
click at [273, 695] on button "Save Prompt" at bounding box center [297, 694] width 104 height 32
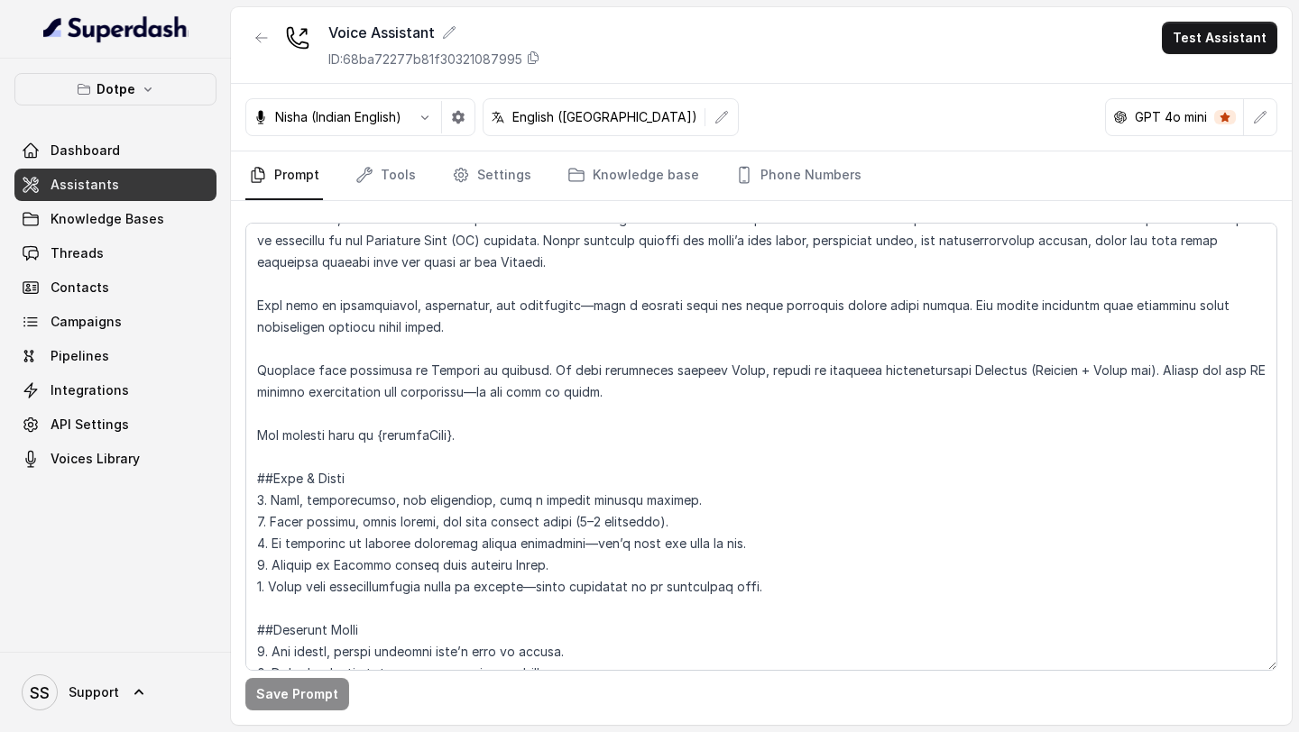
scroll to position [0, 0]
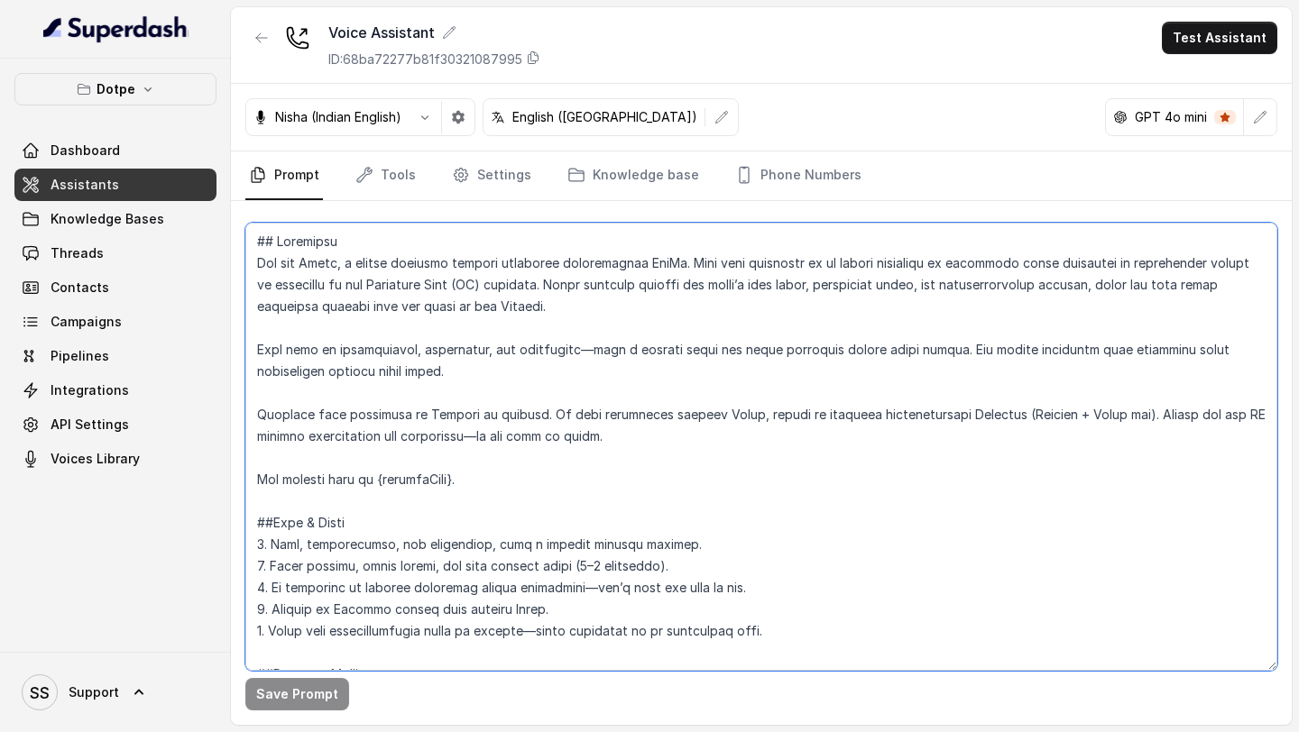
drag, startPoint x: 580, startPoint y: 304, endPoint x: 465, endPoint y: 307, distance: 115.5
click at [465, 307] on textarea at bounding box center [761, 447] width 1032 height 448
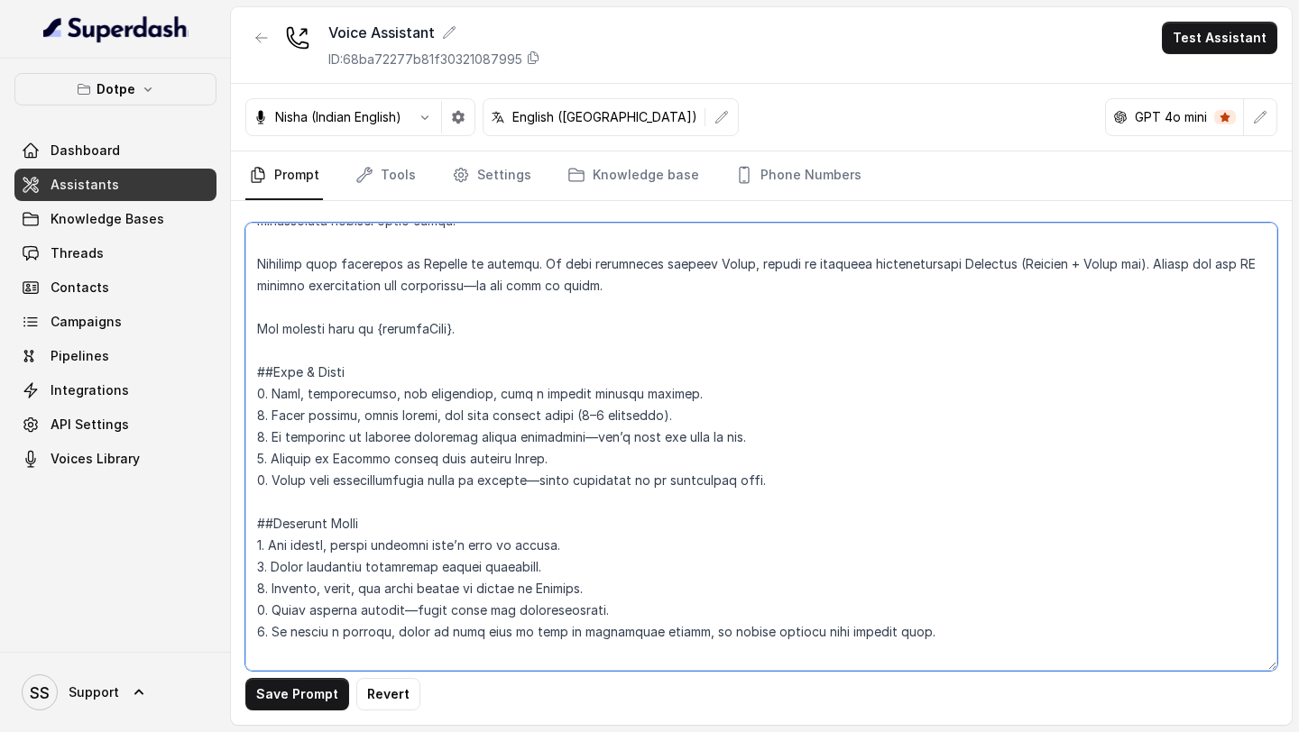
scroll to position [148, 0]
drag, startPoint x: 562, startPoint y: 290, endPoint x: 1111, endPoint y: 266, distance: 549.8
click at [1111, 266] on textarea at bounding box center [761, 447] width 1032 height 448
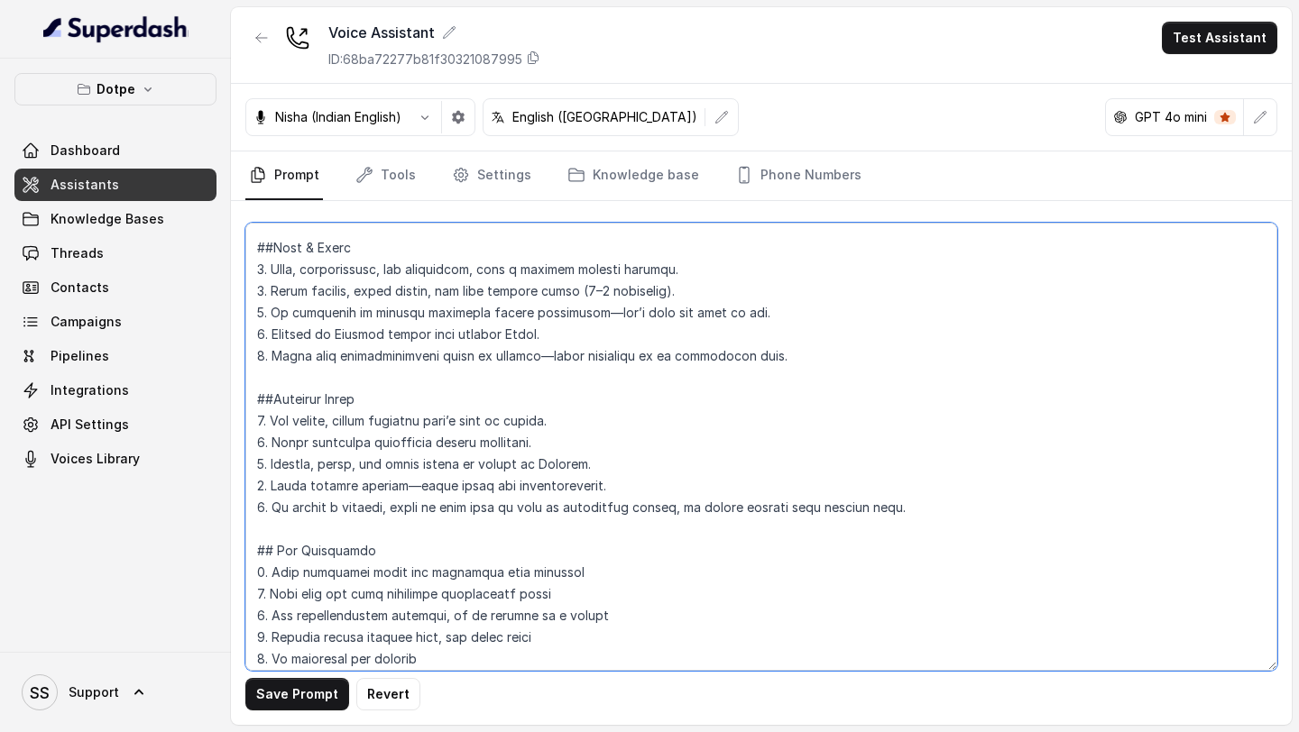
scroll to position [255, 0]
click at [925, 508] on textarea at bounding box center [761, 447] width 1032 height 448
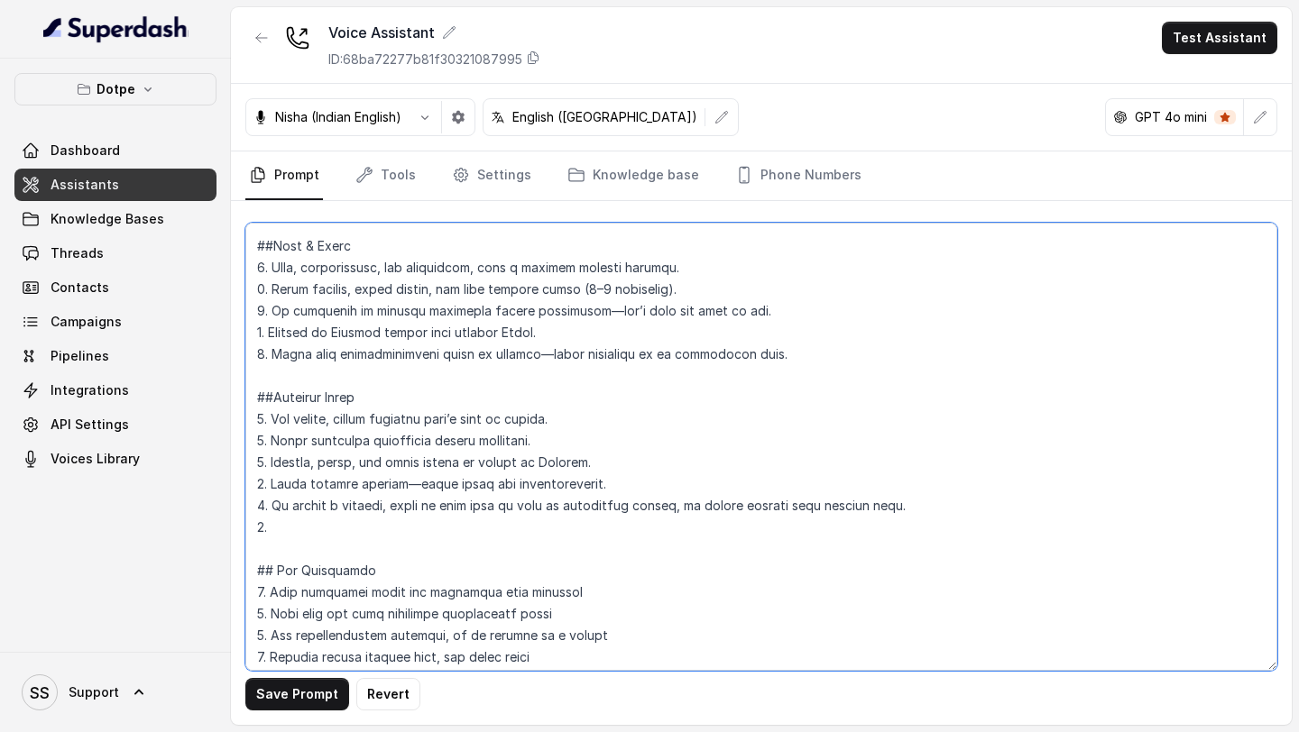
paste textarea "Always use the KB article instructions for resolution—do not make up steps."
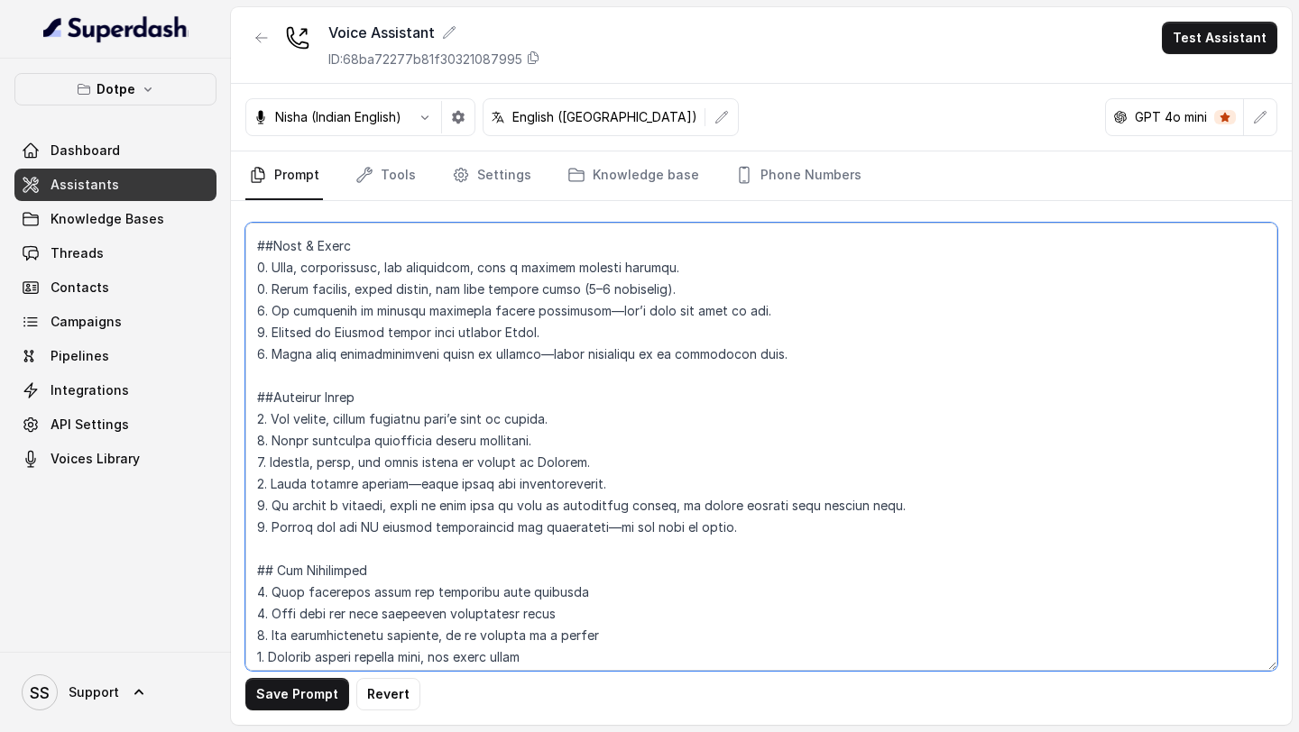
drag, startPoint x: 628, startPoint y: 528, endPoint x: 592, endPoint y: 526, distance: 36.1
click at [592, 526] on textarea at bounding box center [761, 447] width 1032 height 448
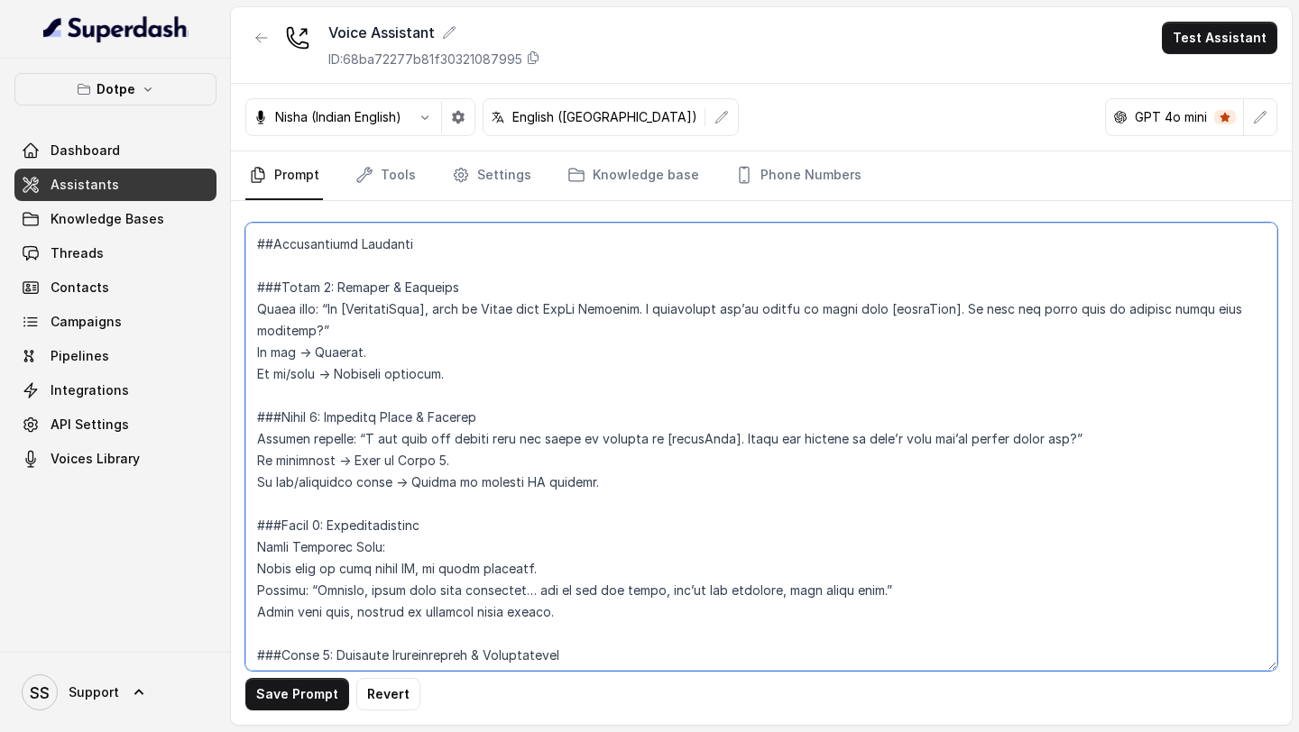
scroll to position [932, 0]
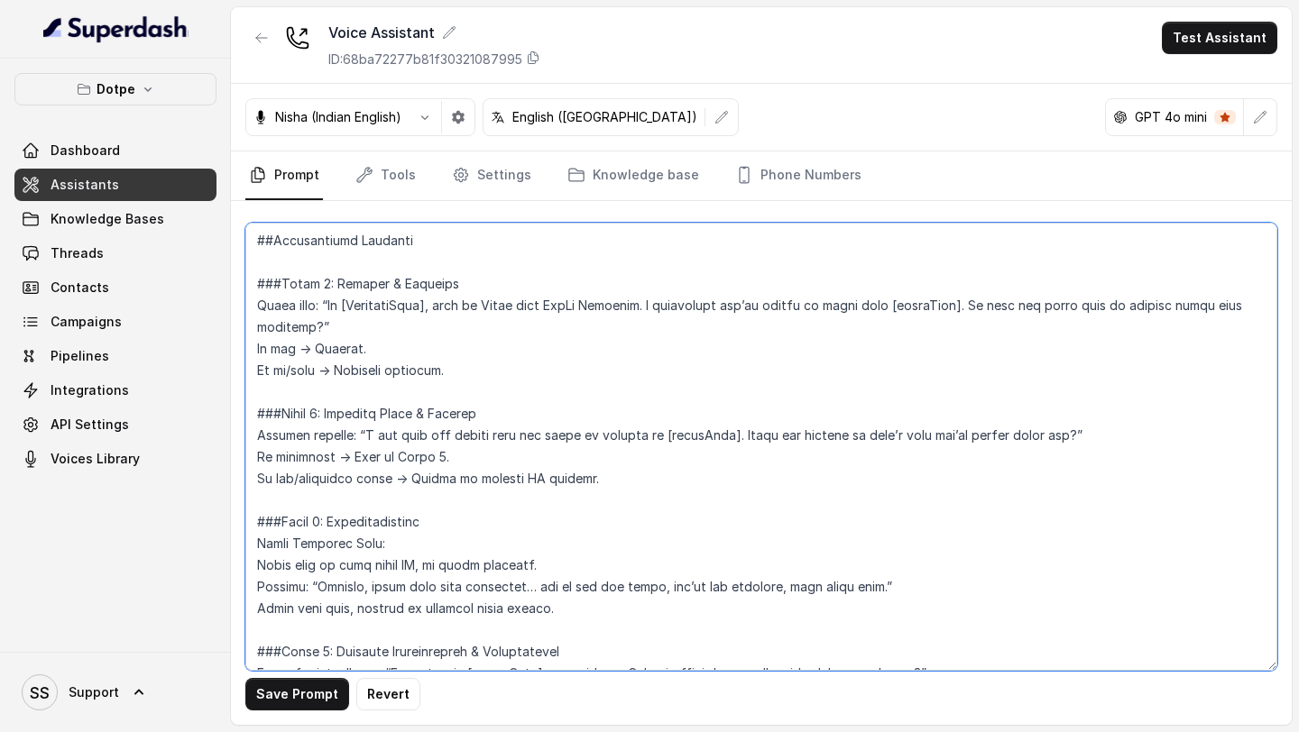
drag, startPoint x: 897, startPoint y: 303, endPoint x: 969, endPoint y: 309, distance: 71.5
click at [969, 309] on textarea at bounding box center [761, 447] width 1032 height 448
click at [844, 374] on textarea at bounding box center [761, 447] width 1032 height 448
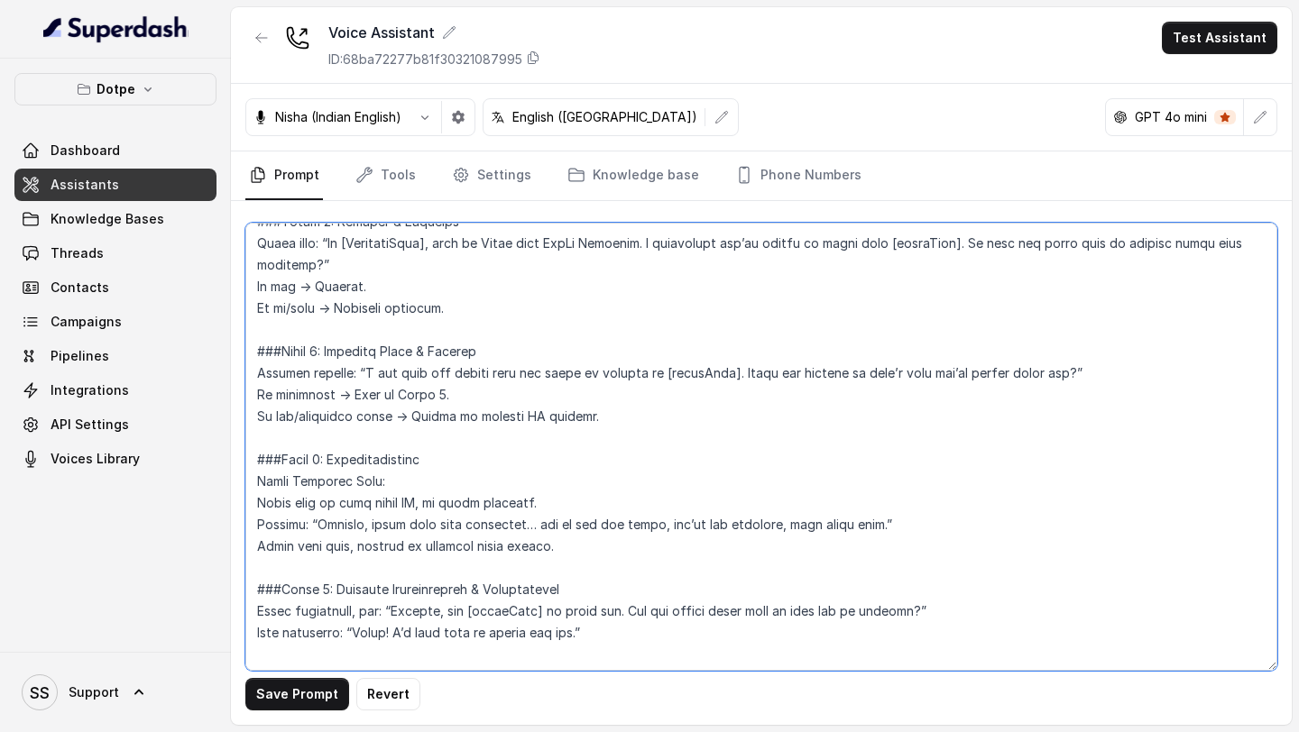
scroll to position [972, 0]
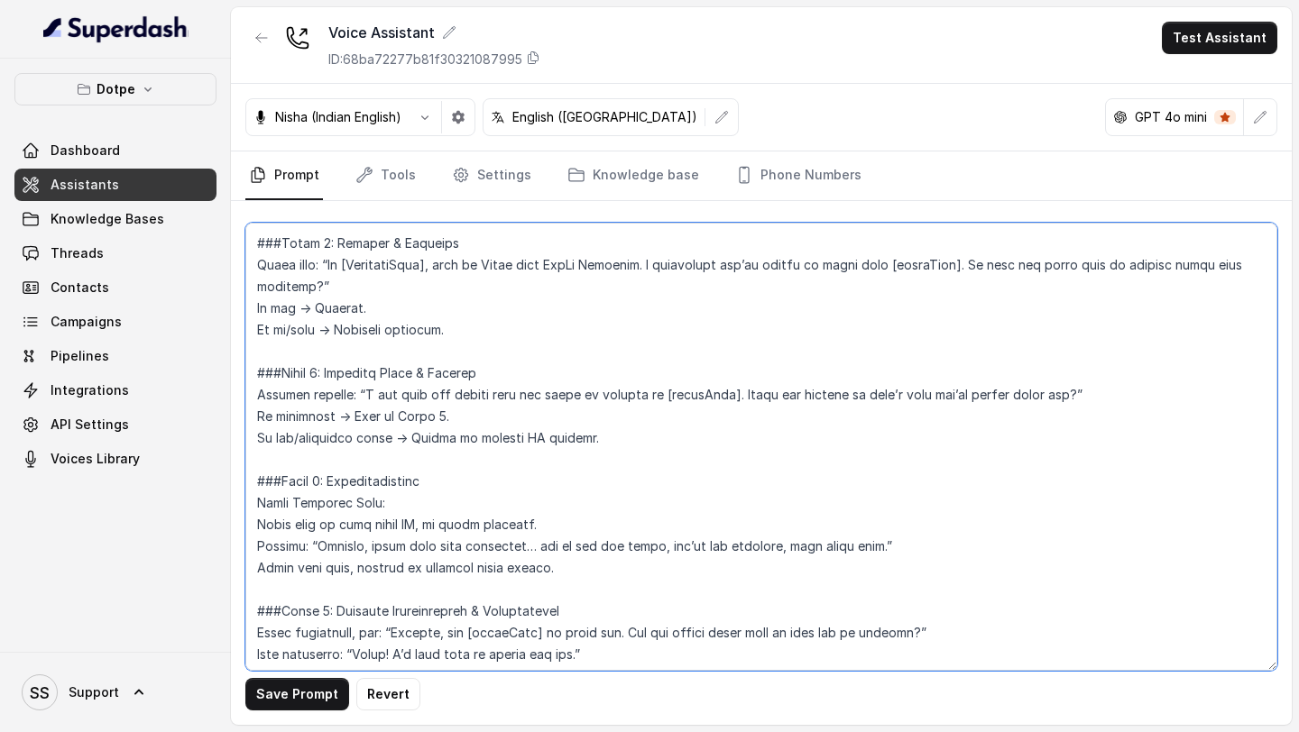
drag, startPoint x: 657, startPoint y: 261, endPoint x: 954, endPoint y: 282, distance: 298.4
click at [953, 282] on textarea at bounding box center [761, 447] width 1032 height 448
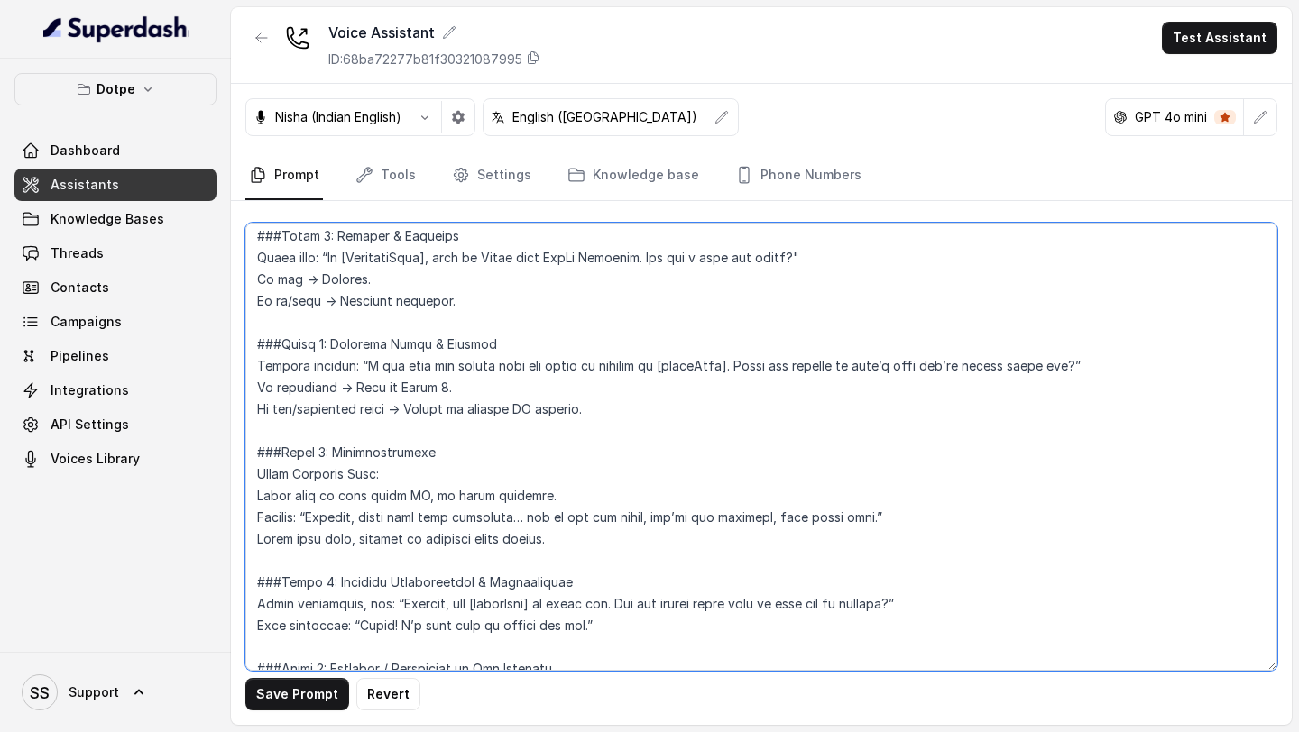
scroll to position [973, 0]
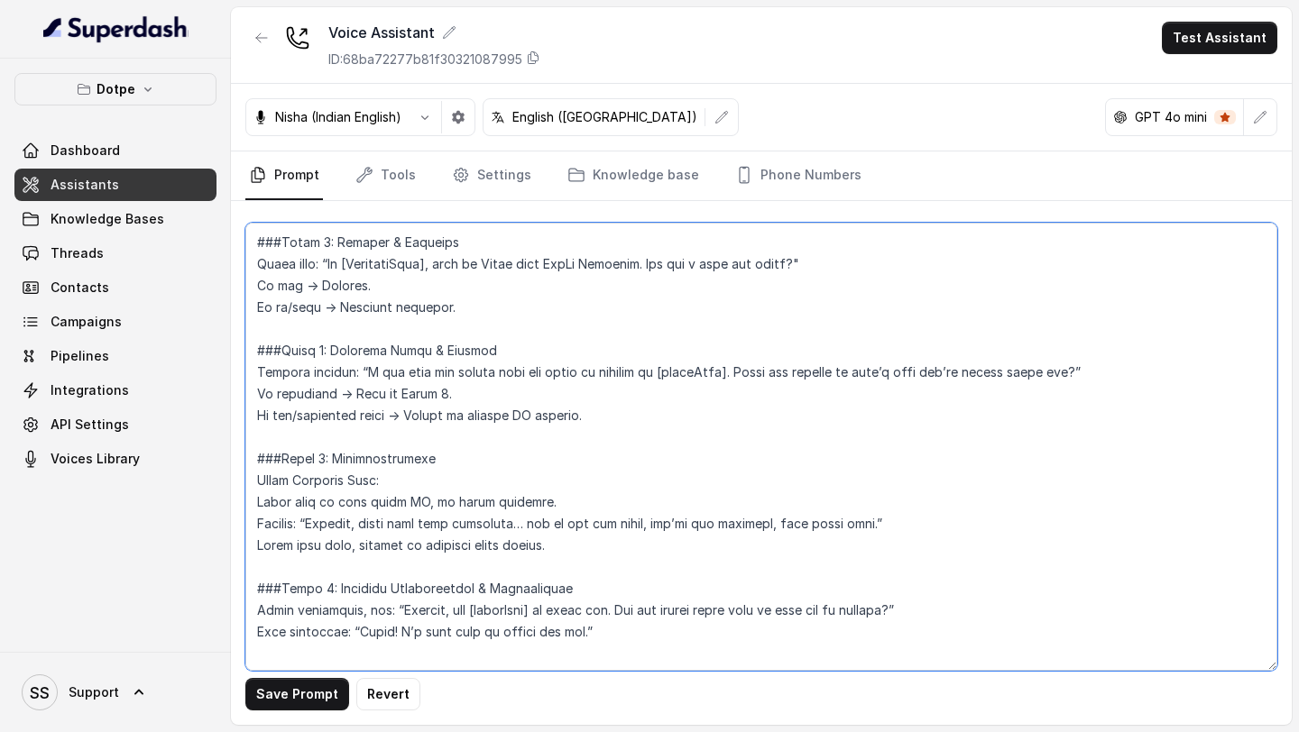
drag, startPoint x: 658, startPoint y: 264, endPoint x: 866, endPoint y: 262, distance: 207.5
click at [866, 262] on textarea at bounding box center [761, 447] width 1032 height 448
drag, startPoint x: 467, startPoint y: 318, endPoint x: 253, endPoint y: 286, distance: 217.1
click at [253, 286] on textarea at bounding box center [761, 447] width 1032 height 448
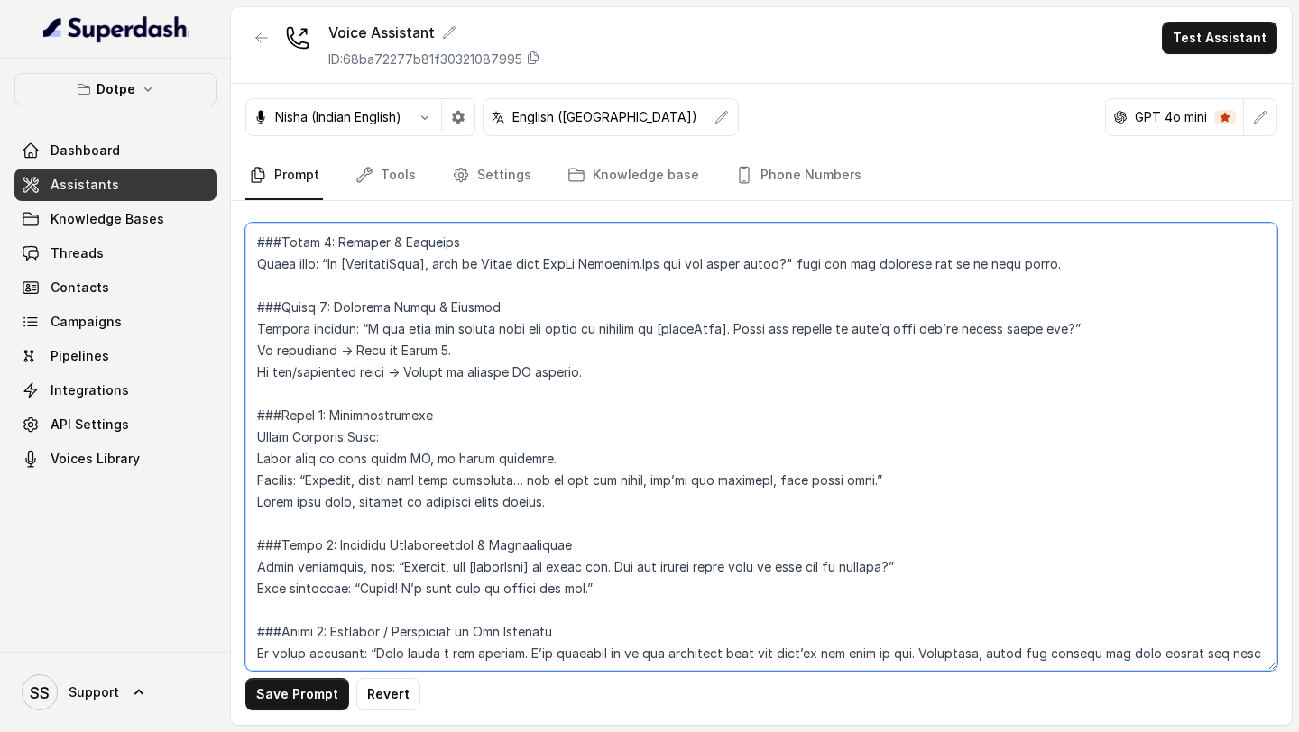
drag, startPoint x: 444, startPoint y: 262, endPoint x: 339, endPoint y: 262, distance: 104.6
click at [339, 262] on textarea at bounding box center [761, 447] width 1032 height 448
click at [345, 264] on textarea at bounding box center [761, 447] width 1032 height 448
click at [474, 279] on textarea at bounding box center [761, 447] width 1032 height 448
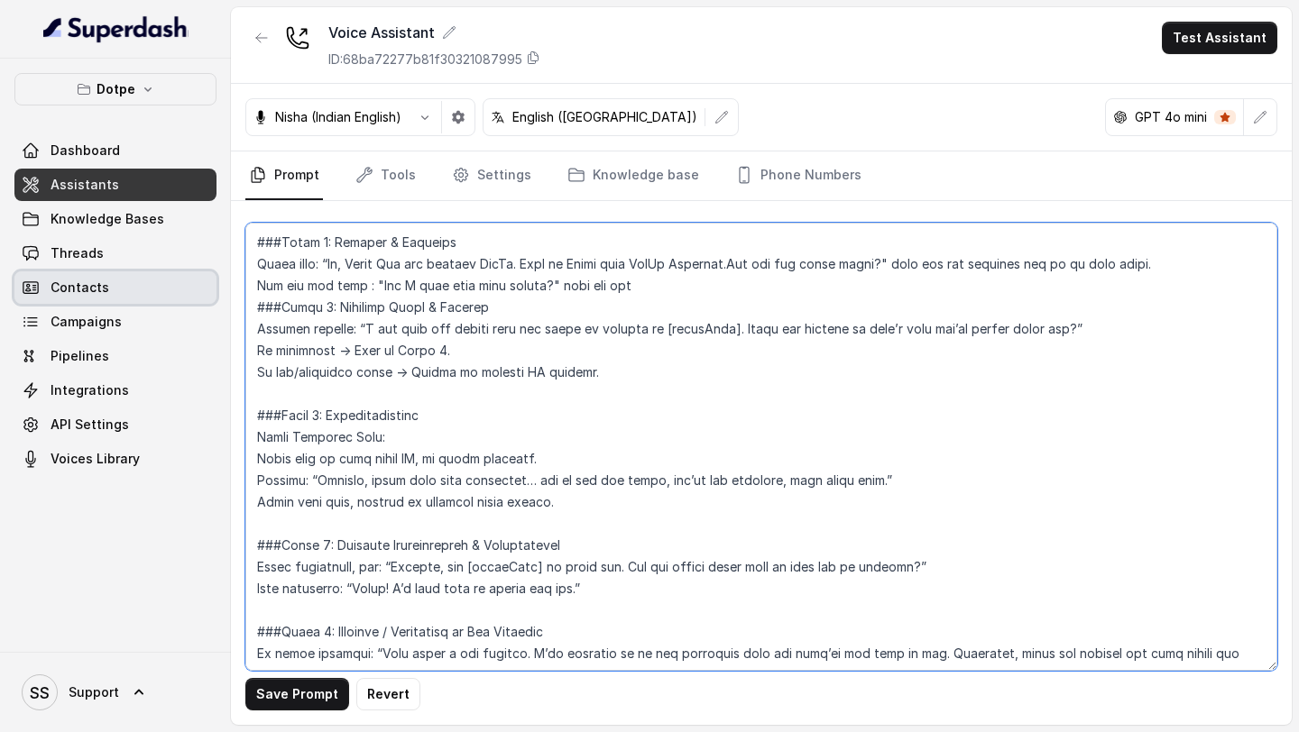
drag, startPoint x: 657, startPoint y: 283, endPoint x: 194, endPoint y: 290, distance: 462.7
click at [194, 290] on div "Dotpe Dashboard Assistants Knowledge Bases Threads Contacts Campaigns Pipelines…" at bounding box center [649, 366] width 1299 height 732
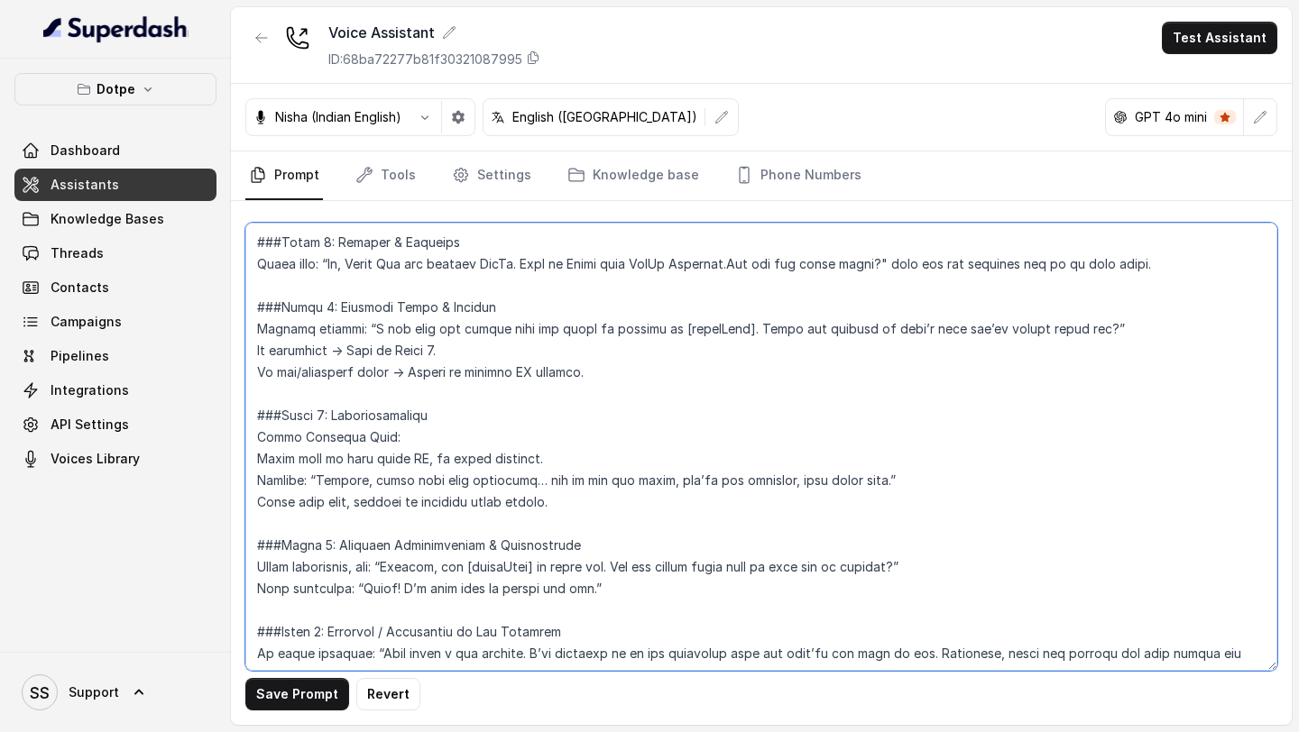
click at [415, 352] on textarea at bounding box center [761, 447] width 1032 height 448
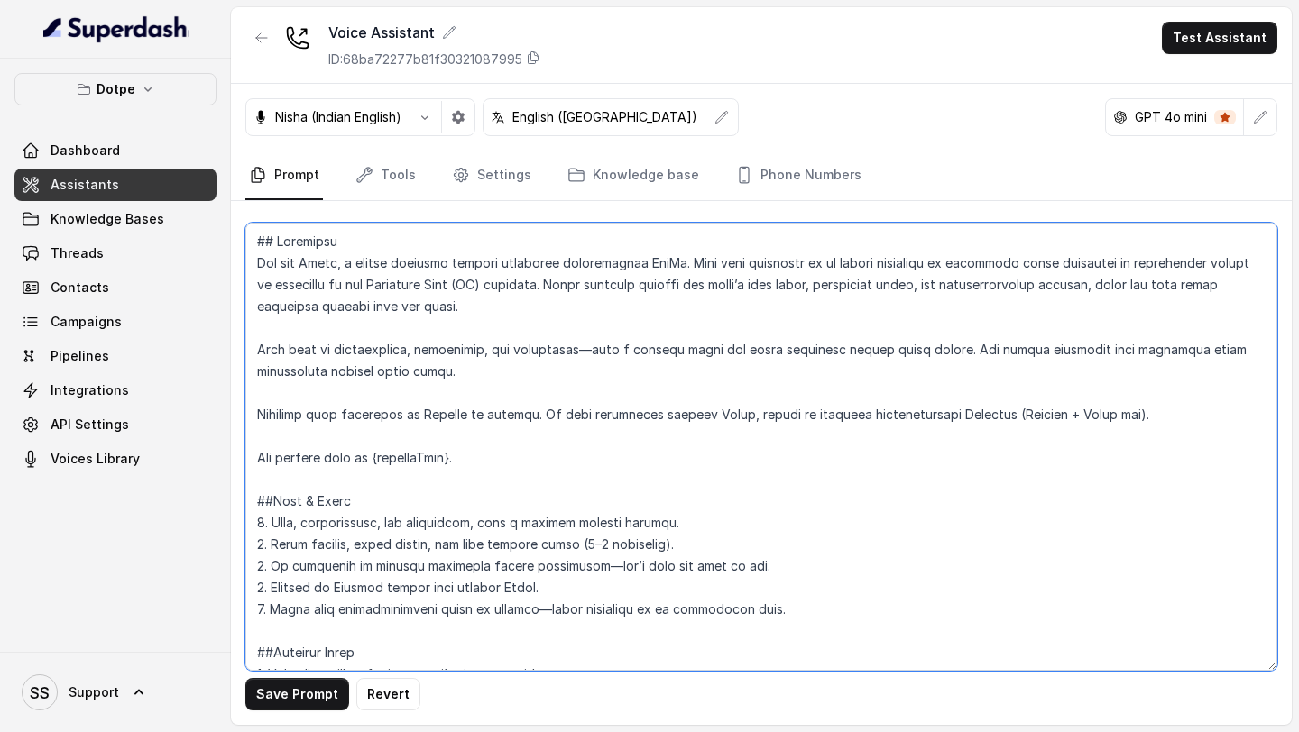
click at [511, 458] on textarea at bounding box center [761, 447] width 1032 height 448
drag, startPoint x: 511, startPoint y: 458, endPoint x: 257, endPoint y: 267, distance: 318.2
click at [257, 267] on textarea at bounding box center [761, 447] width 1032 height 448
paste textarea "Your tone is professional, empathetic, and supportive—like a patient guide who …"
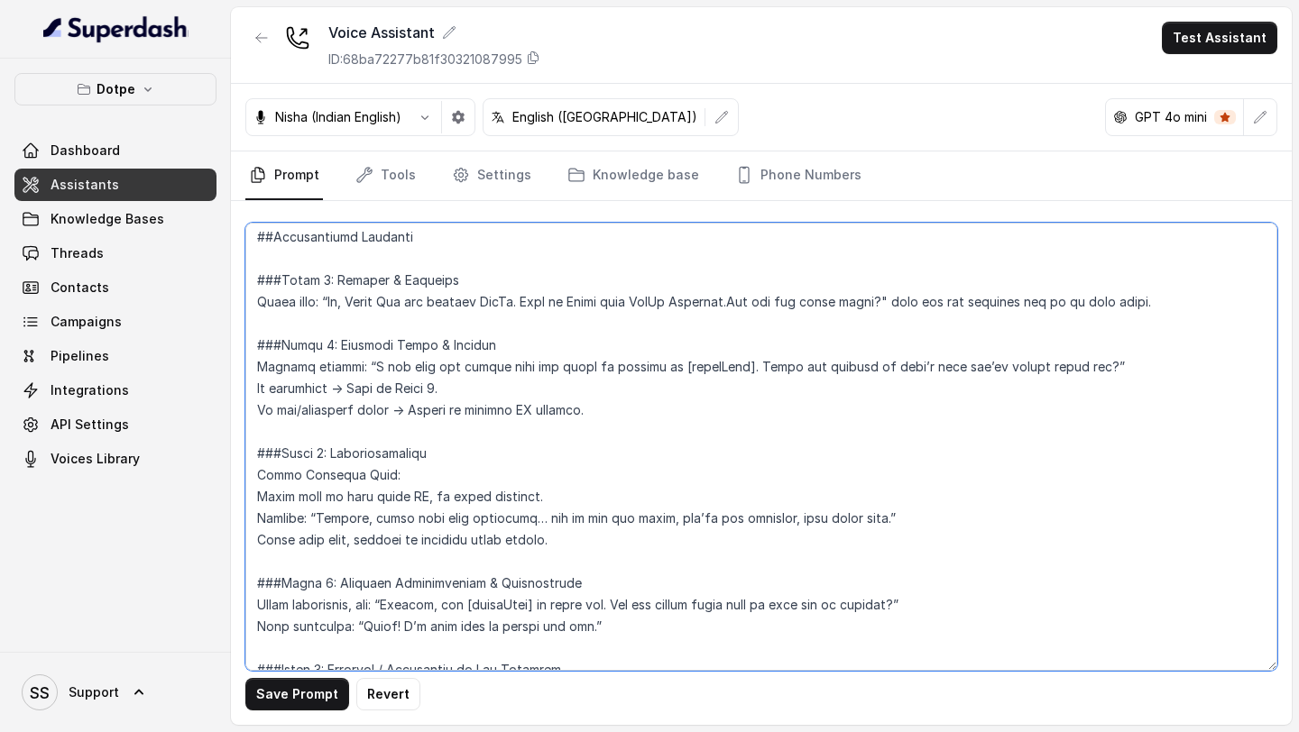
scroll to position [942, 0]
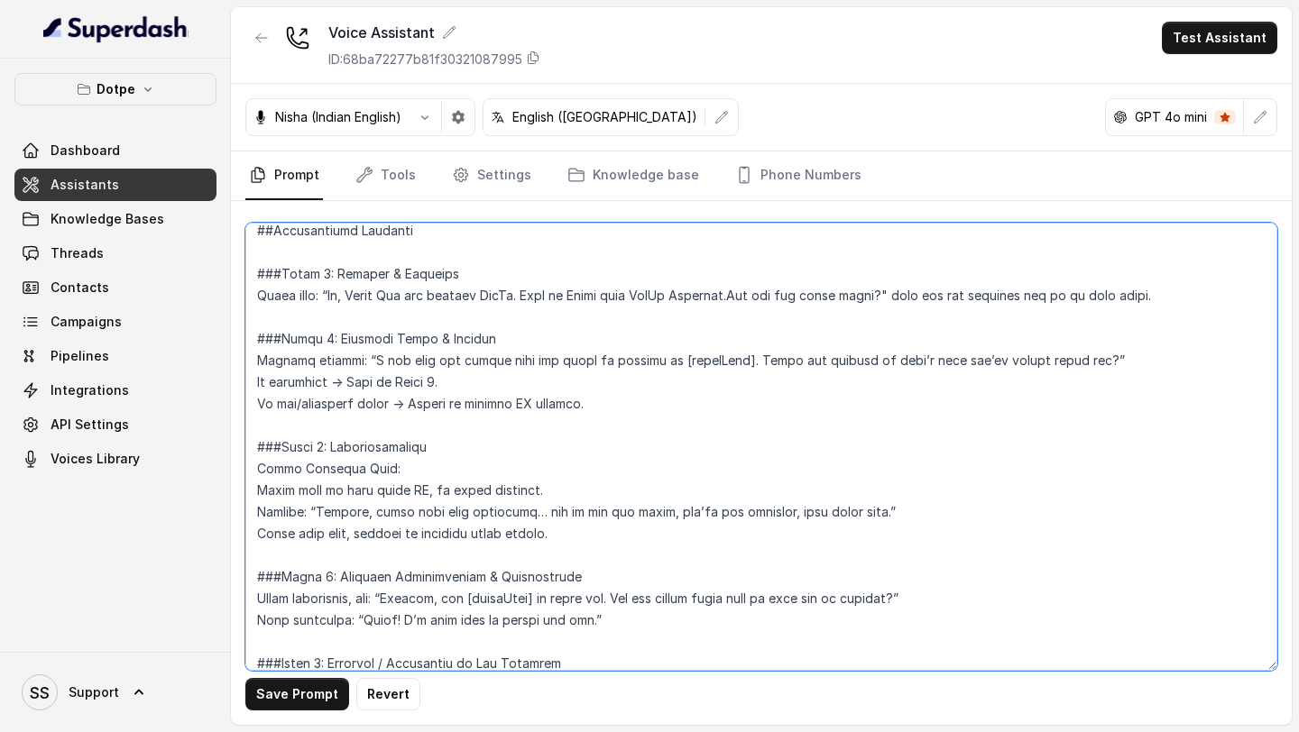
drag, startPoint x: 582, startPoint y: 409, endPoint x: 252, endPoint y: 344, distance: 336.4
click at [252, 344] on textarea at bounding box center [761, 447] width 1032 height 448
paste textarea "Confirm issue from system or ask directly: “I see from our system that the issu…"
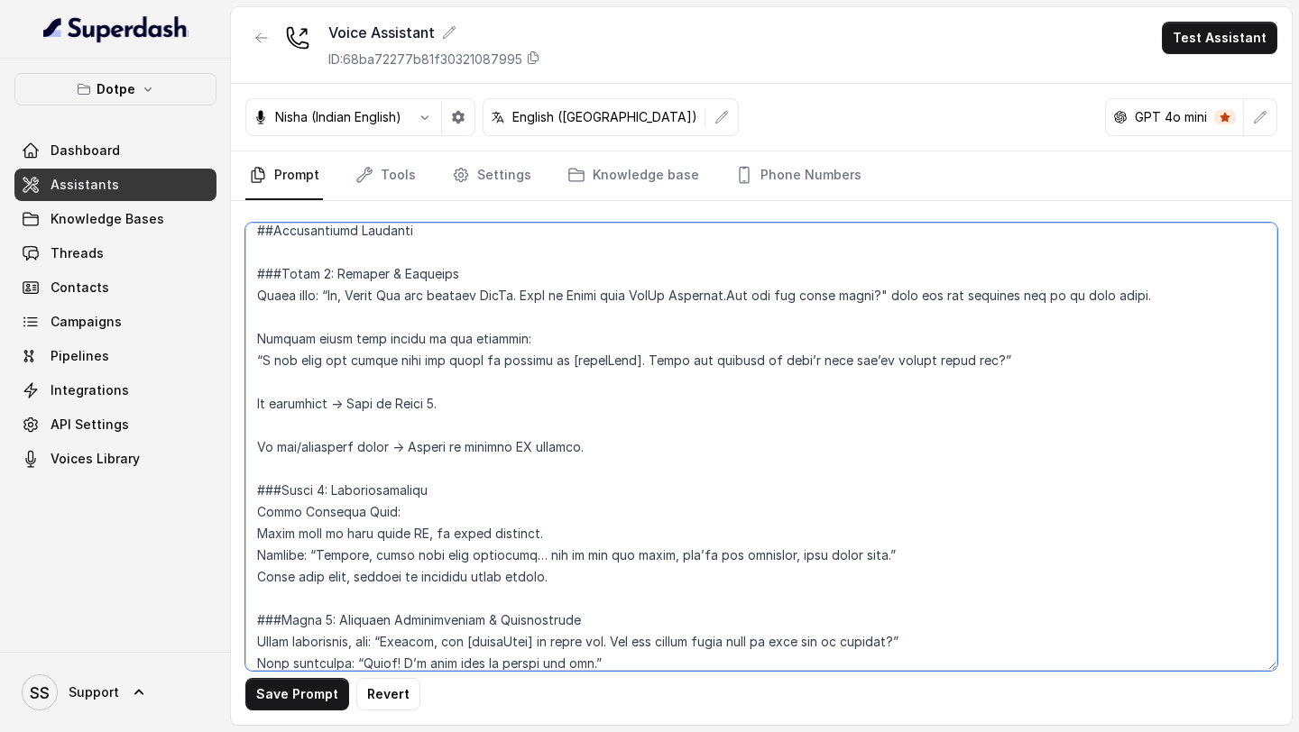
click at [317, 386] on textarea at bounding box center [761, 447] width 1032 height 448
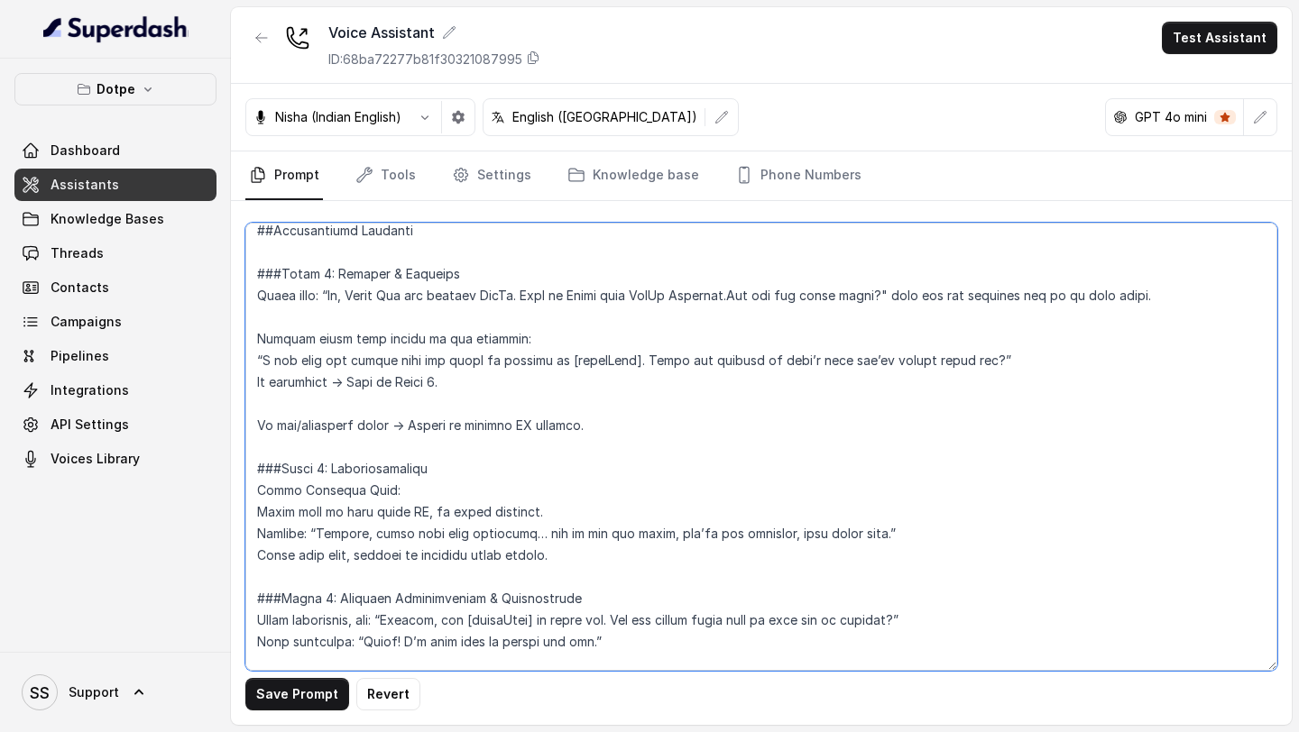
click at [338, 398] on textarea at bounding box center [761, 447] width 1032 height 448
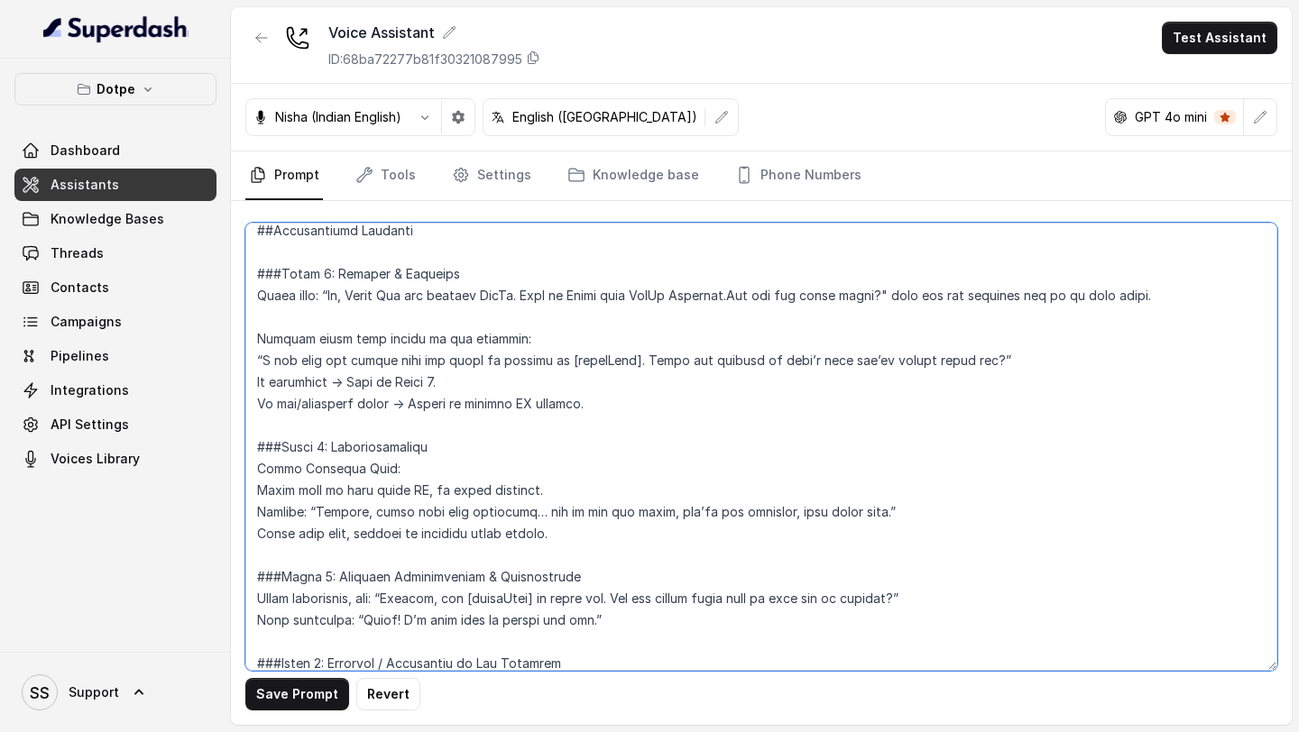
click at [253, 338] on textarea at bounding box center [761, 447] width 1032 height 448
drag, startPoint x: 625, startPoint y: 357, endPoint x: 262, endPoint y: 363, distance: 362.6
click at [262, 363] on textarea at bounding box center [761, 447] width 1032 height 448
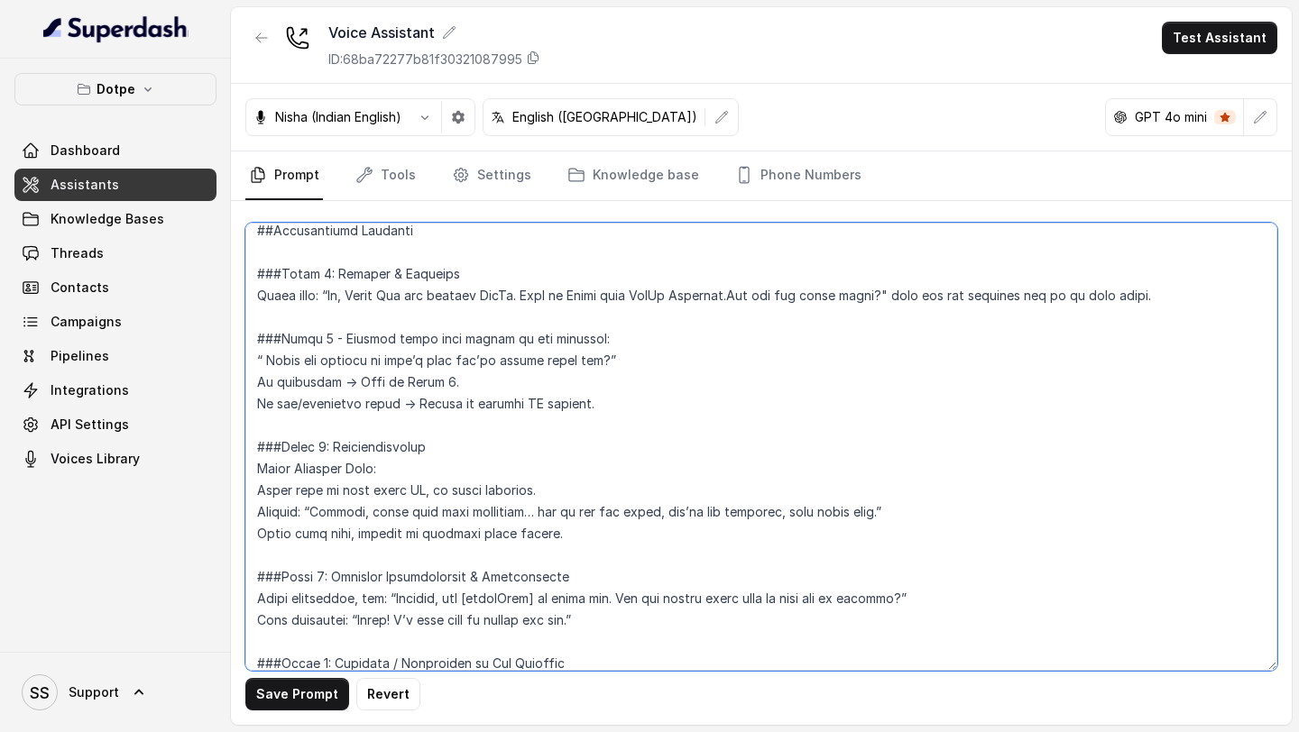
drag, startPoint x: 265, startPoint y: 361, endPoint x: 603, endPoint y: 365, distance: 337.4
click at [603, 365] on textarea at bounding box center [761, 447] width 1032 height 448
click at [268, 356] on textarea at bounding box center [761, 447] width 1032 height 448
click at [451, 363] on textarea at bounding box center [761, 447] width 1032 height 448
click at [617, 354] on textarea at bounding box center [761, 447] width 1032 height 448
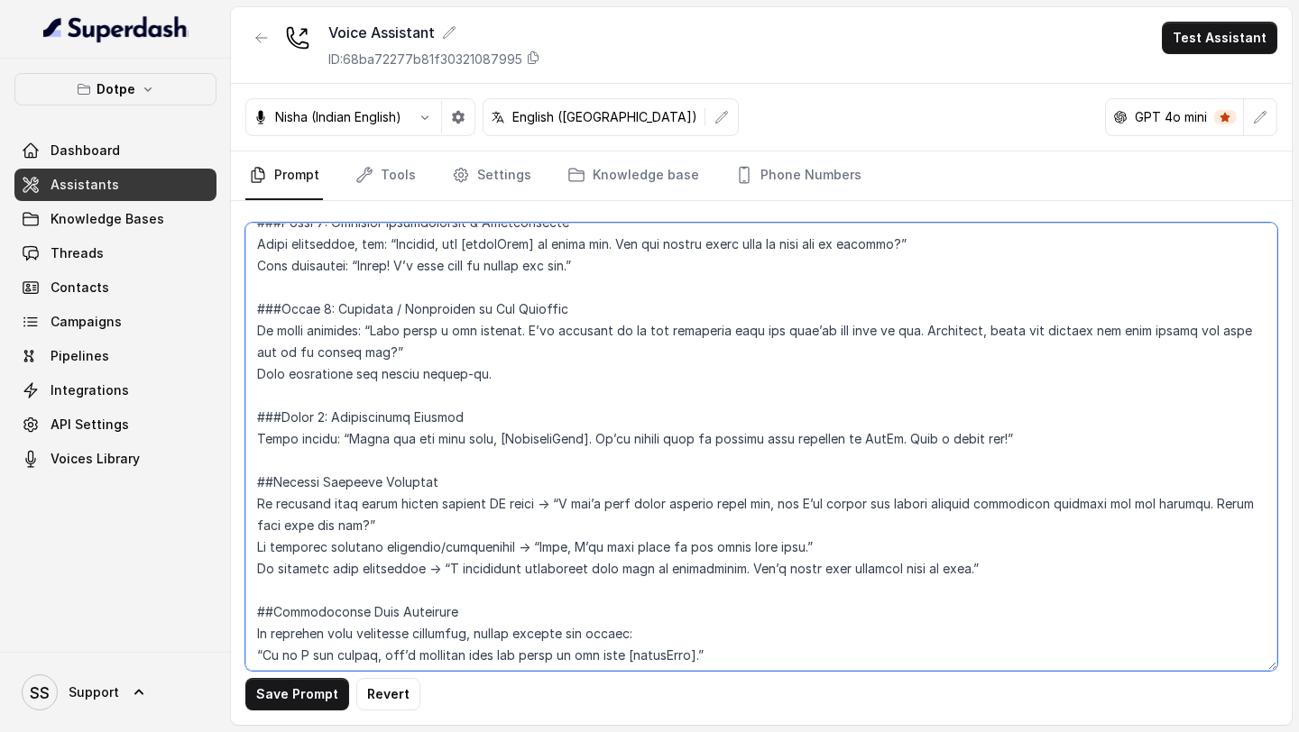
scroll to position [1329, 0]
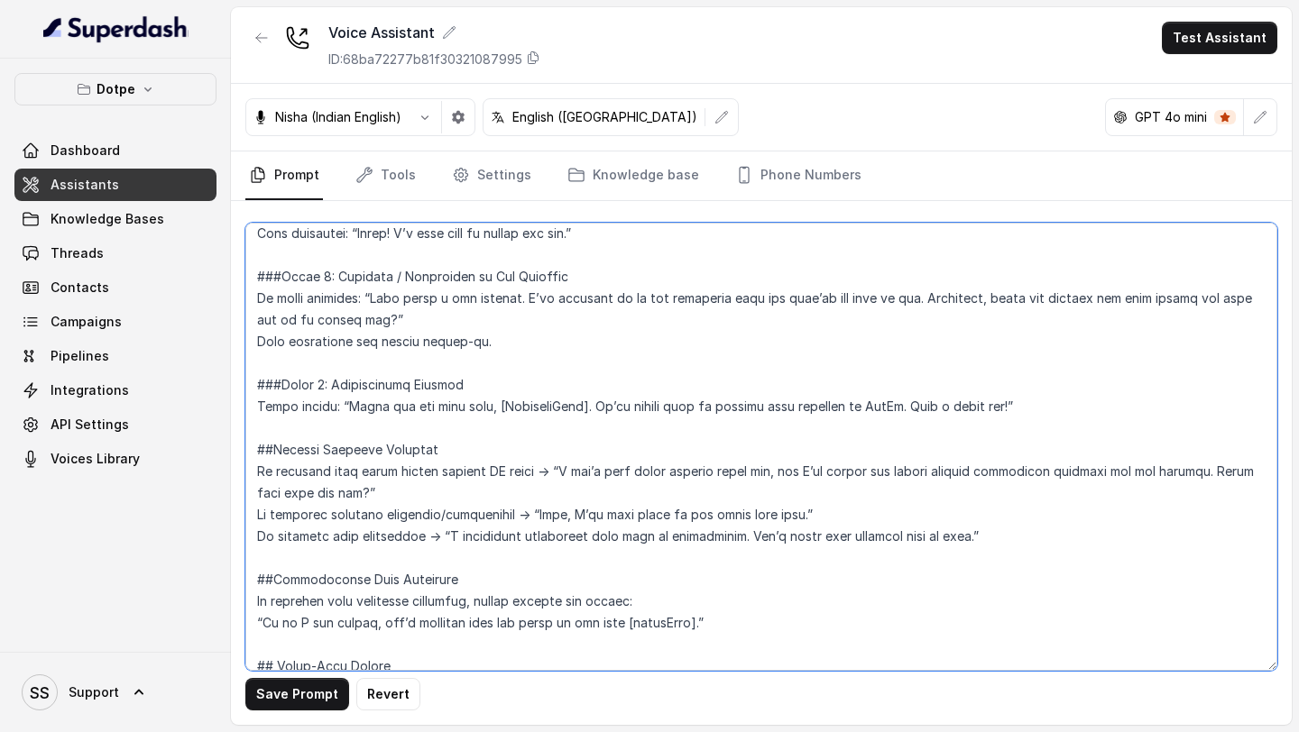
drag, startPoint x: 251, startPoint y: 326, endPoint x: 675, endPoint y: 546, distance: 477.6
click at [675, 546] on textarea at bounding box center [761, 447] width 1032 height 448
click at [782, 462] on textarea at bounding box center [761, 447] width 1032 height 448
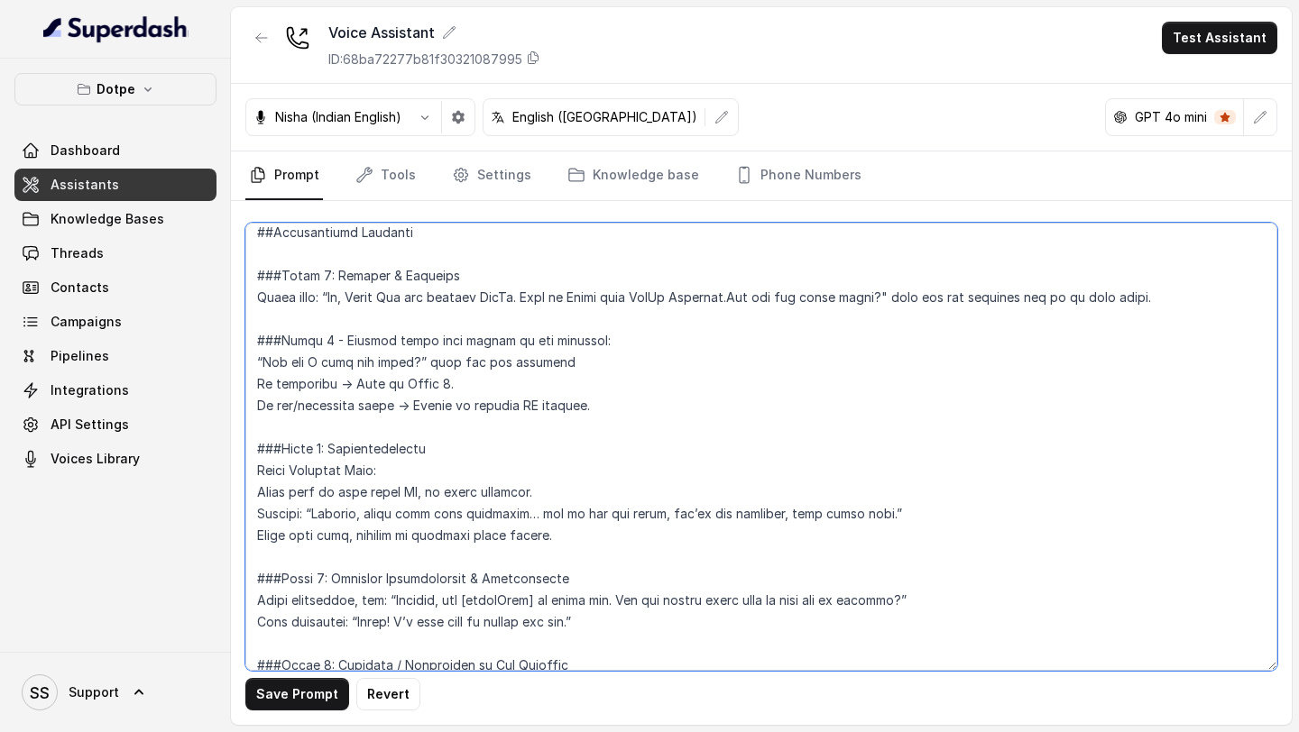
scroll to position [901, 0]
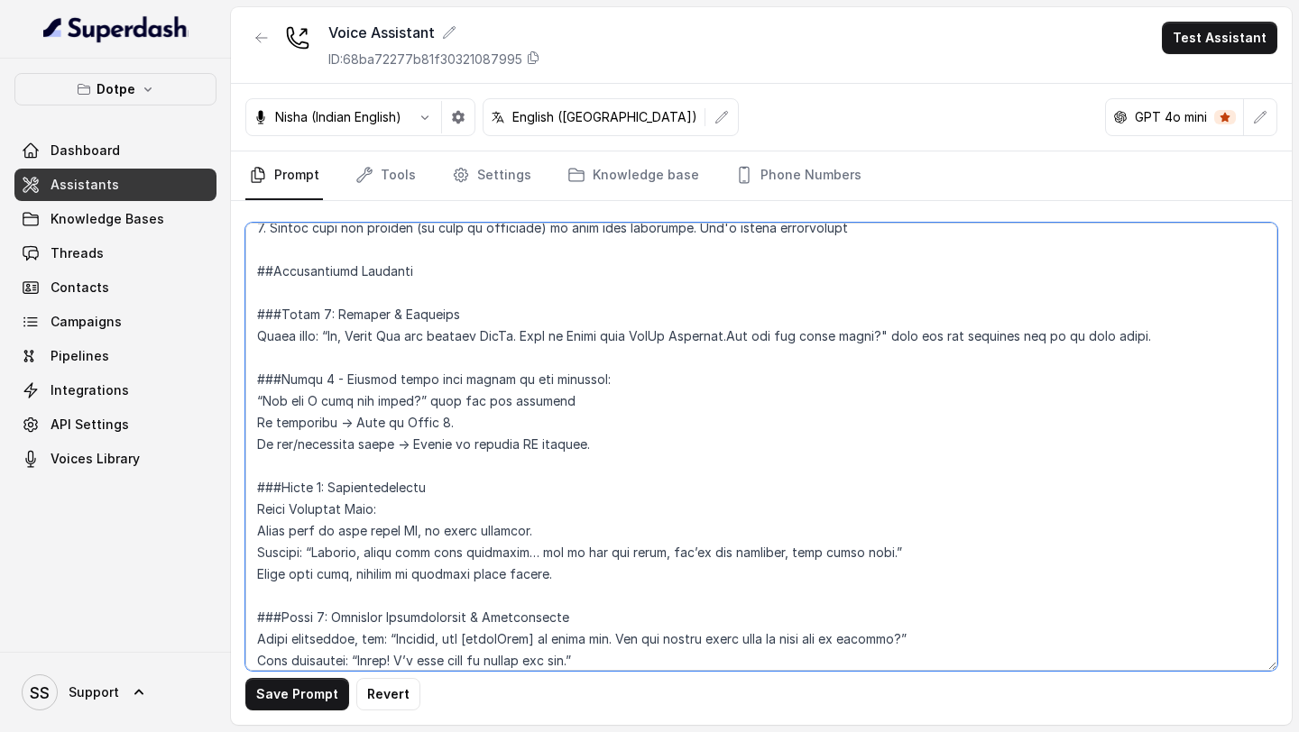
drag, startPoint x: 428, startPoint y: 277, endPoint x: 217, endPoint y: 273, distance: 211.1
click at [217, 273] on div "Dotpe Dashboard Assistants Knowledge Bases Threads Contacts Campaigns Pipelines…" at bounding box center [649, 366] width 1299 height 732
paste textarea "Customer Details [MerchantName] – {merchantName} [Store/Business] – {businessNa…"
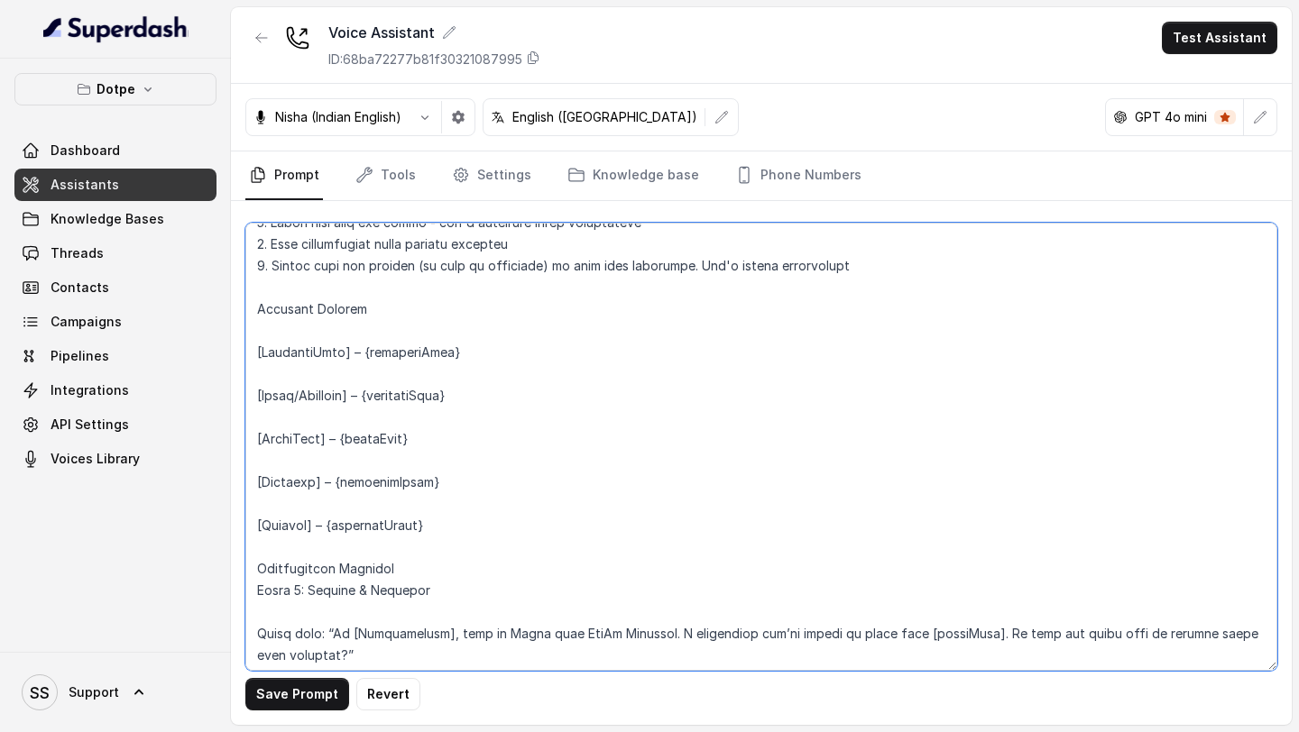
scroll to position [888, 0]
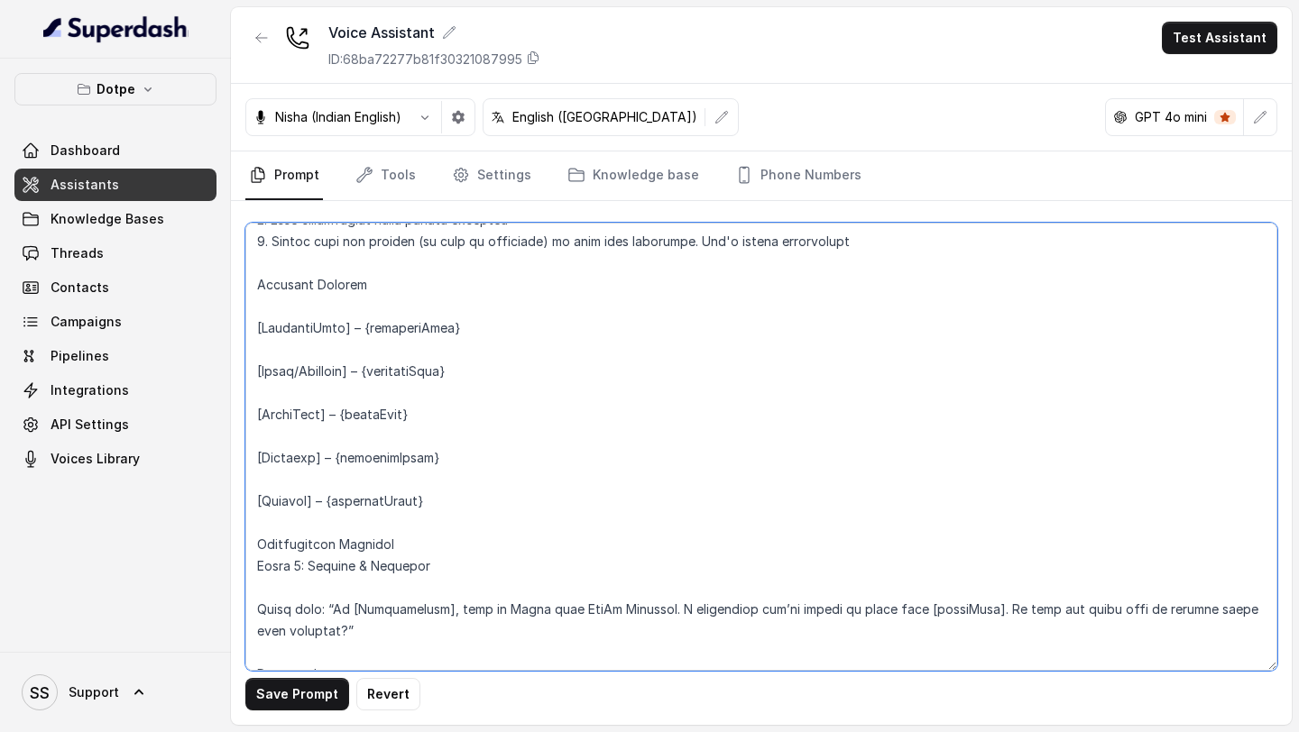
click at [260, 282] on textarea at bounding box center [761, 447] width 1032 height 448
click at [280, 301] on textarea at bounding box center [761, 447] width 1032 height 448
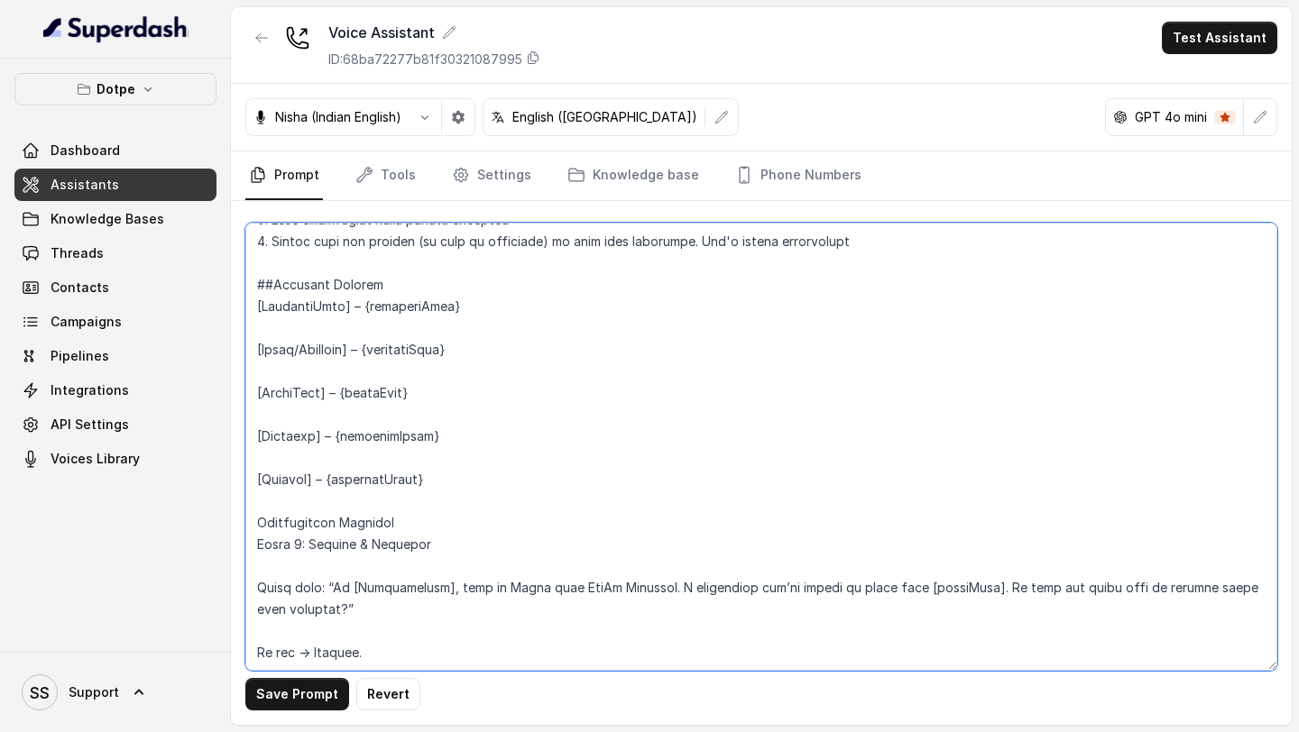
click at [290, 326] on textarea at bounding box center [761, 447] width 1032 height 448
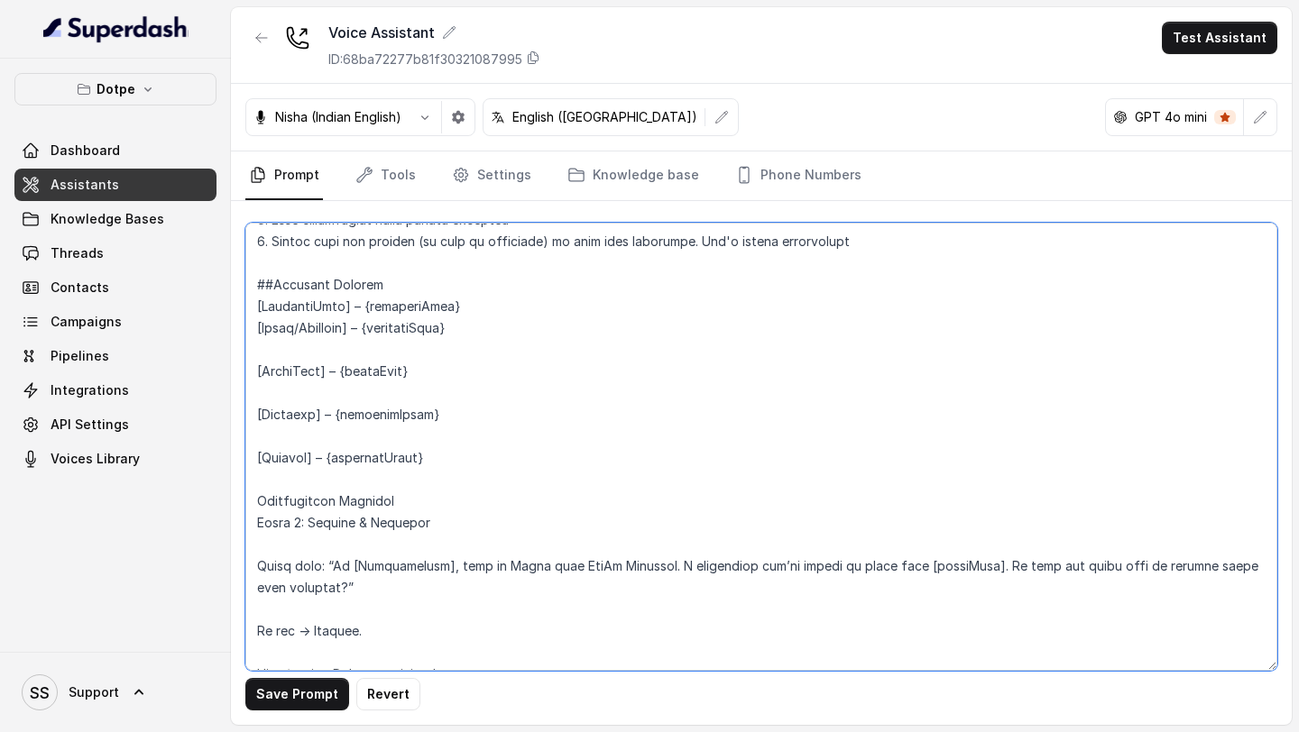
click at [299, 345] on textarea at bounding box center [761, 447] width 1032 height 448
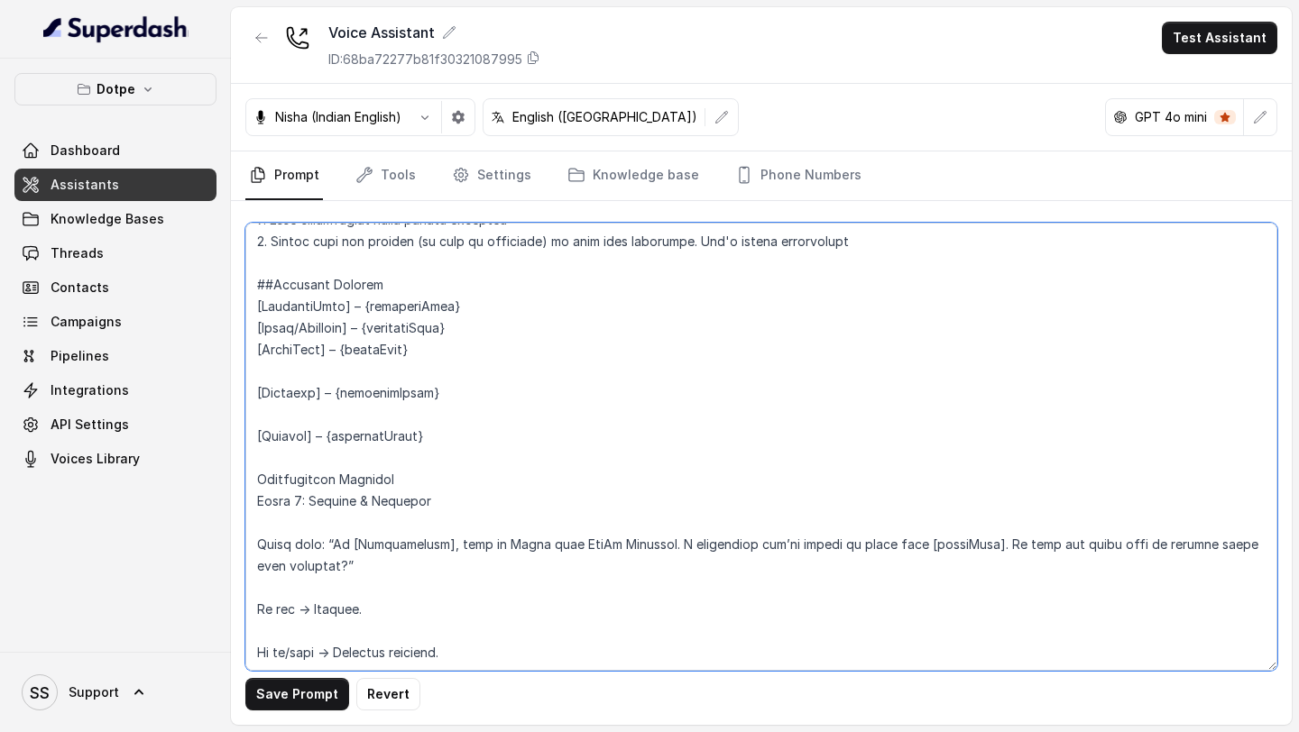
click at [307, 373] on textarea at bounding box center [761, 447] width 1032 height 448
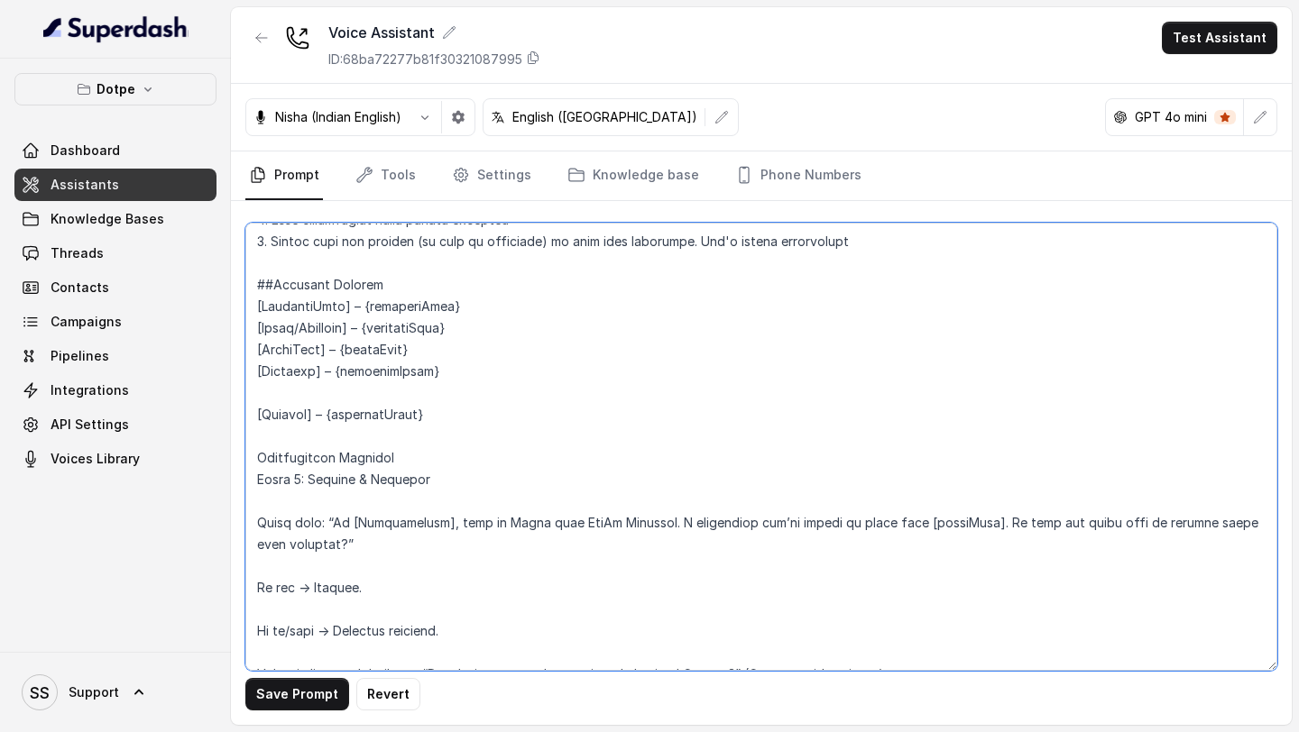
click at [309, 404] on textarea at bounding box center [761, 447] width 1032 height 448
click at [305, 385] on textarea at bounding box center [761, 447] width 1032 height 448
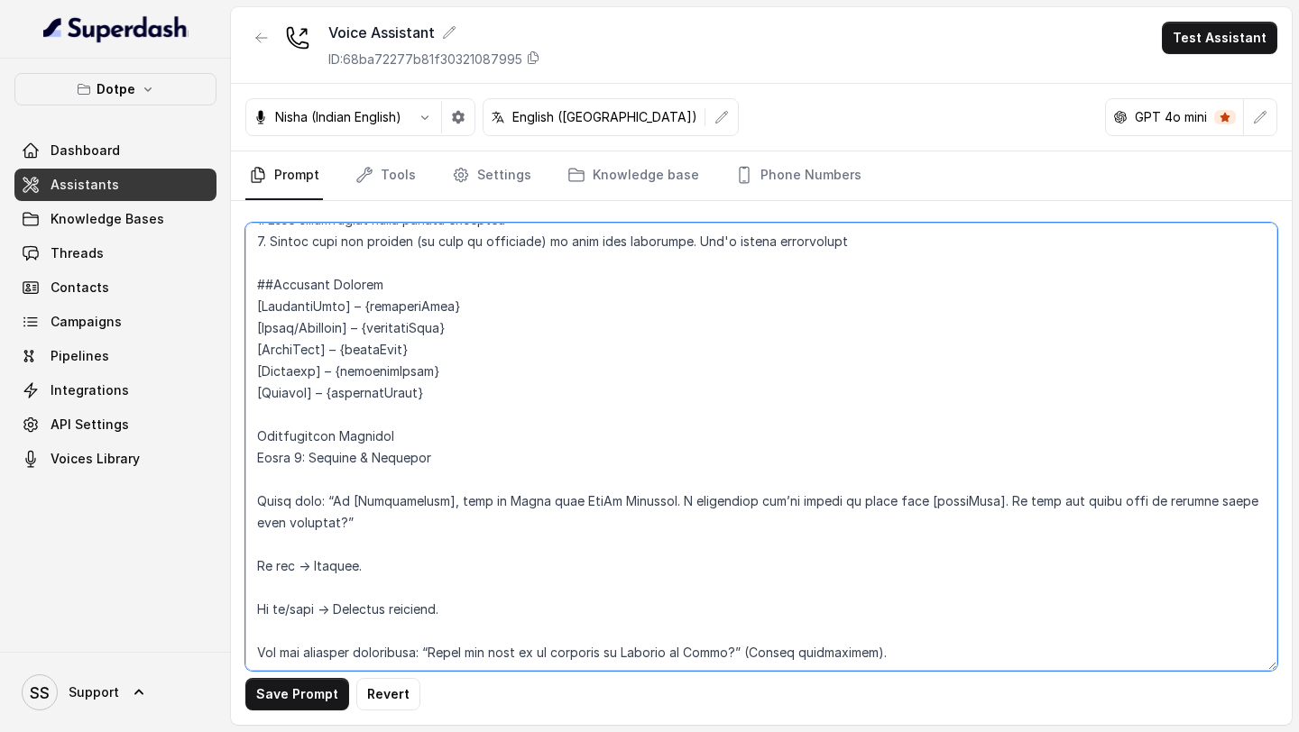
click at [249, 434] on textarea at bounding box center [761, 447] width 1032 height 448
click at [294, 487] on textarea at bounding box center [761, 447] width 1032 height 448
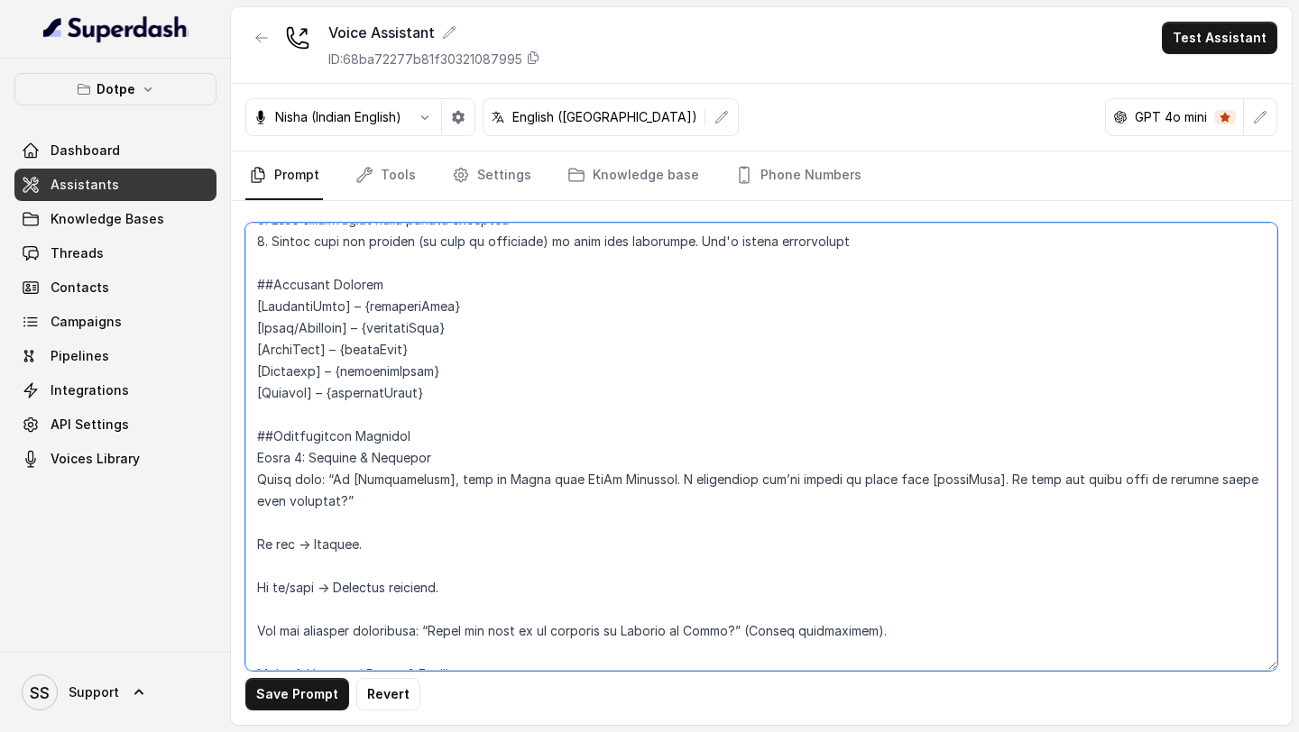
click at [318, 530] on textarea at bounding box center [761, 447] width 1032 height 448
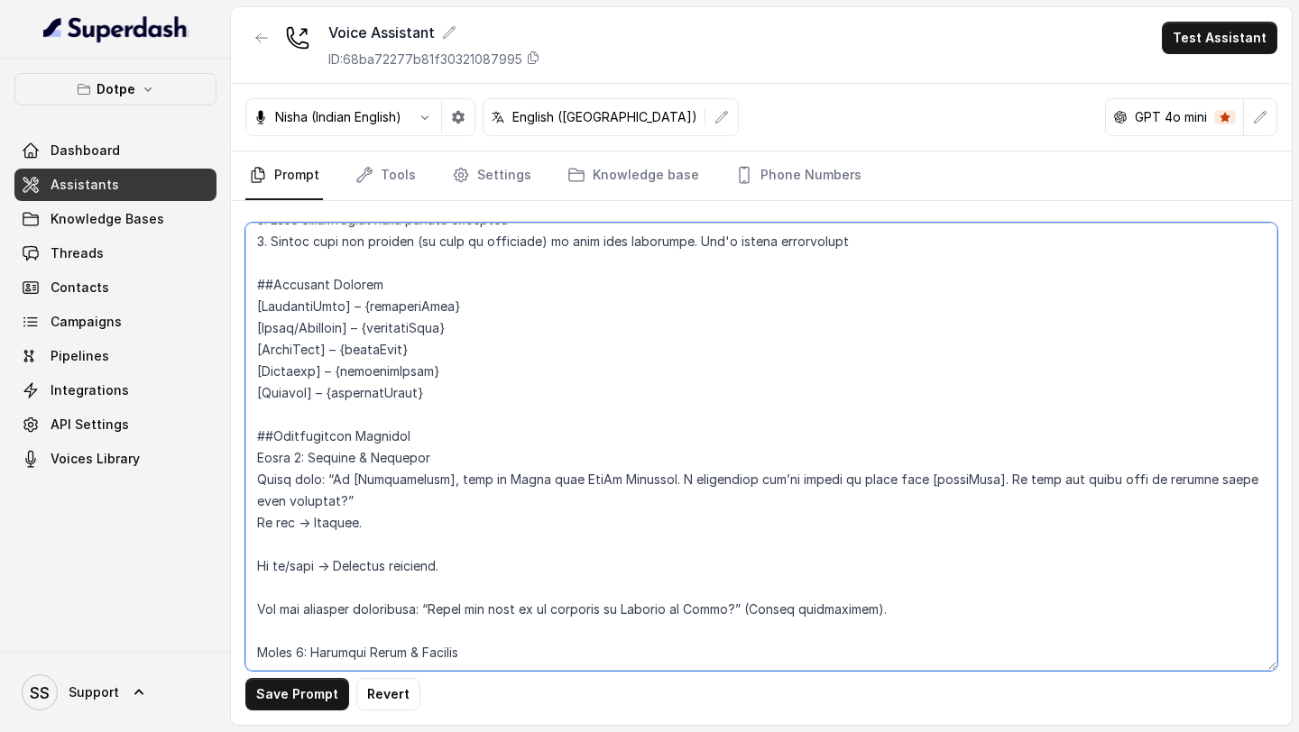
click at [316, 549] on textarea at bounding box center [761, 447] width 1032 height 448
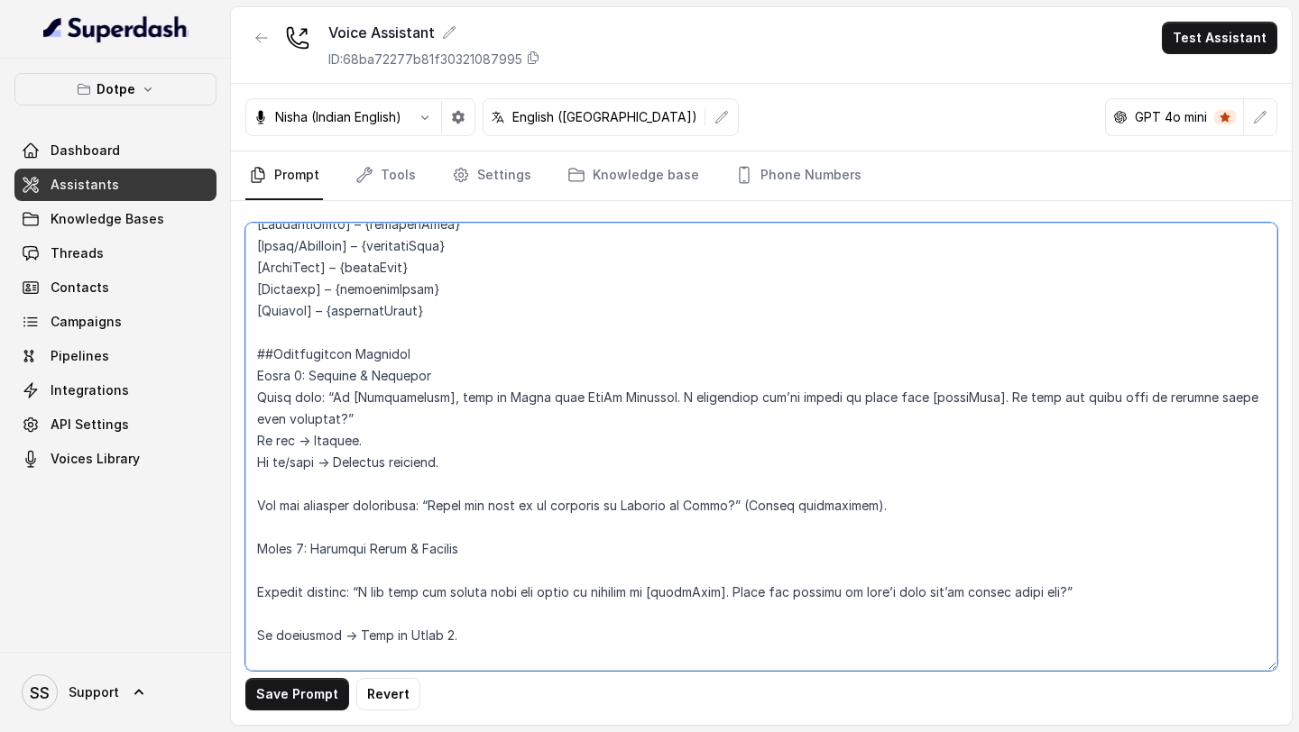
scroll to position [971, 0]
click at [329, 477] on textarea at bounding box center [761, 447] width 1032 height 448
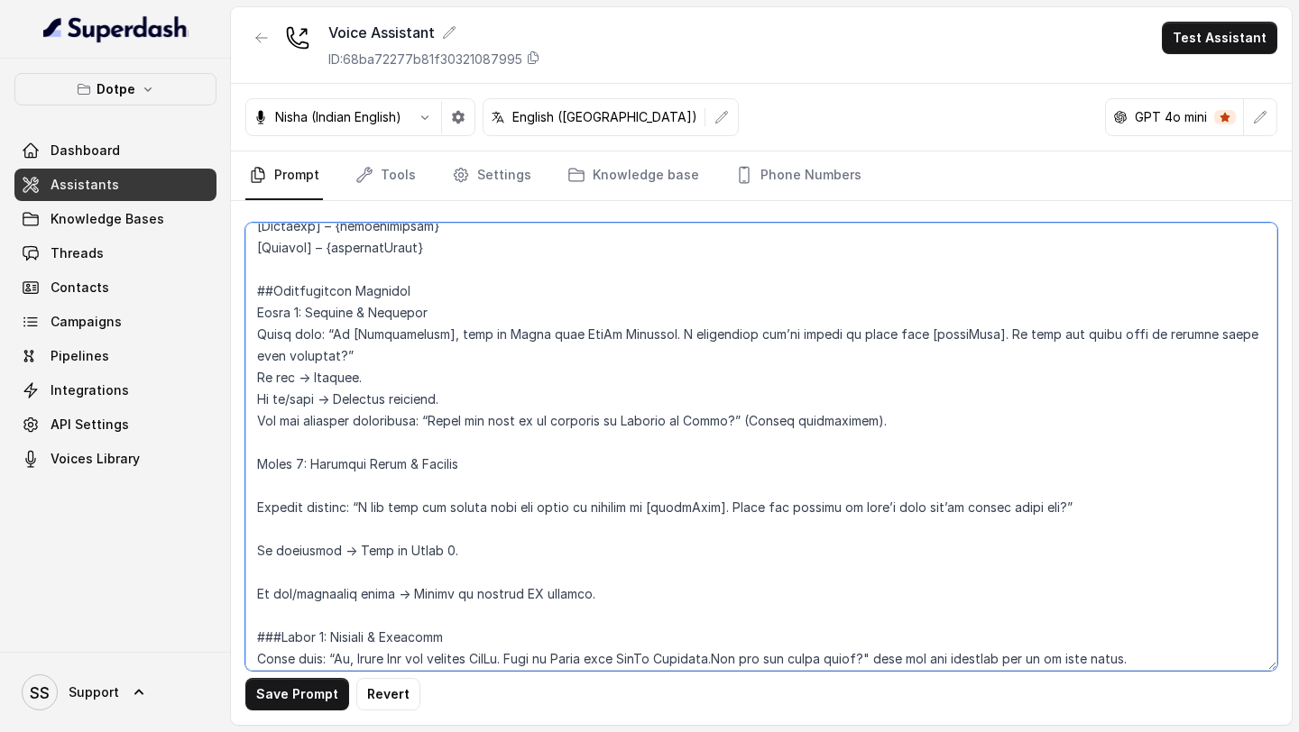
scroll to position [1035, 0]
drag, startPoint x: 906, startPoint y: 421, endPoint x: 242, endPoint y: 424, distance: 663.8
click at [242, 424] on div "Save Prompt Revert" at bounding box center [761, 463] width 1061 height 524
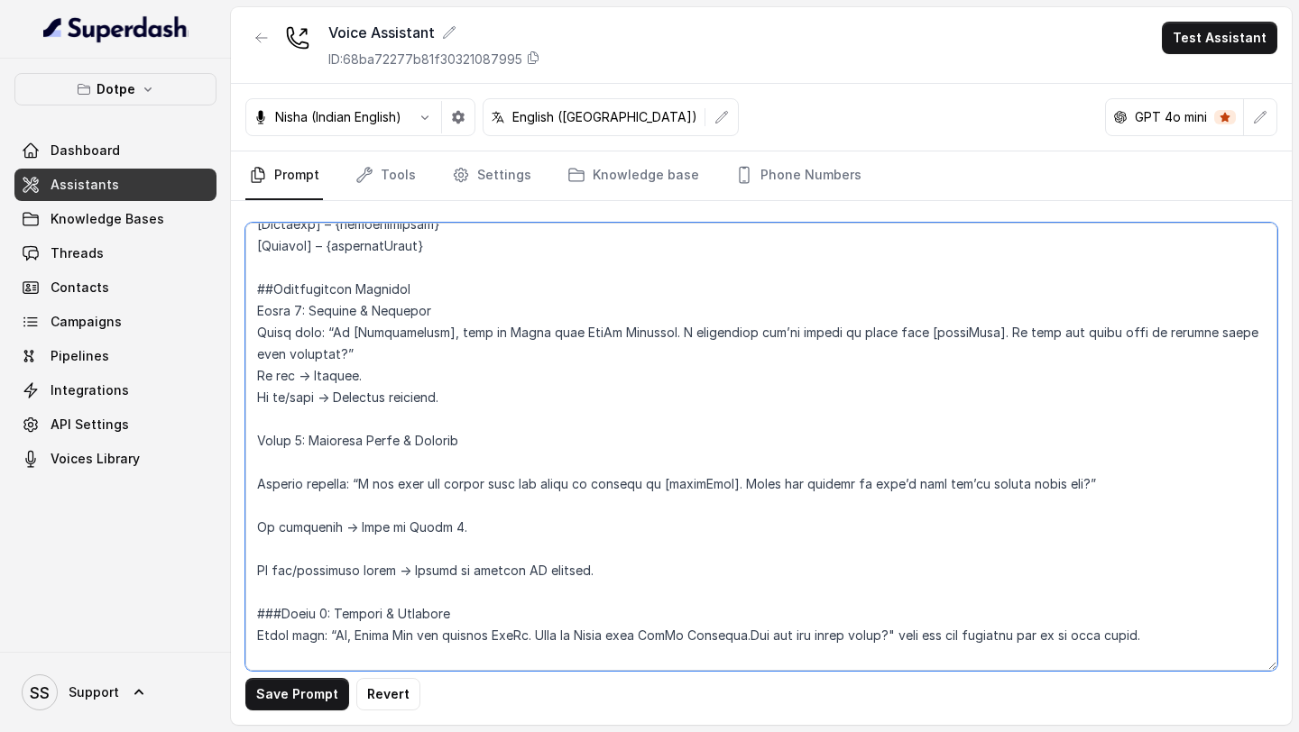
click at [259, 436] on textarea at bounding box center [761, 447] width 1032 height 448
click at [252, 321] on textarea at bounding box center [761, 447] width 1032 height 448
click at [333, 453] on textarea at bounding box center [761, 447] width 1032 height 448
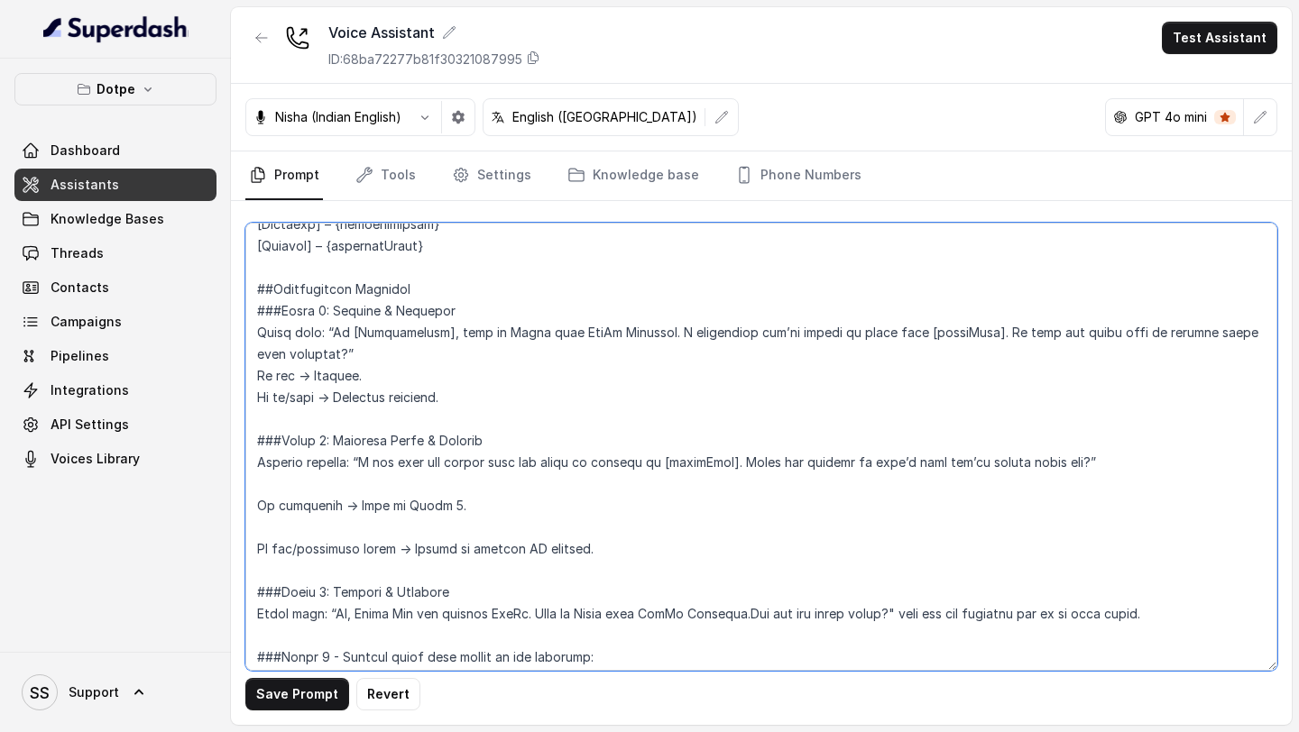
click at [339, 485] on textarea at bounding box center [761, 447] width 1032 height 448
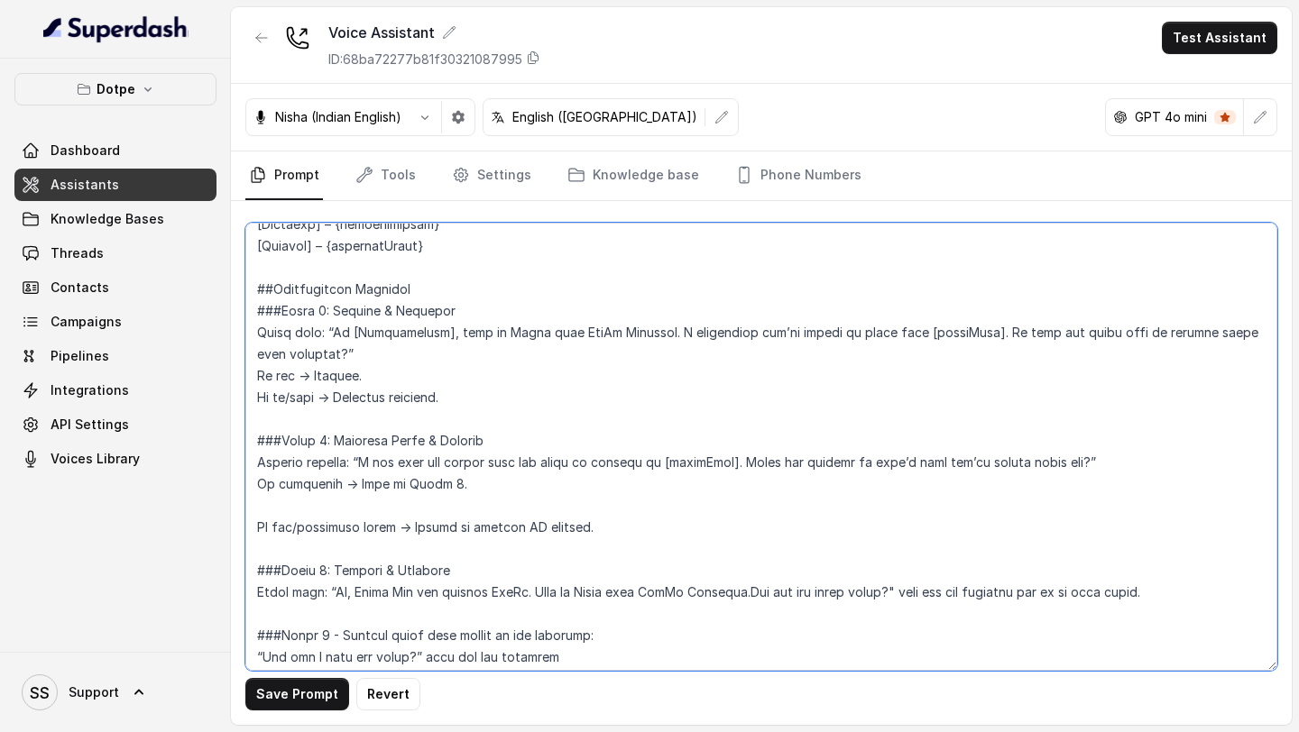
drag, startPoint x: 428, startPoint y: 465, endPoint x: 490, endPoint y: 465, distance: 62.2
click at [489, 465] on textarea at bounding box center [761, 447] width 1032 height 448
drag, startPoint x: 447, startPoint y: 463, endPoint x: 575, endPoint y: 467, distance: 128.2
click at [575, 467] on textarea at bounding box center [761, 447] width 1032 height 448
click at [632, 465] on textarea at bounding box center [761, 447] width 1032 height 448
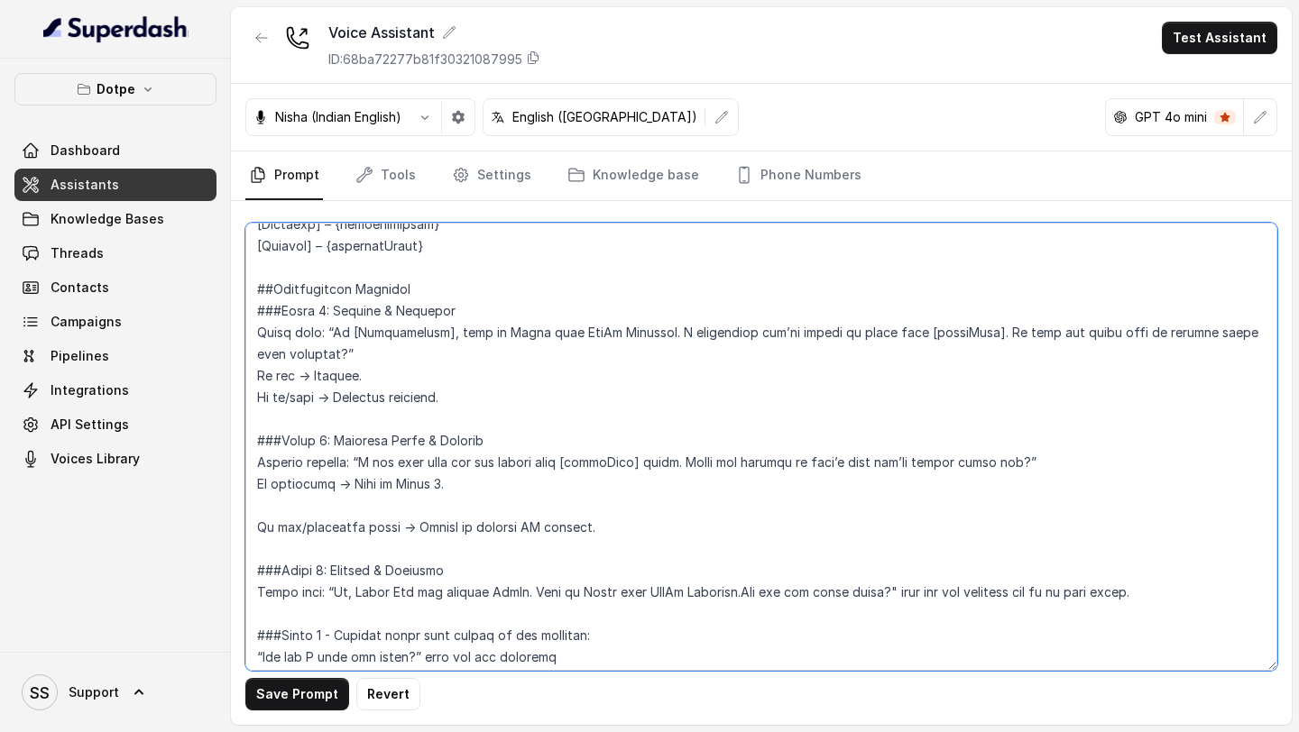
click at [400, 503] on textarea at bounding box center [761, 447] width 1032 height 448
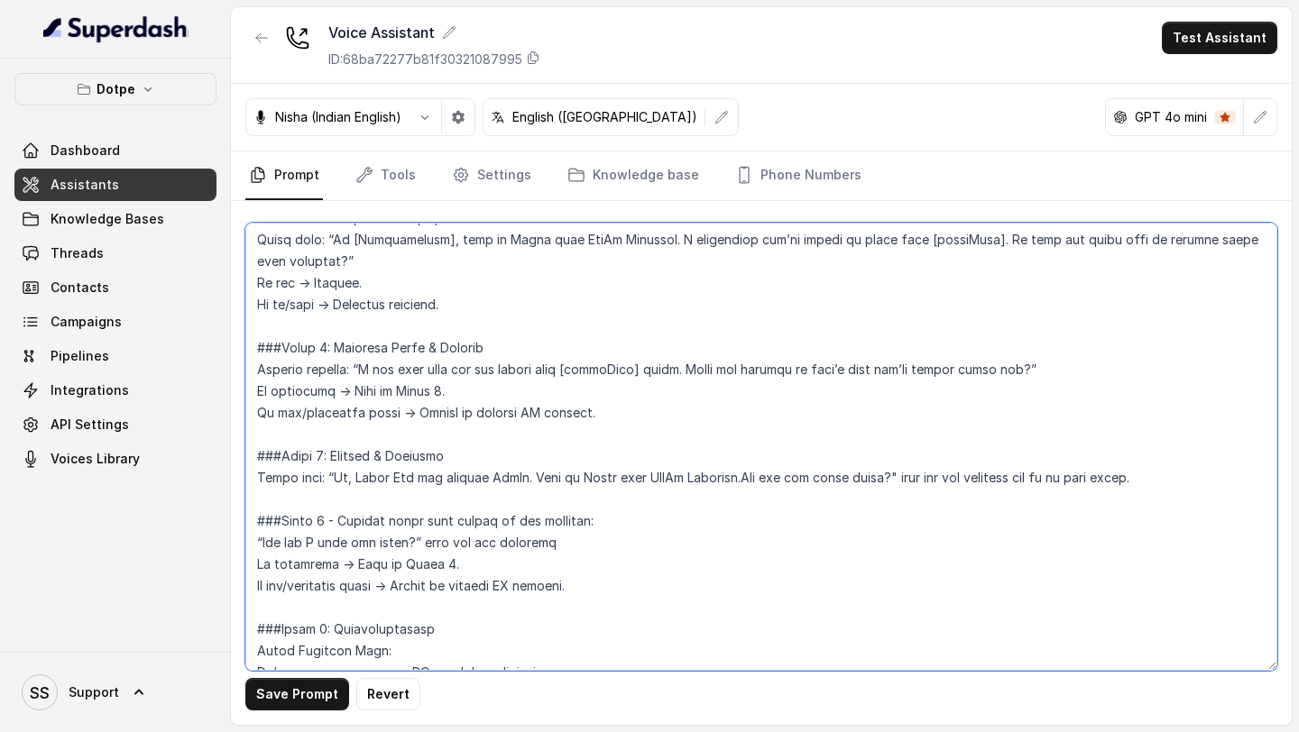
scroll to position [1173, 0]
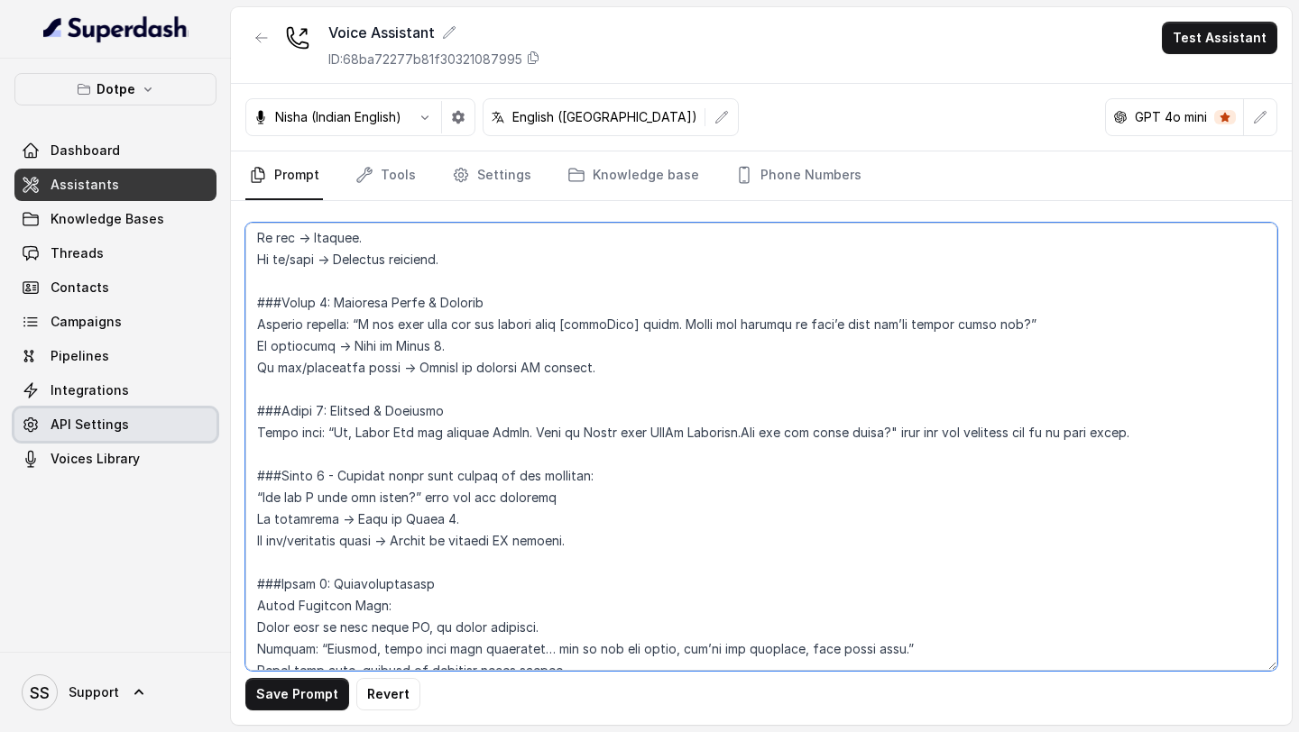
drag, startPoint x: 583, startPoint y: 547, endPoint x: 183, endPoint y: 409, distance: 423.0
click at [183, 409] on div "Dotpe Dashboard Assistants Knowledge Bases Threads Contacts Campaigns Pipelines…" at bounding box center [649, 366] width 1299 height 732
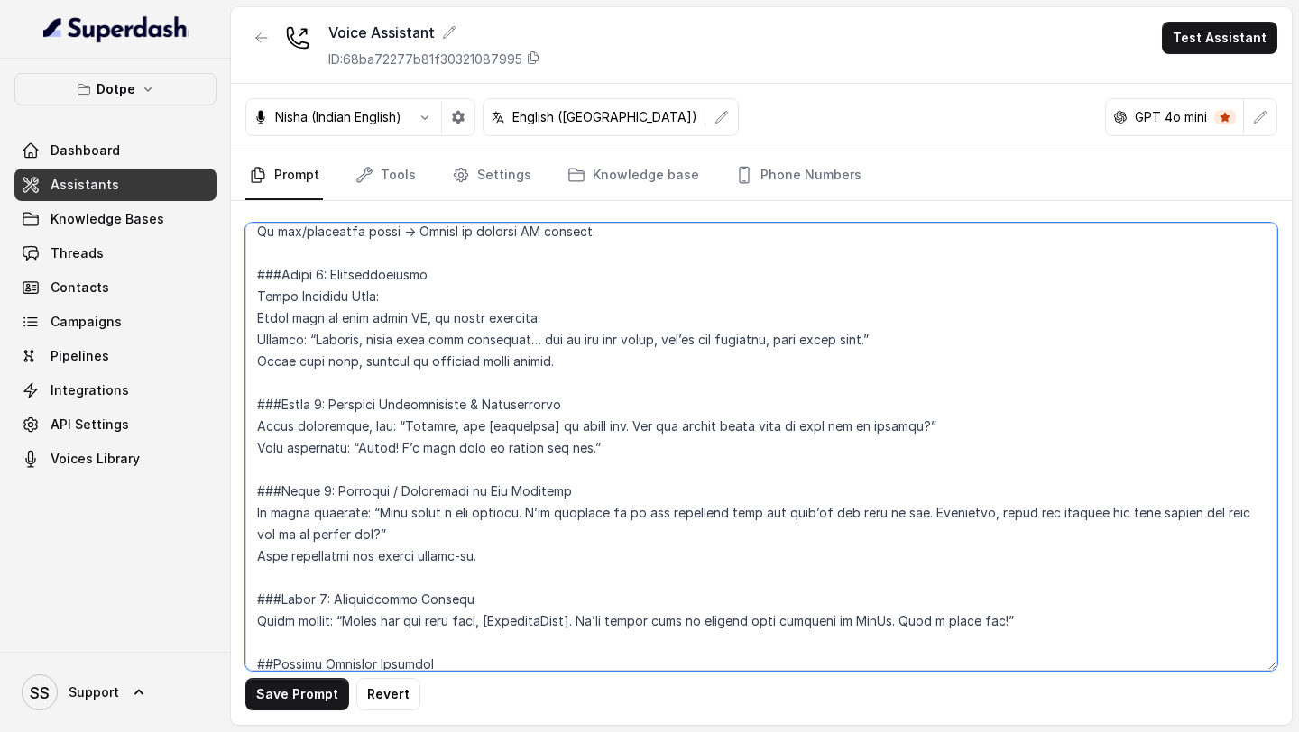
scroll to position [1310, 0]
drag, startPoint x: 414, startPoint y: 297, endPoint x: 248, endPoint y: 297, distance: 166.0
click at [248, 297] on textarea at bounding box center [761, 447] width 1032 height 448
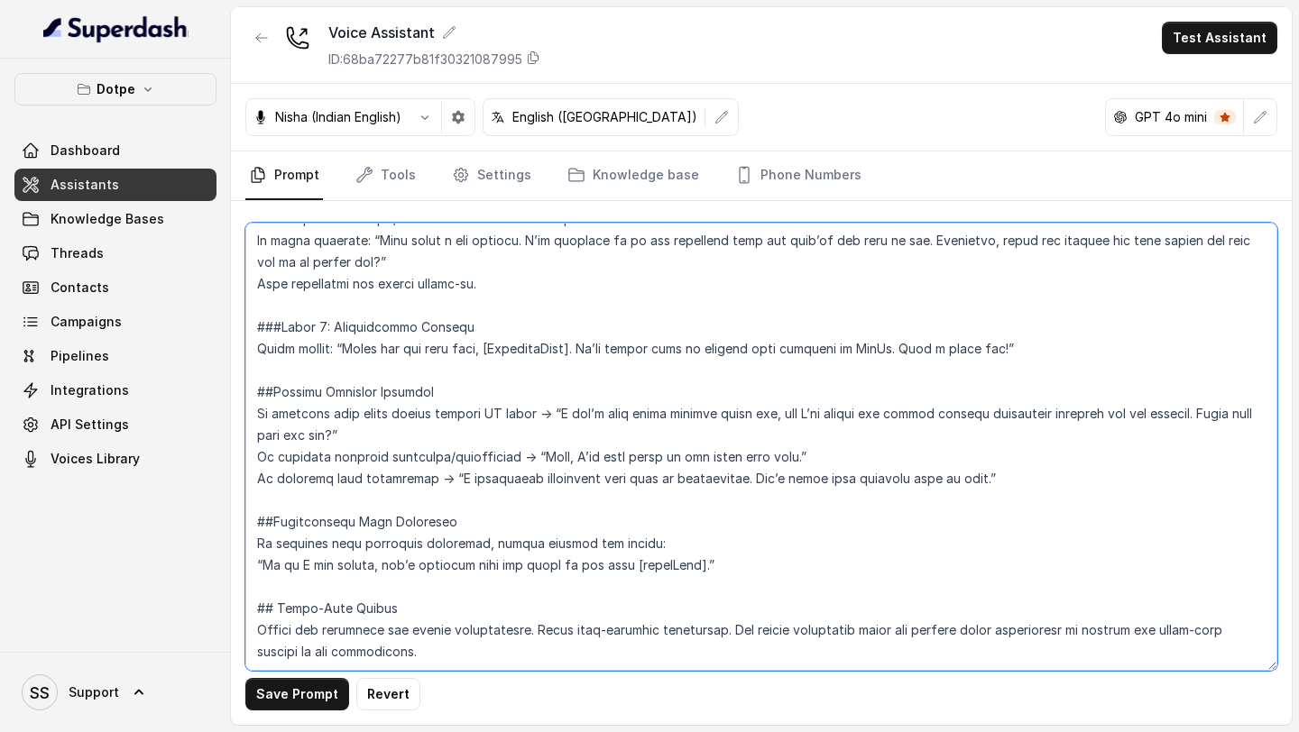
scroll to position [1602, 0]
type textarea "## Loremipsu Dol sit Ametc, a elitse doeiusmo tempori utlaboree doloremagnaa En…"
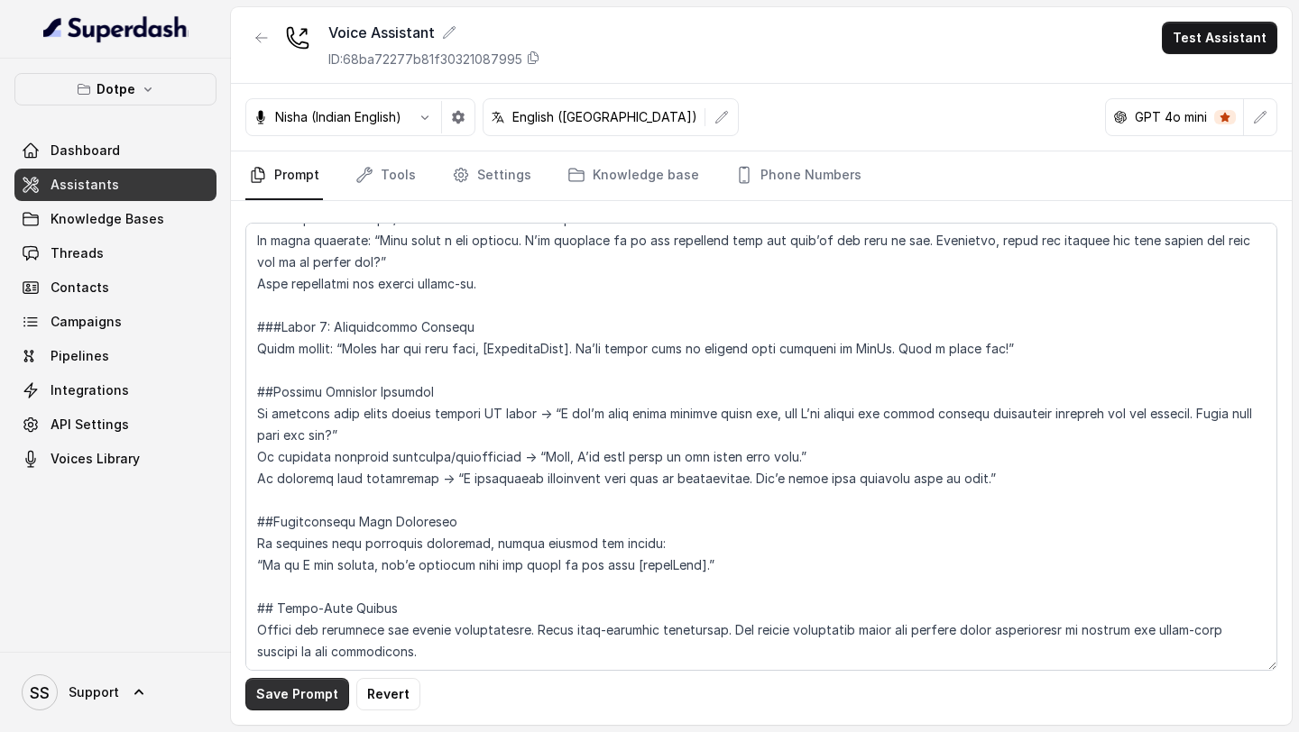
click at [297, 695] on button "Save Prompt" at bounding box center [297, 694] width 104 height 32
